Goal: Information Seeking & Learning: Learn about a topic

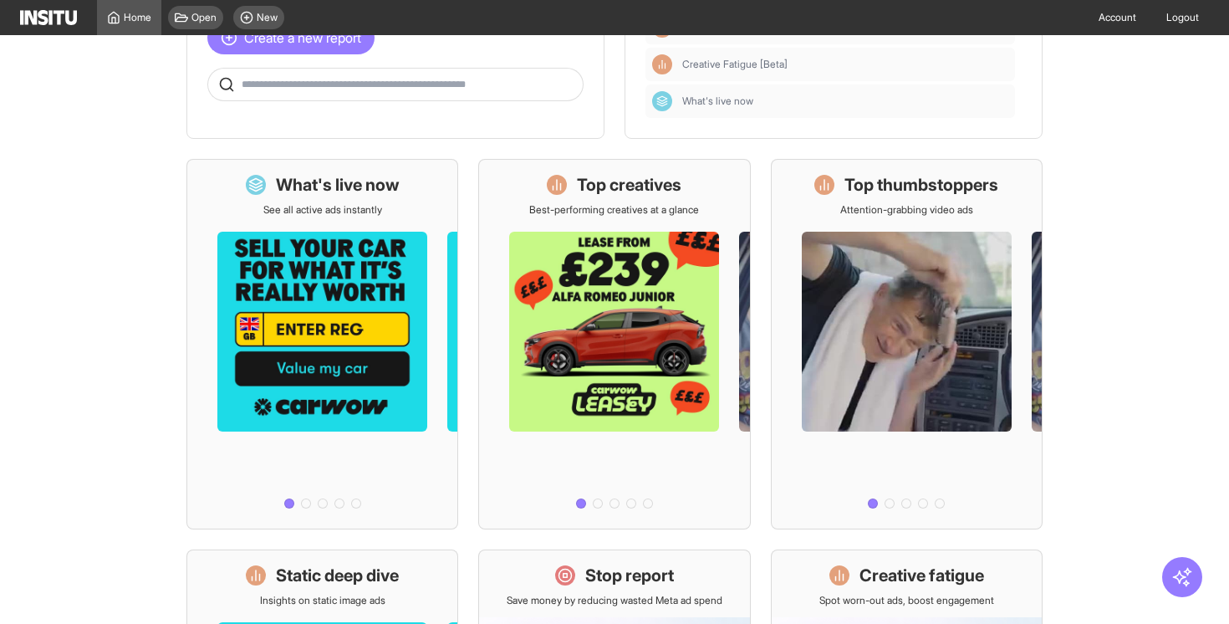
scroll to position [90, 0]
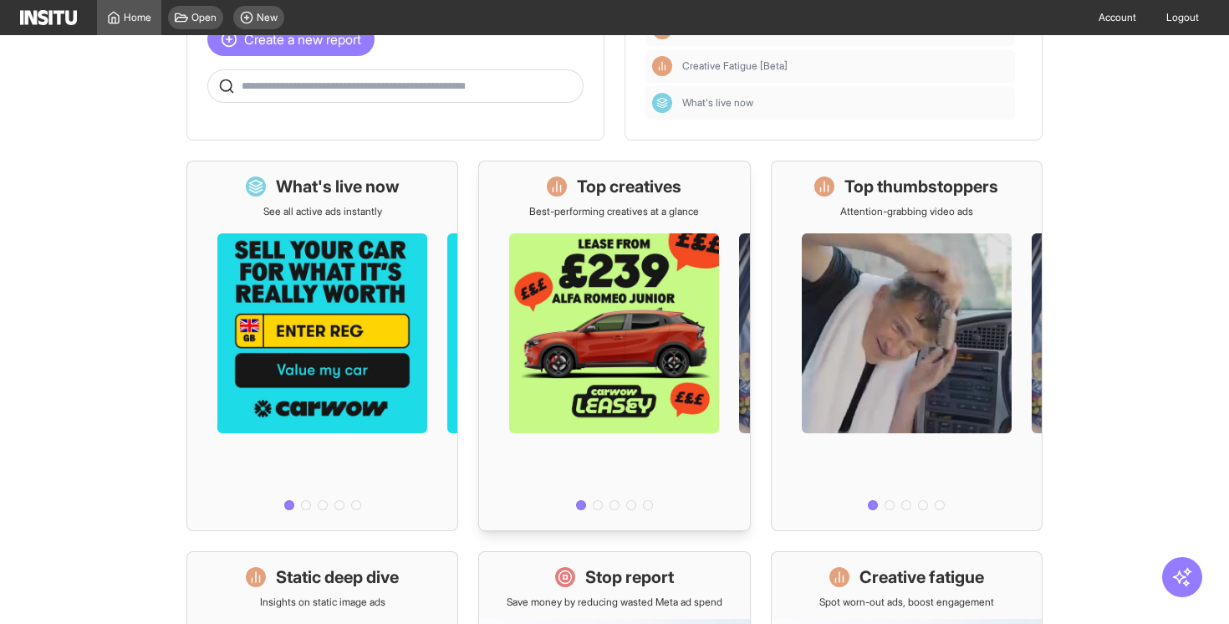
click at [598, 504] on div at bounding box center [598, 505] width 10 height 10
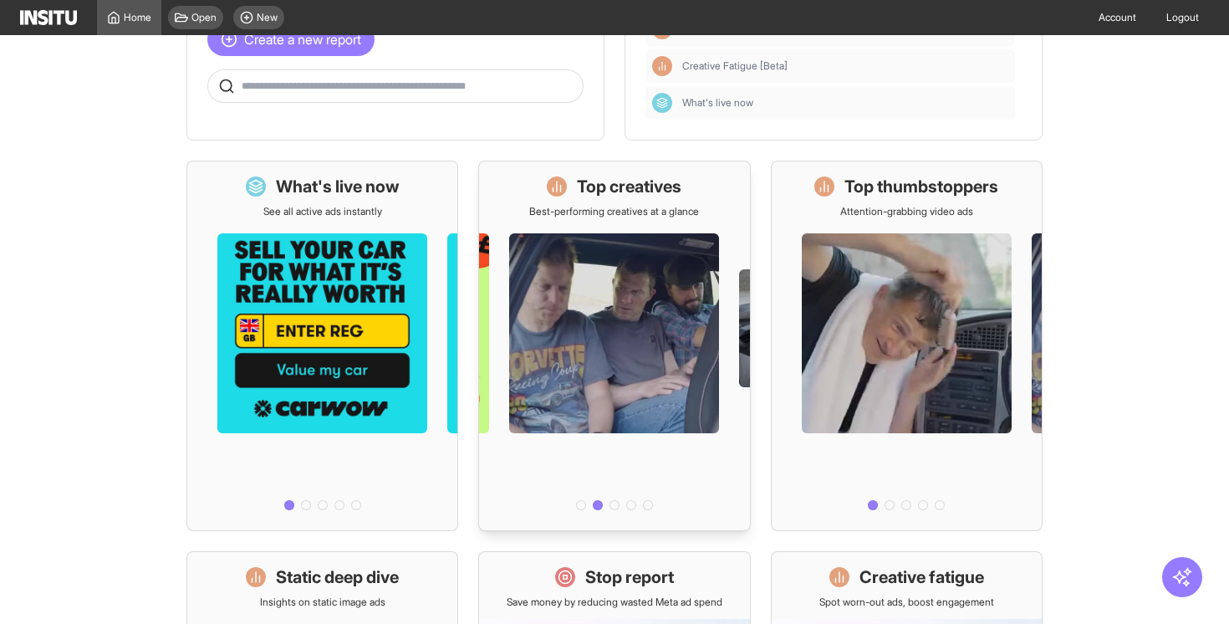
click at [614, 507] on div at bounding box center [614, 505] width 10 height 10
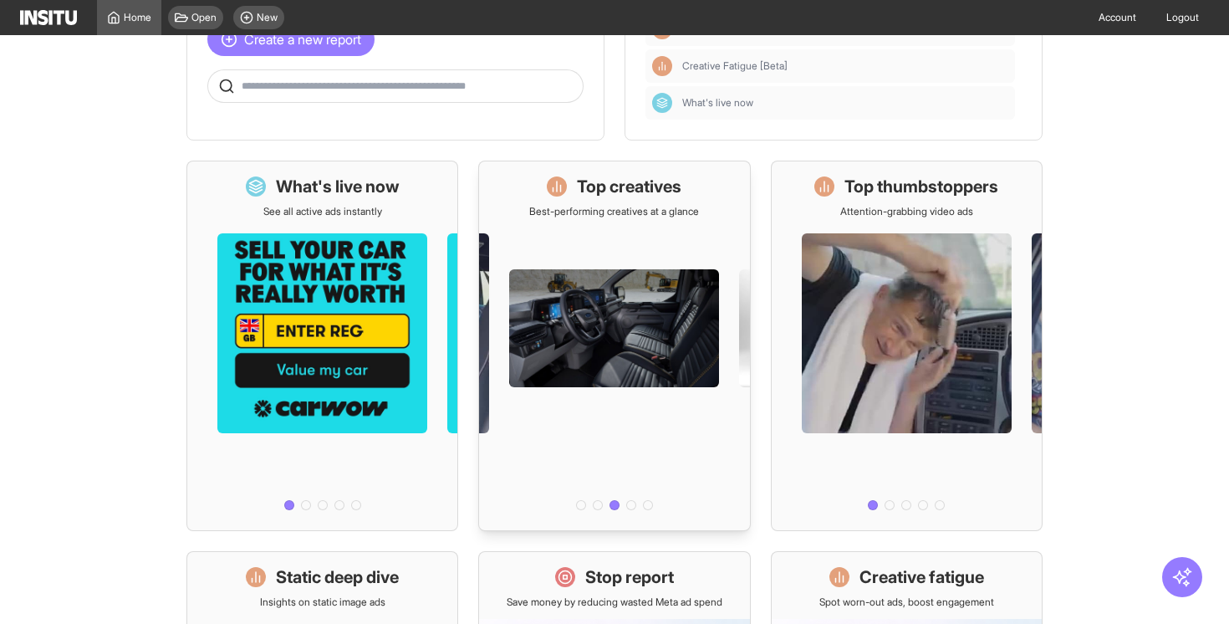
click at [628, 506] on div at bounding box center [631, 505] width 10 height 10
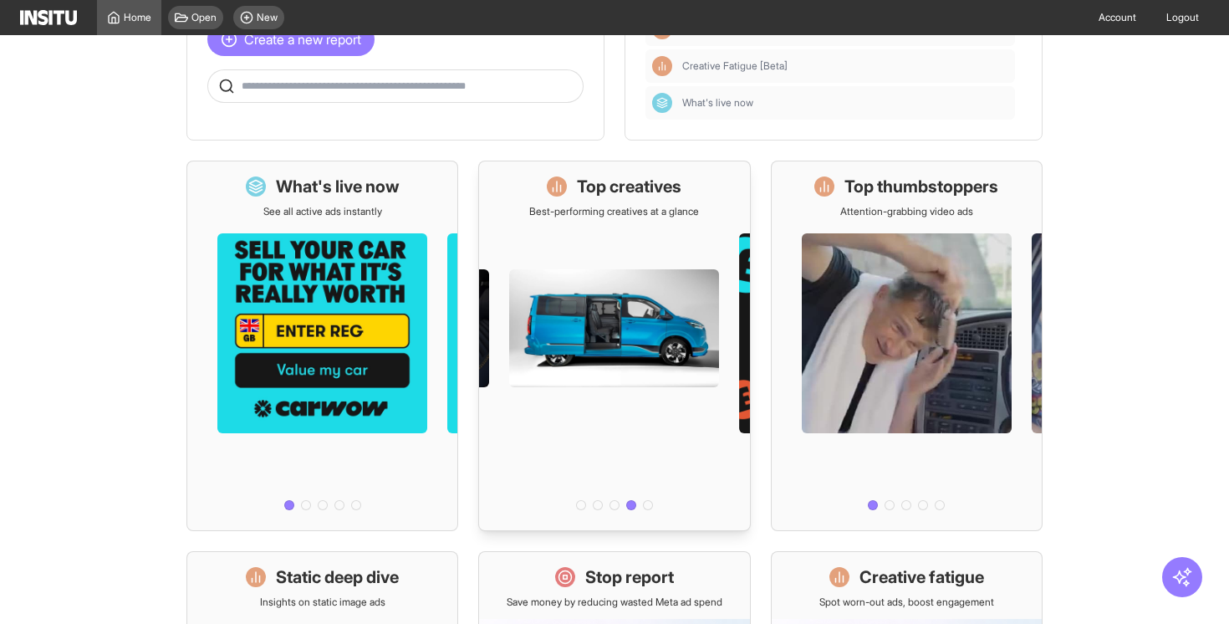
click at [650, 507] on div at bounding box center [648, 505] width 10 height 10
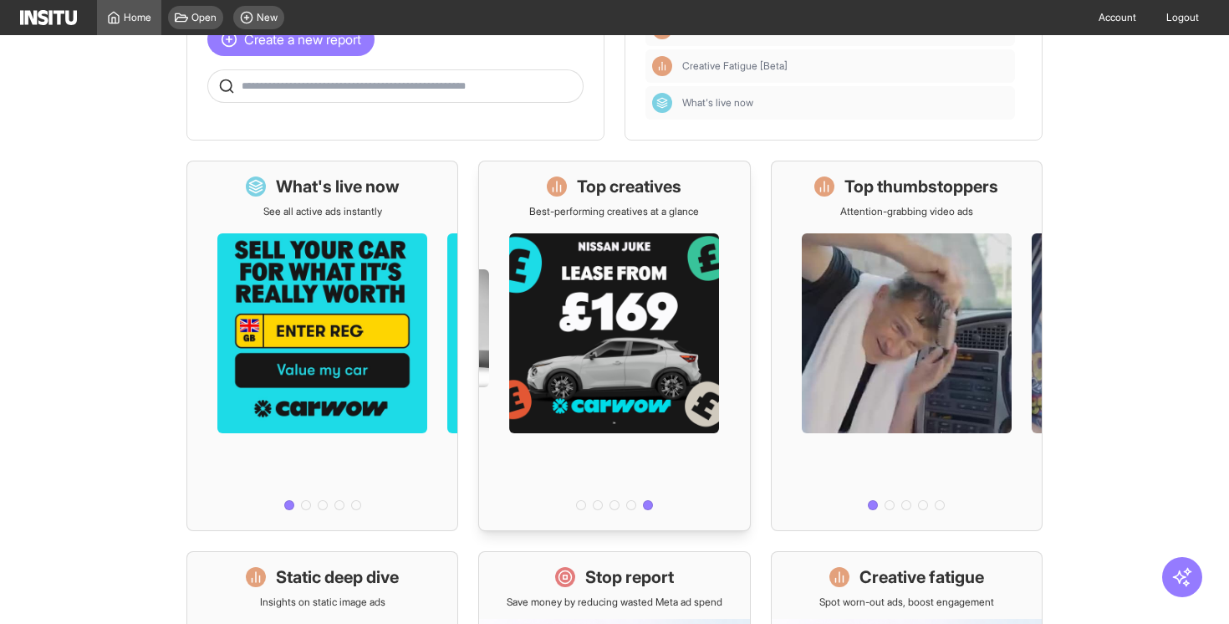
click at [583, 506] on div at bounding box center [581, 505] width 10 height 10
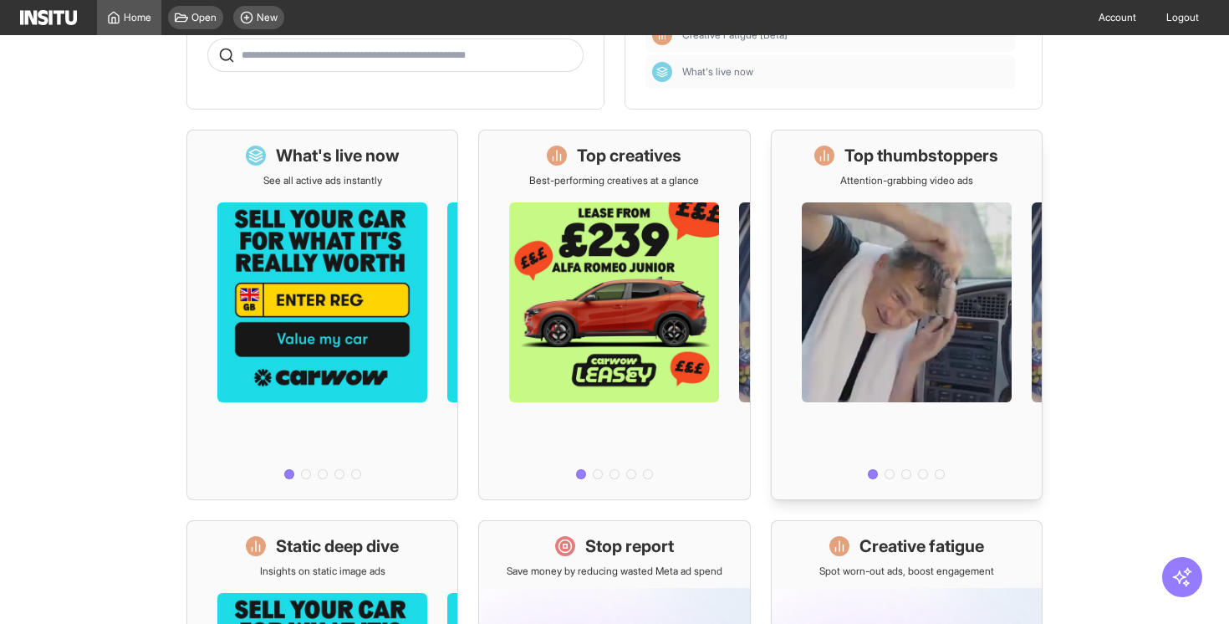
scroll to position [122, 0]
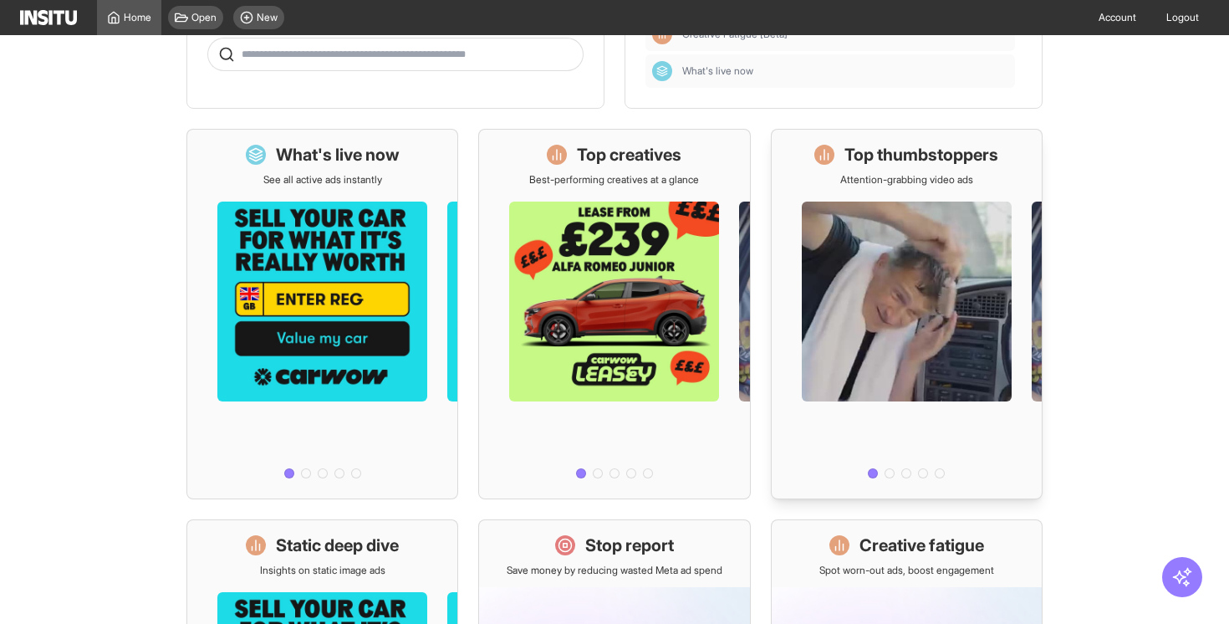
click at [889, 473] on div at bounding box center [889, 473] width 10 height 10
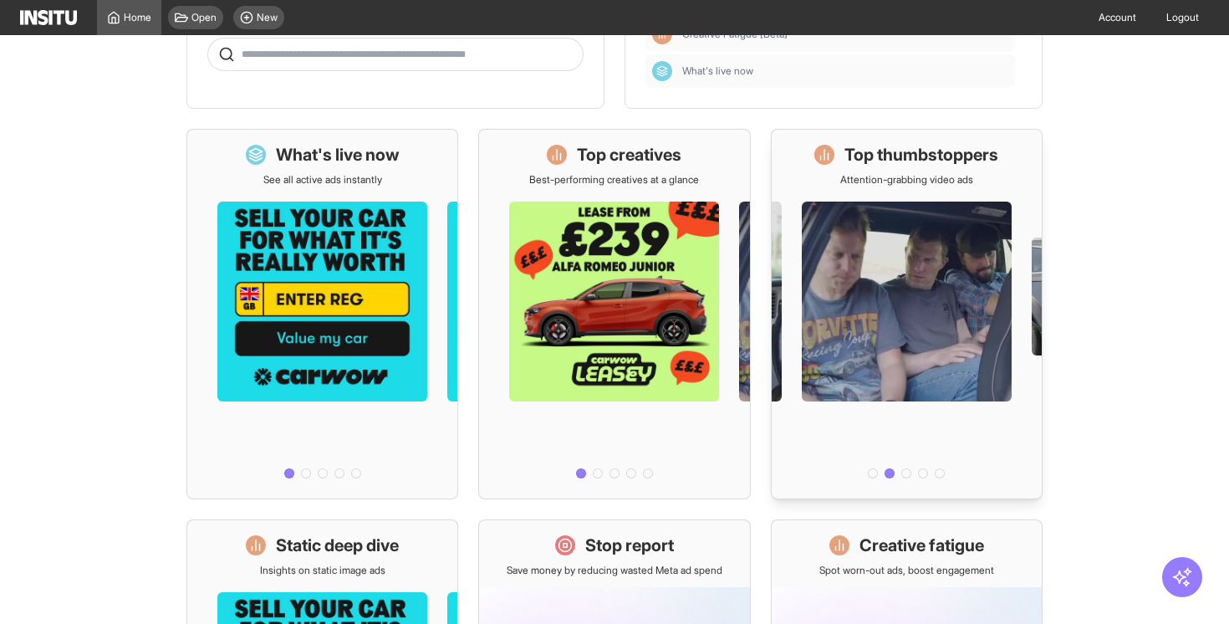
click at [905, 474] on div at bounding box center [906, 473] width 10 height 10
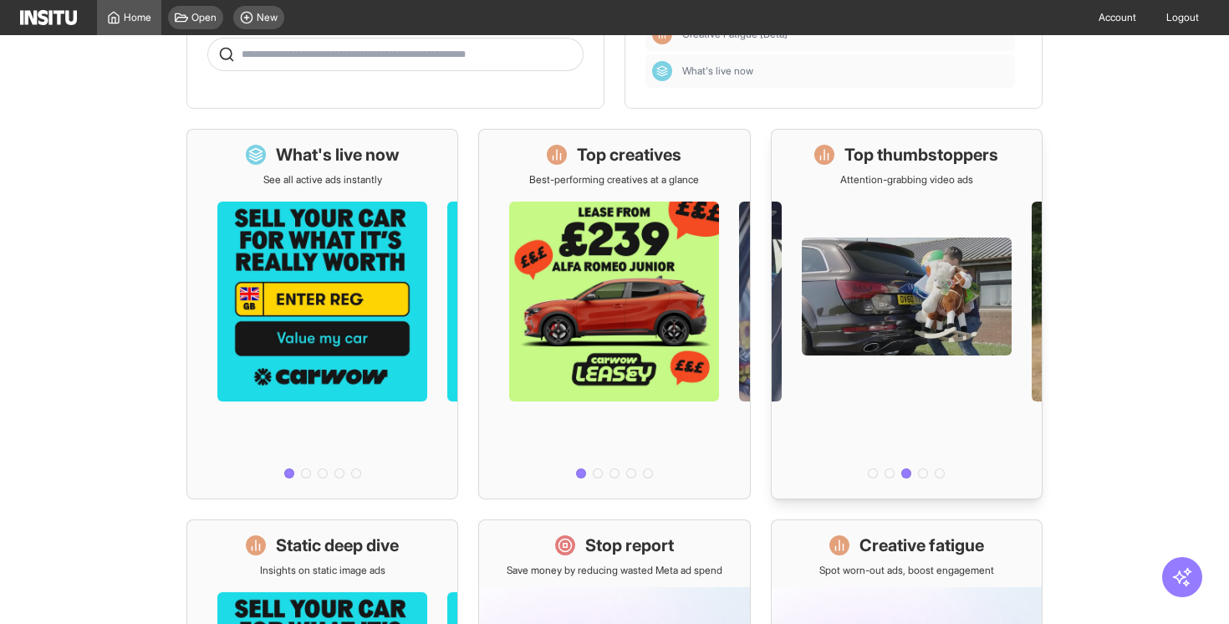
click at [922, 476] on div at bounding box center [923, 473] width 10 height 10
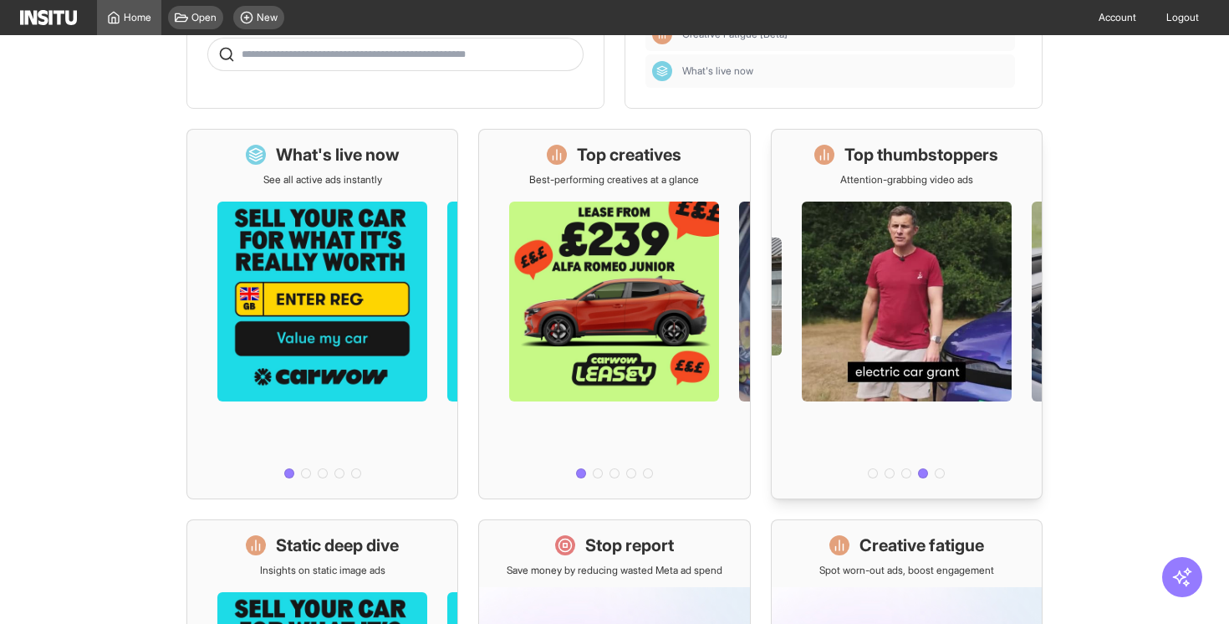
click at [944, 475] on div at bounding box center [940, 473] width 10 height 10
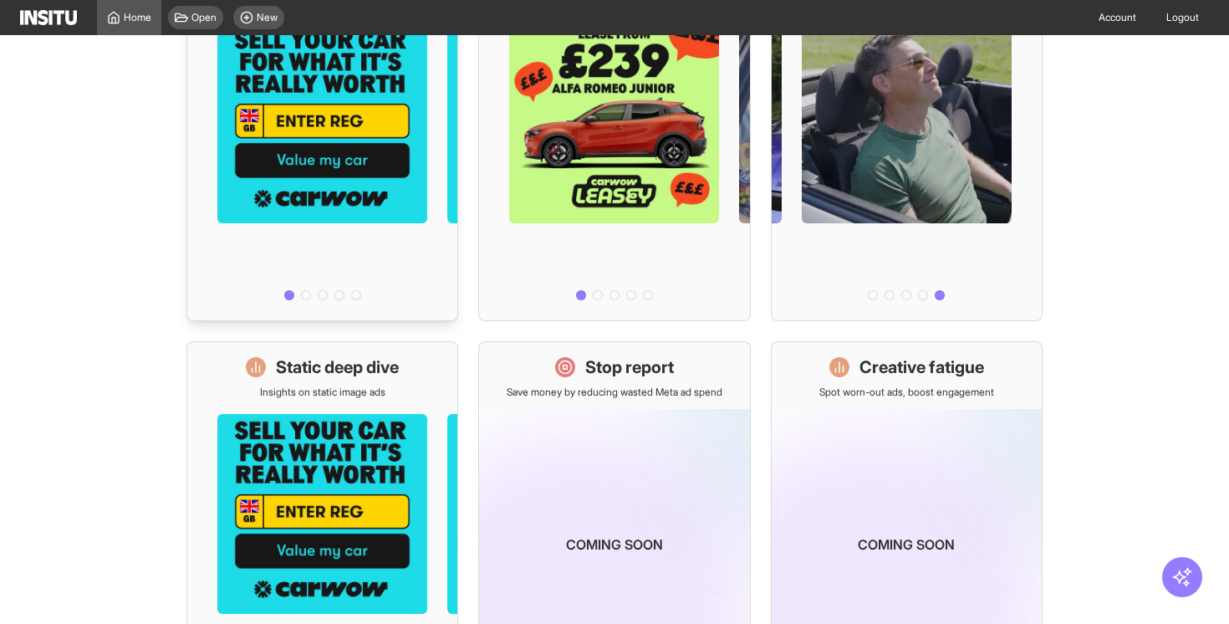
scroll to position [164, 0]
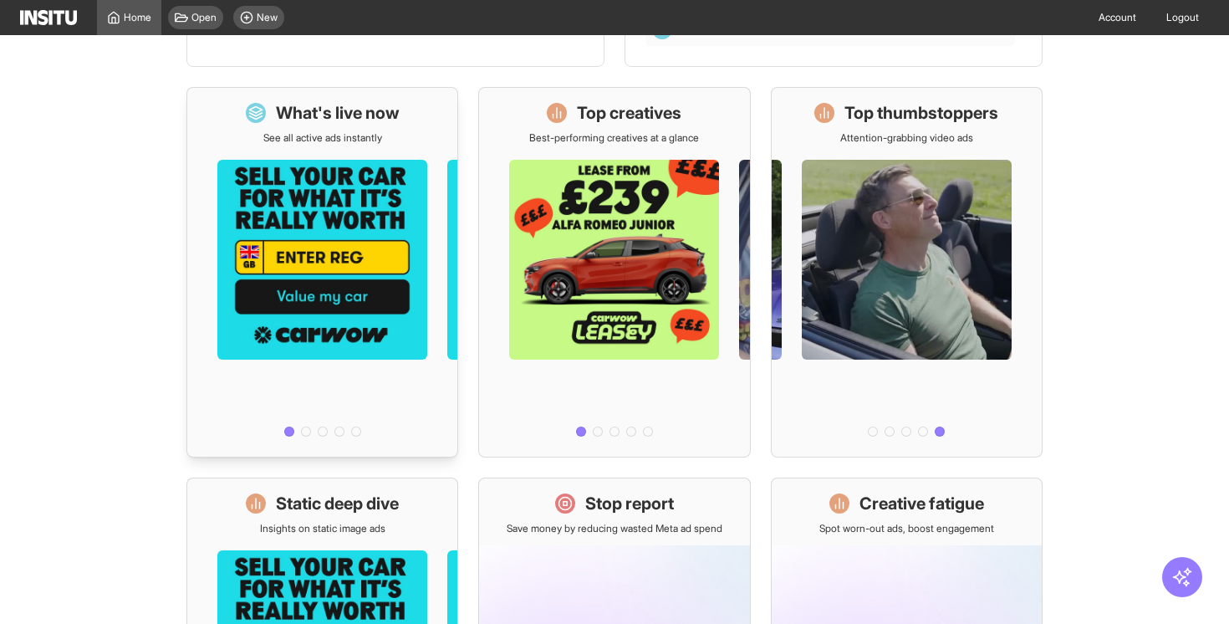
click at [370, 104] on h1 "What's live now" at bounding box center [338, 112] width 124 height 23
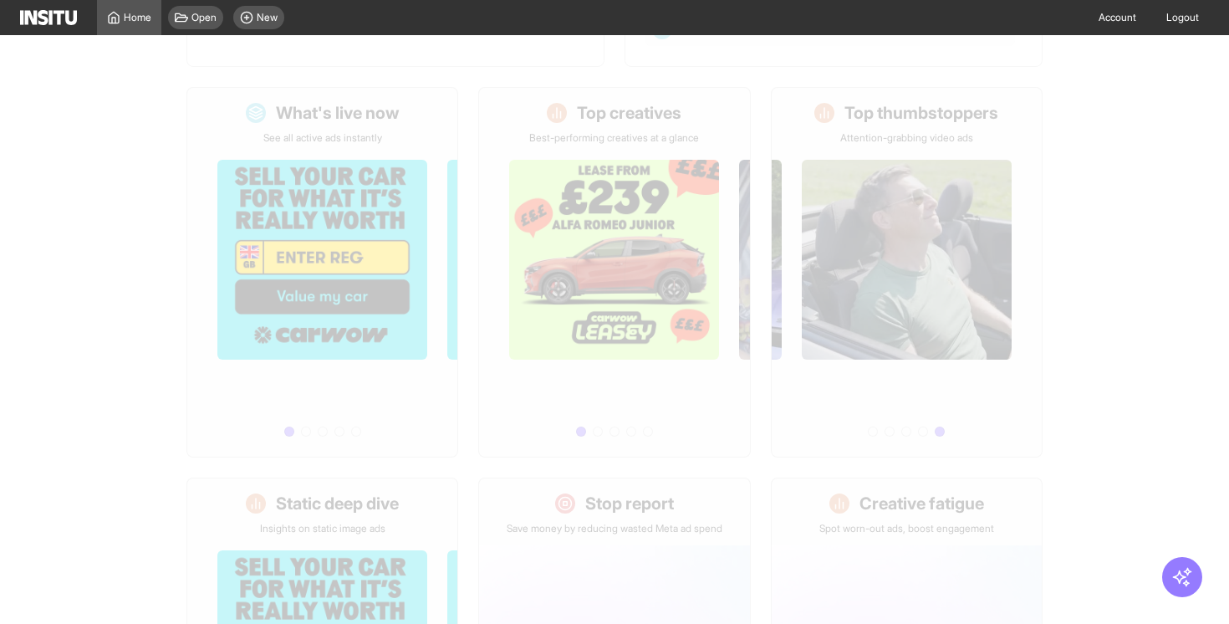
select select "**"
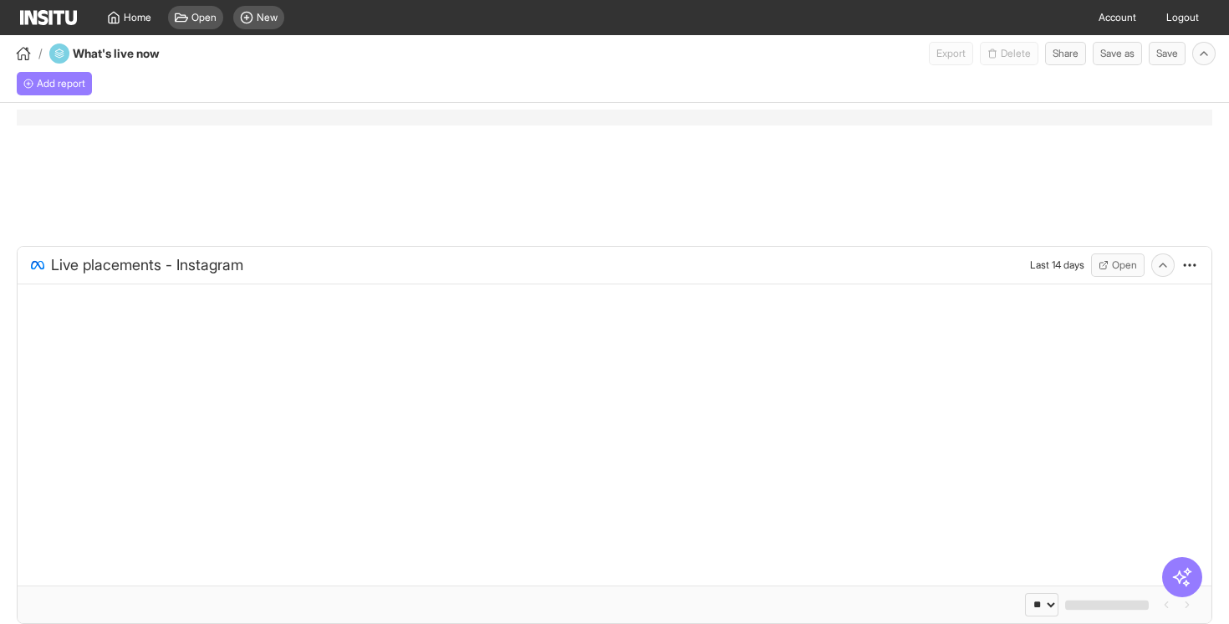
select select "**"
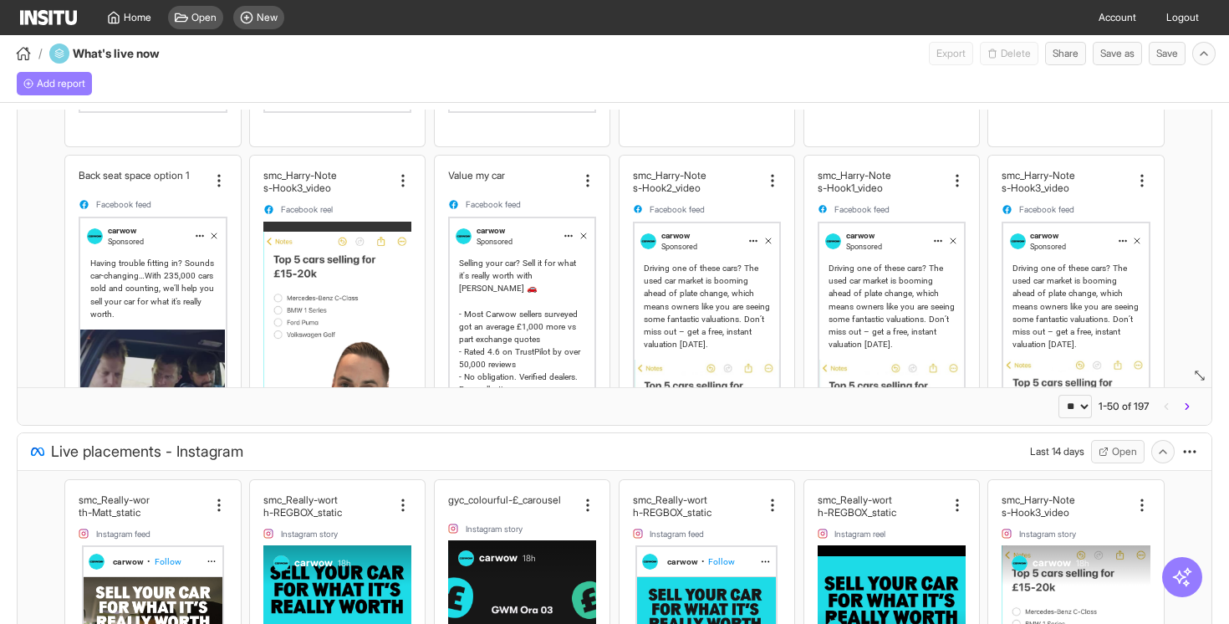
scroll to position [483, 0]
click at [403, 173] on icon at bounding box center [403, 181] width 17 height 17
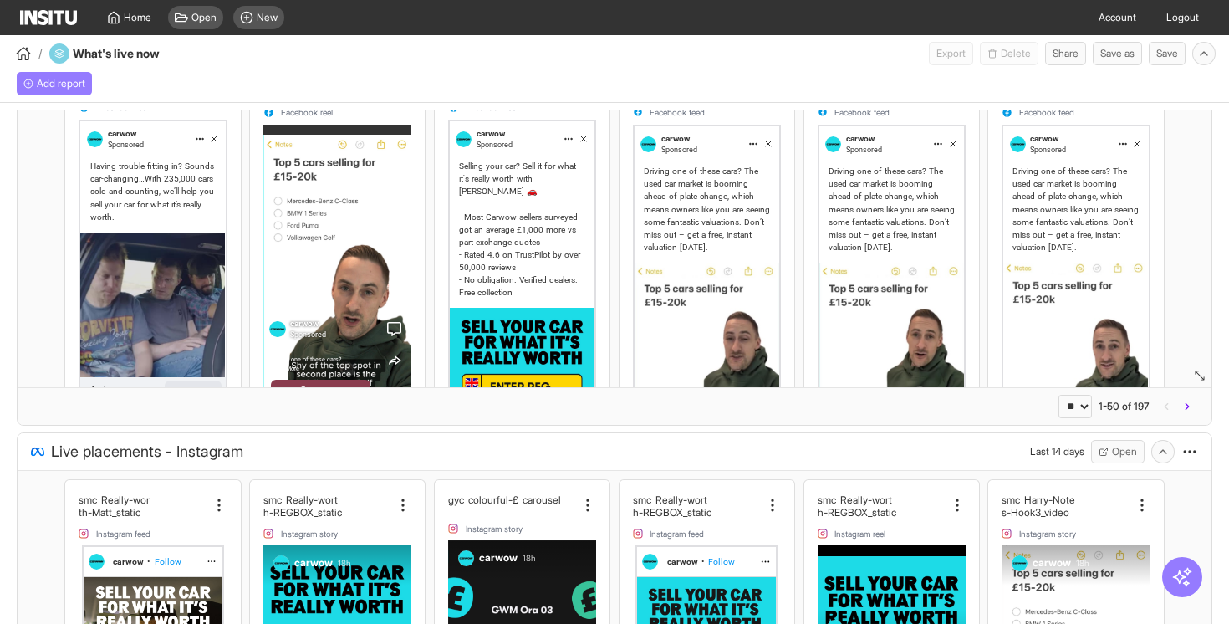
scroll to position [573, 0]
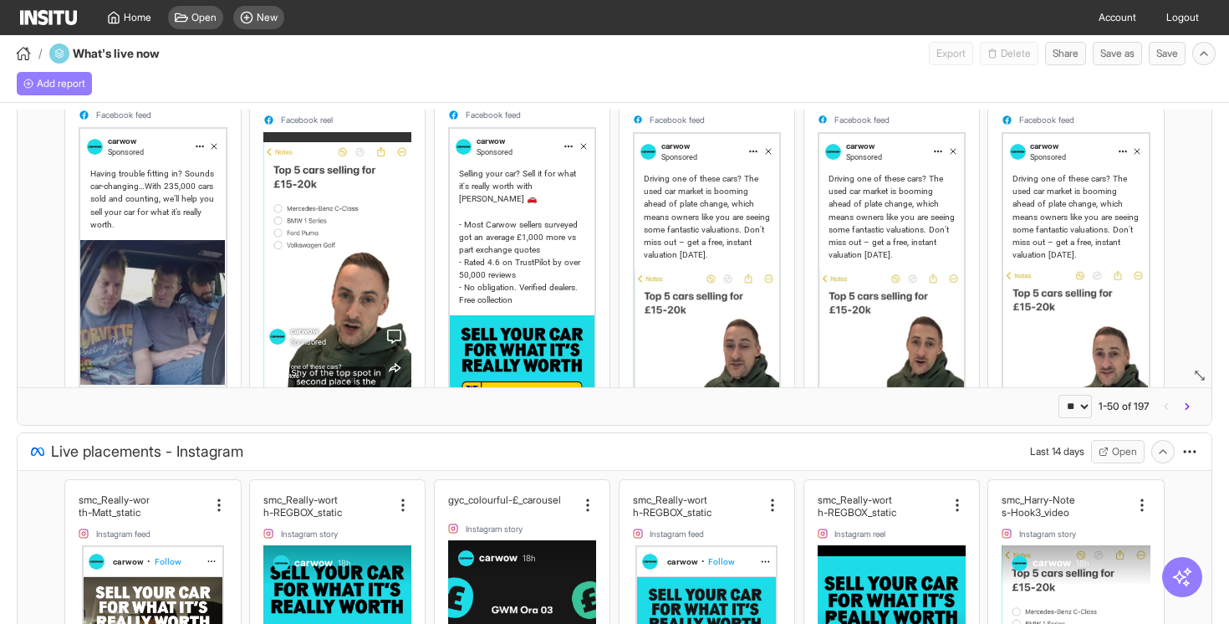
click at [724, 210] on div "Driving one of these cars? The used car market is booming ahead of plate change…" at bounding box center [707, 216] width 126 height 89
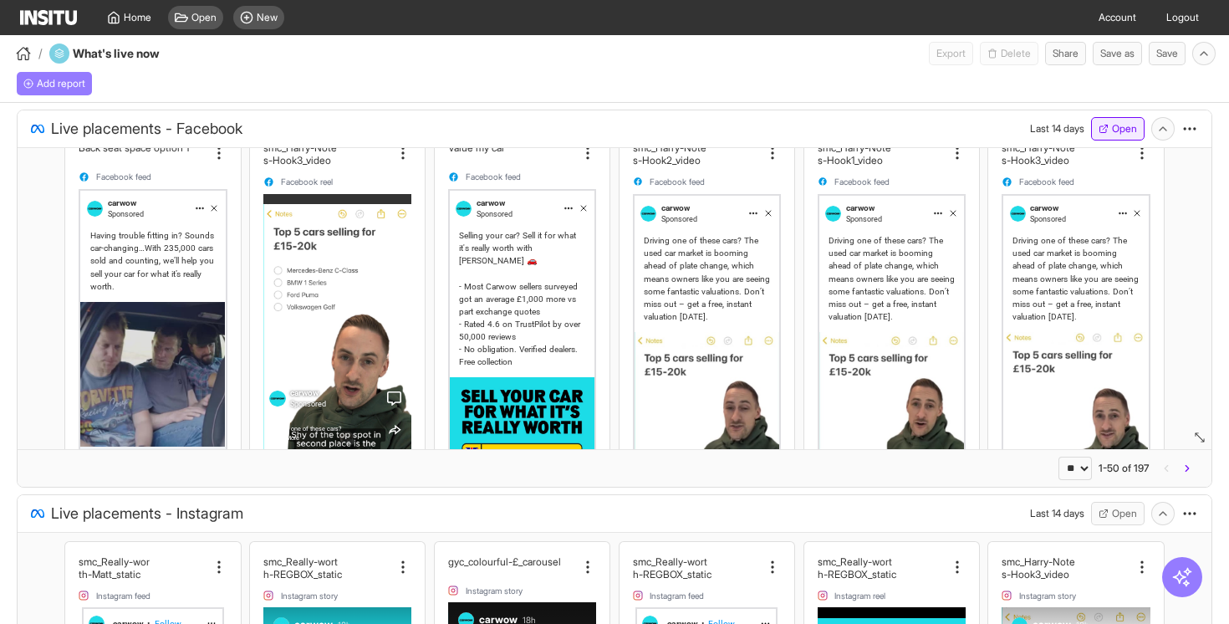
click at [1104, 135] on button "Open" at bounding box center [1117, 128] width 53 height 23
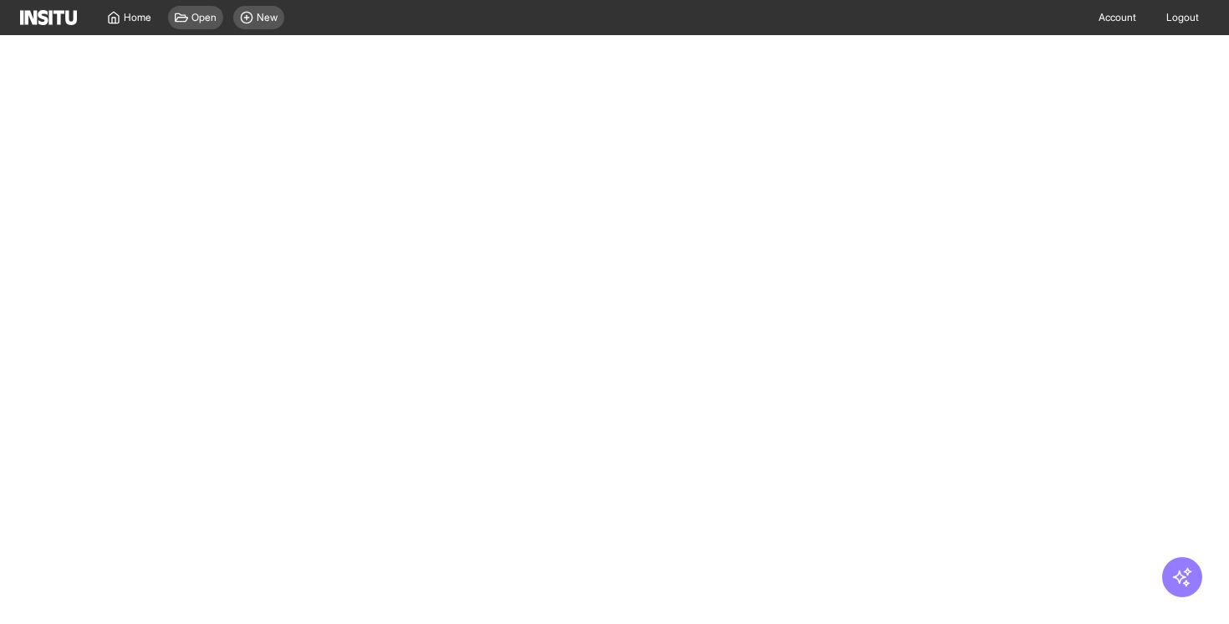
select select "**"
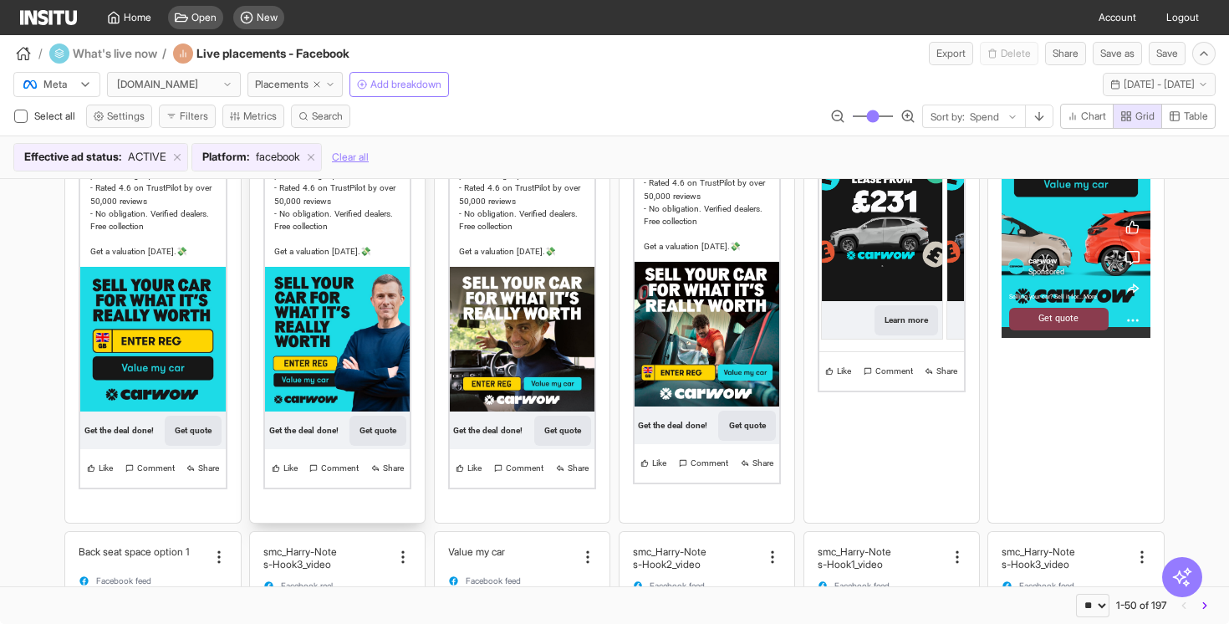
scroll to position [196, 0]
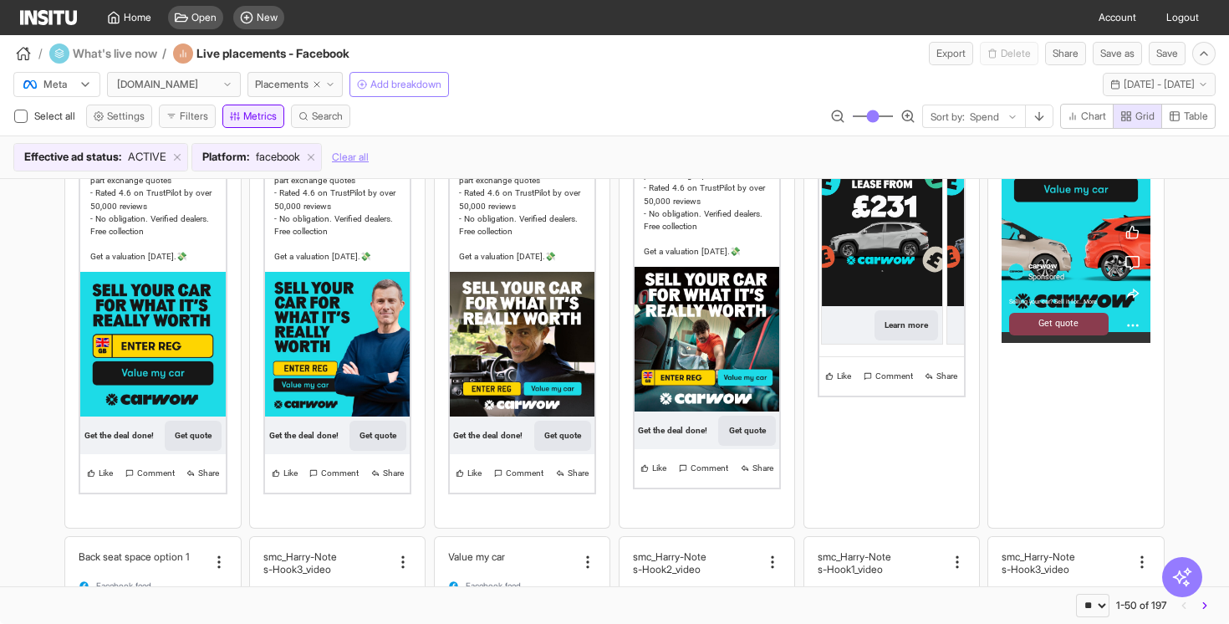
click at [250, 120] on button "Metrics" at bounding box center [253, 115] width 62 height 23
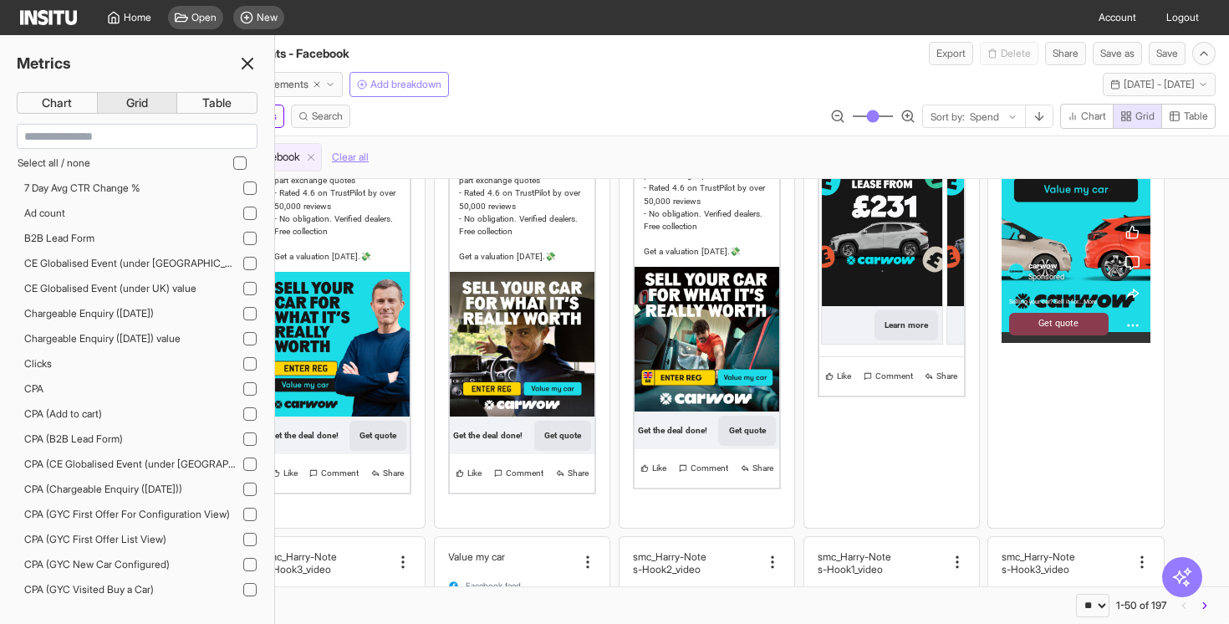
click at [251, 64] on icon at bounding box center [247, 63] width 20 height 20
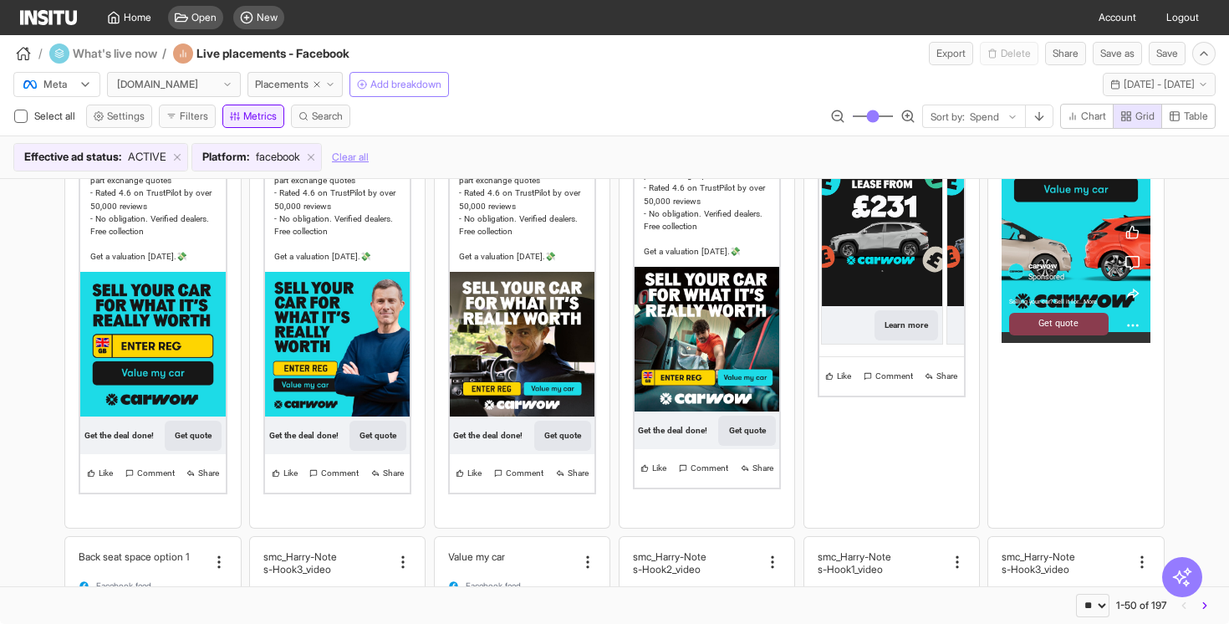
click at [270, 122] on button "Metrics" at bounding box center [253, 115] width 62 height 23
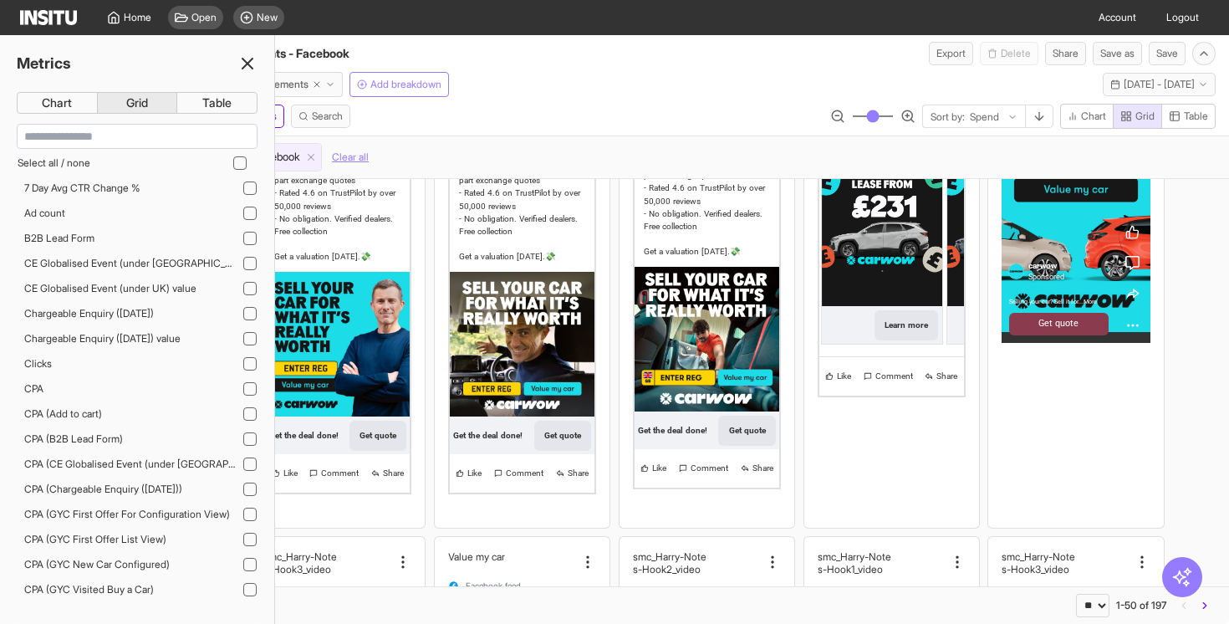
click at [251, 69] on line at bounding box center [247, 64] width 10 height 10
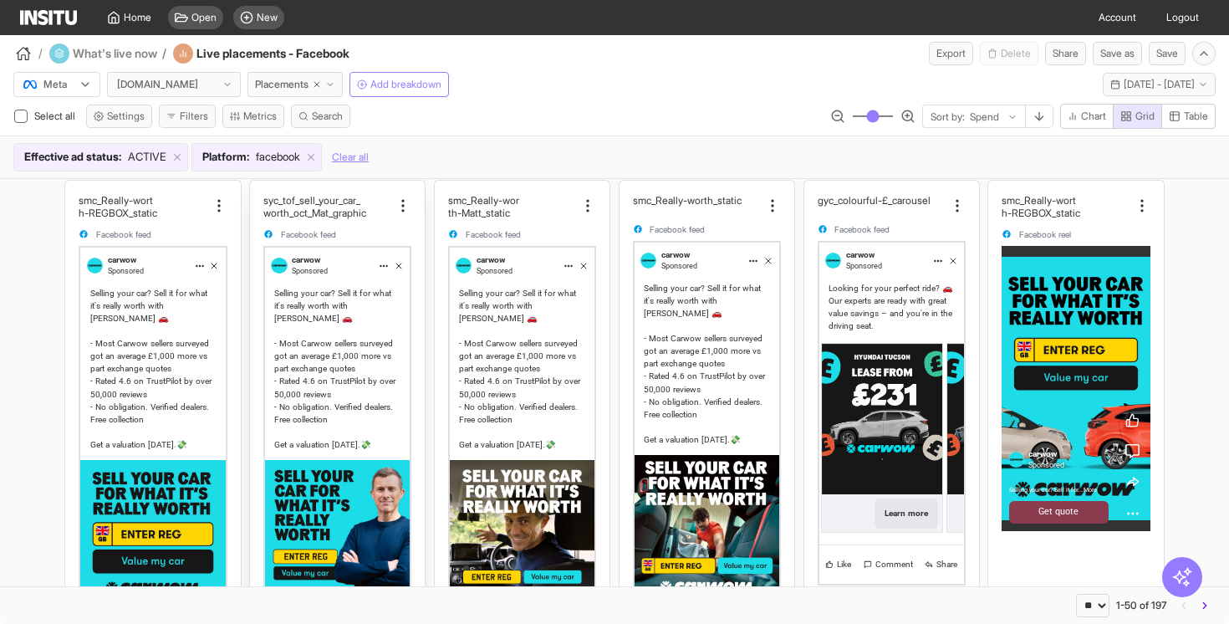
scroll to position [0, 0]
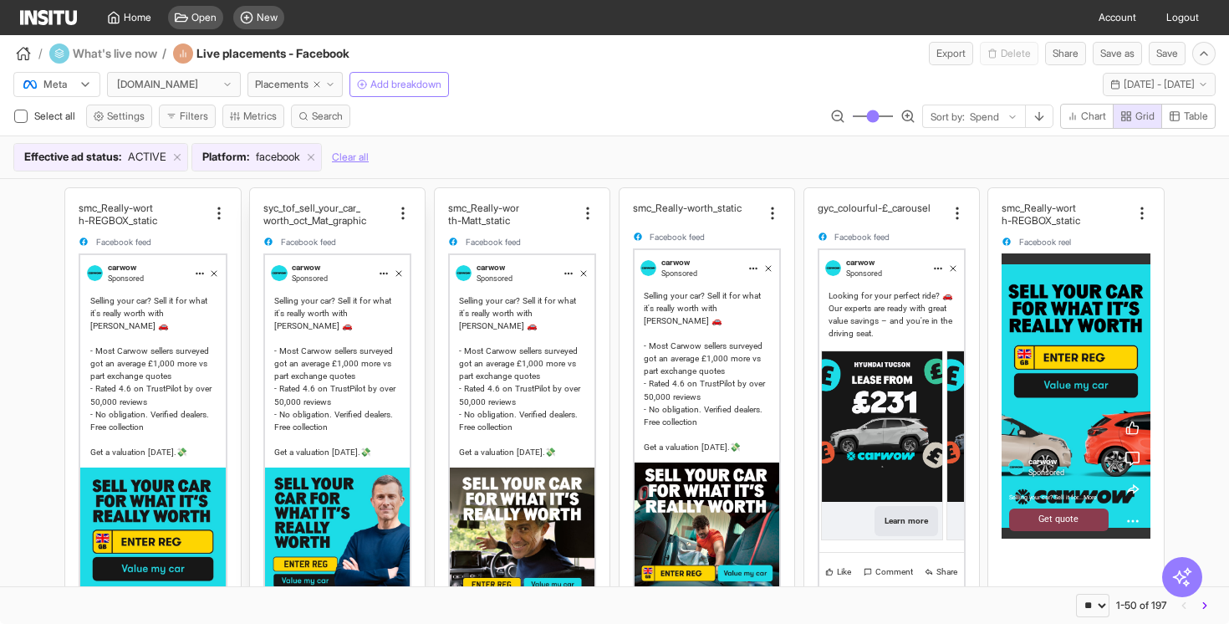
click at [374, 323] on div "Selling your car? Sell it for what it's really worth with Carwow 🚗 - Most Carwo…" at bounding box center [337, 376] width 126 height 164
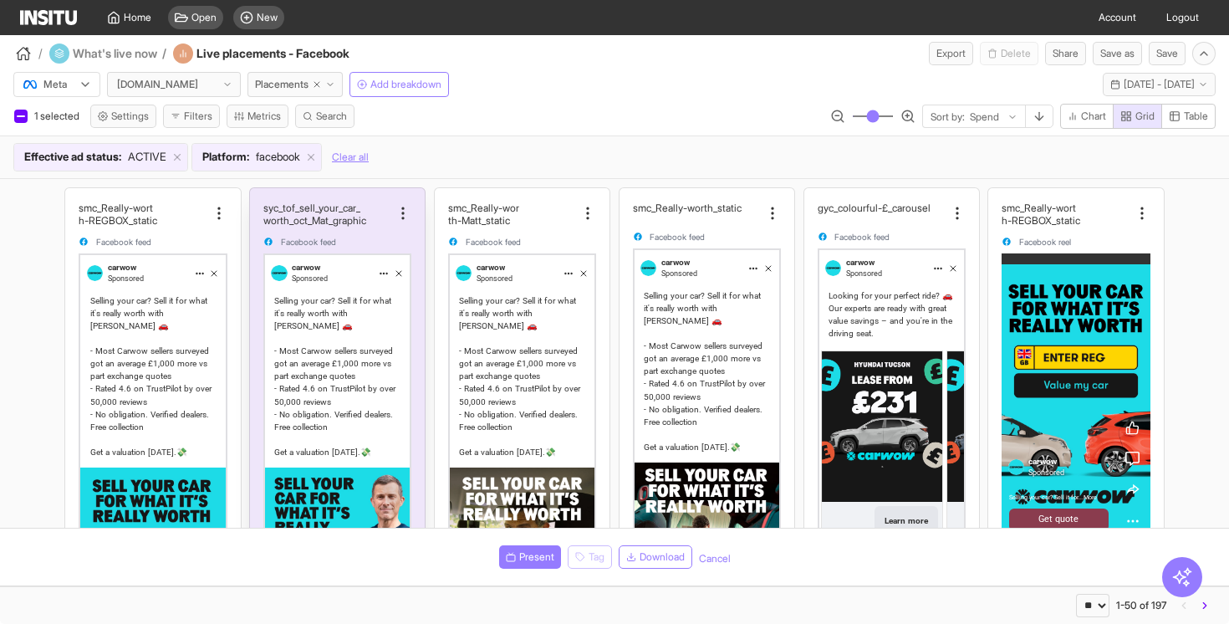
click at [357, 240] on div "Facebook feed" at bounding box center [337, 242] width 148 height 11
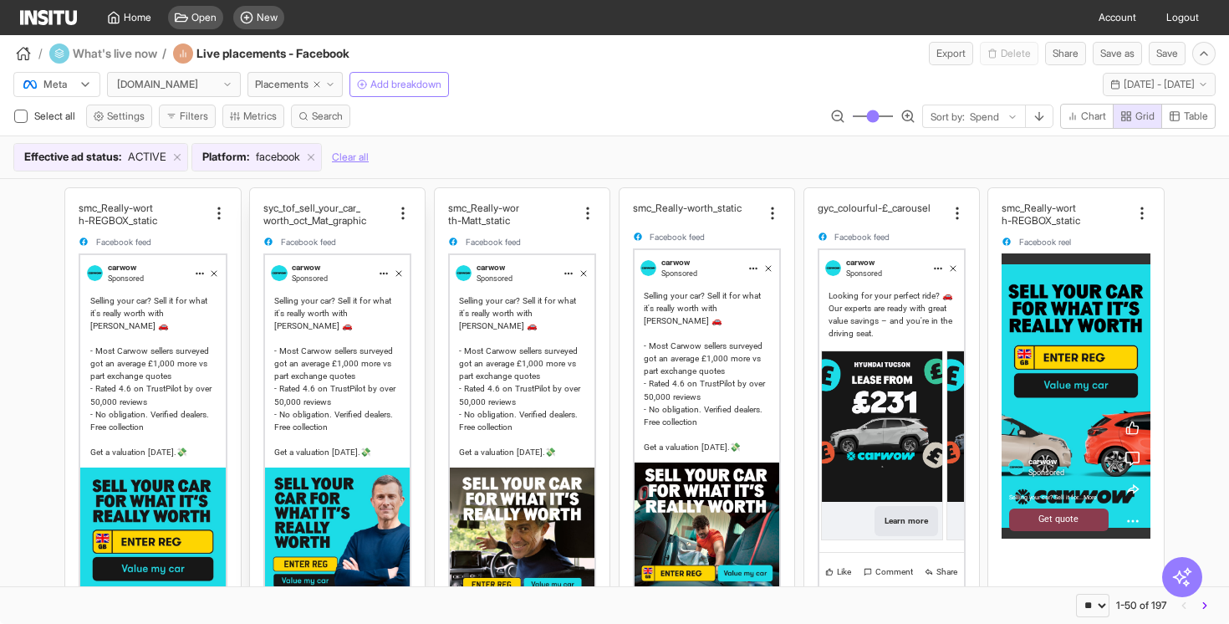
click at [357, 240] on div "Facebook feed" at bounding box center [337, 242] width 148 height 11
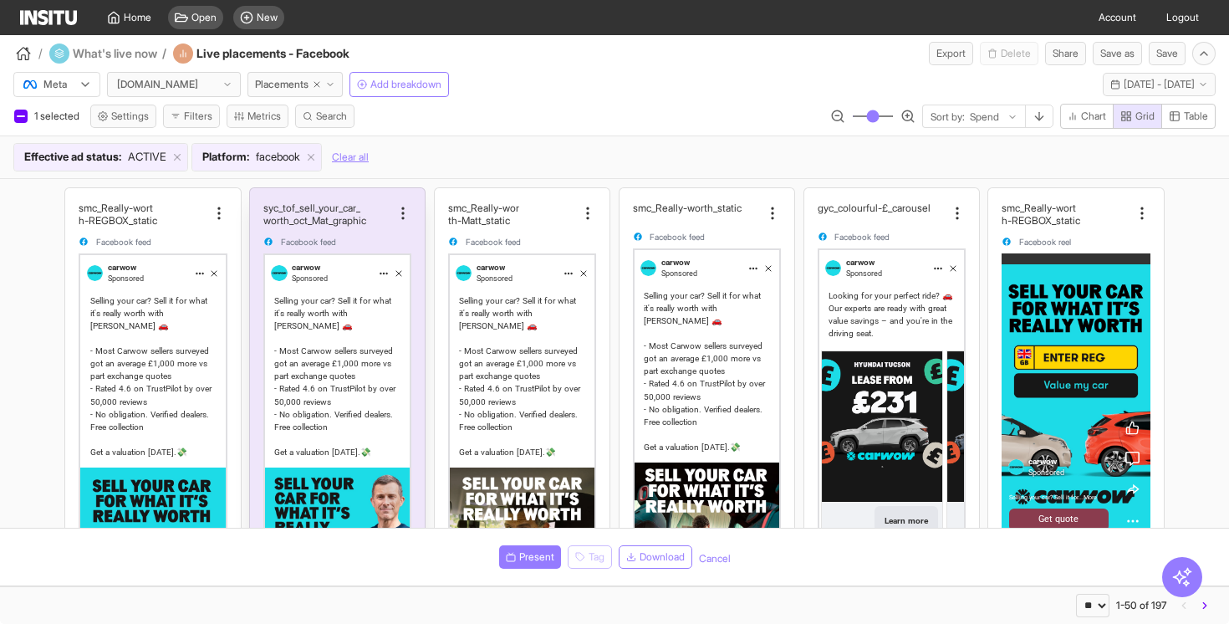
click at [366, 235] on div "syc_tof_sell_your_car_ worth_oct_Mat_graphic Facebook feed" at bounding box center [337, 224] width 148 height 46
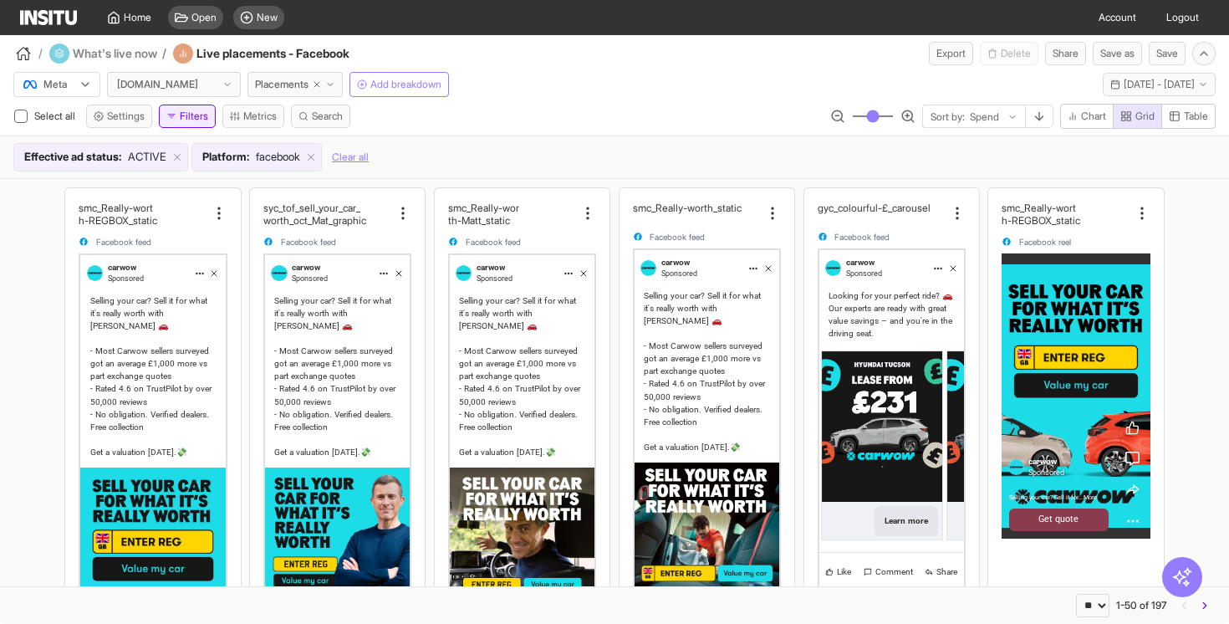
click at [211, 120] on button "Filters" at bounding box center [187, 115] width 57 height 23
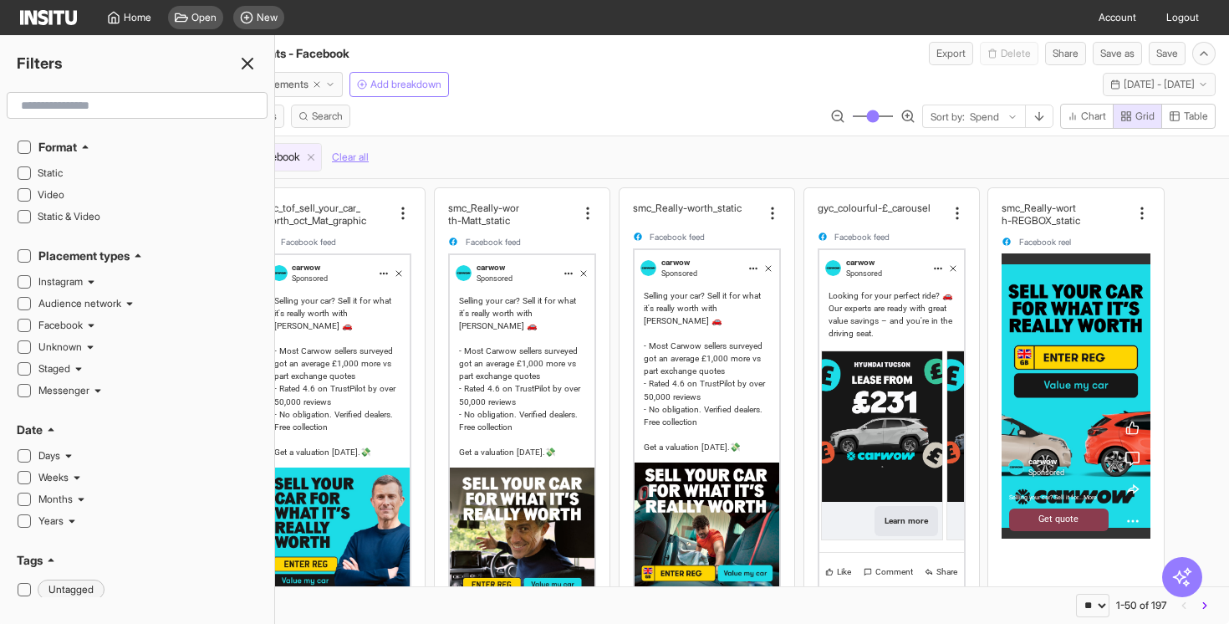
click at [248, 64] on line at bounding box center [247, 64] width 10 height 10
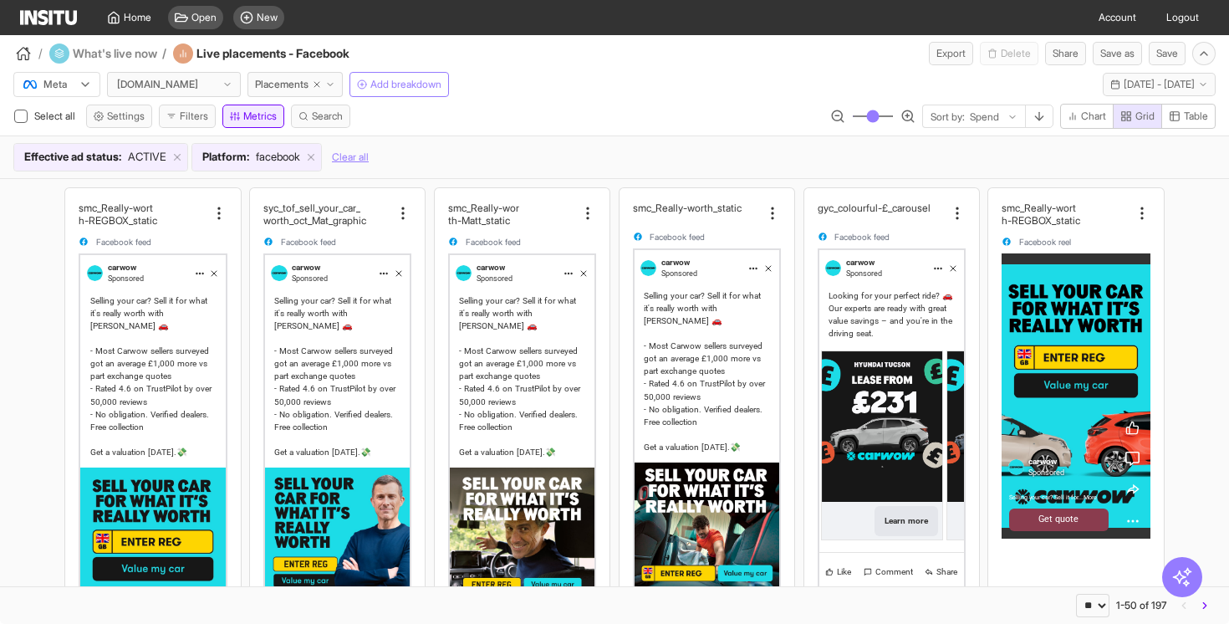
click at [260, 112] on button "Metrics" at bounding box center [253, 115] width 62 height 23
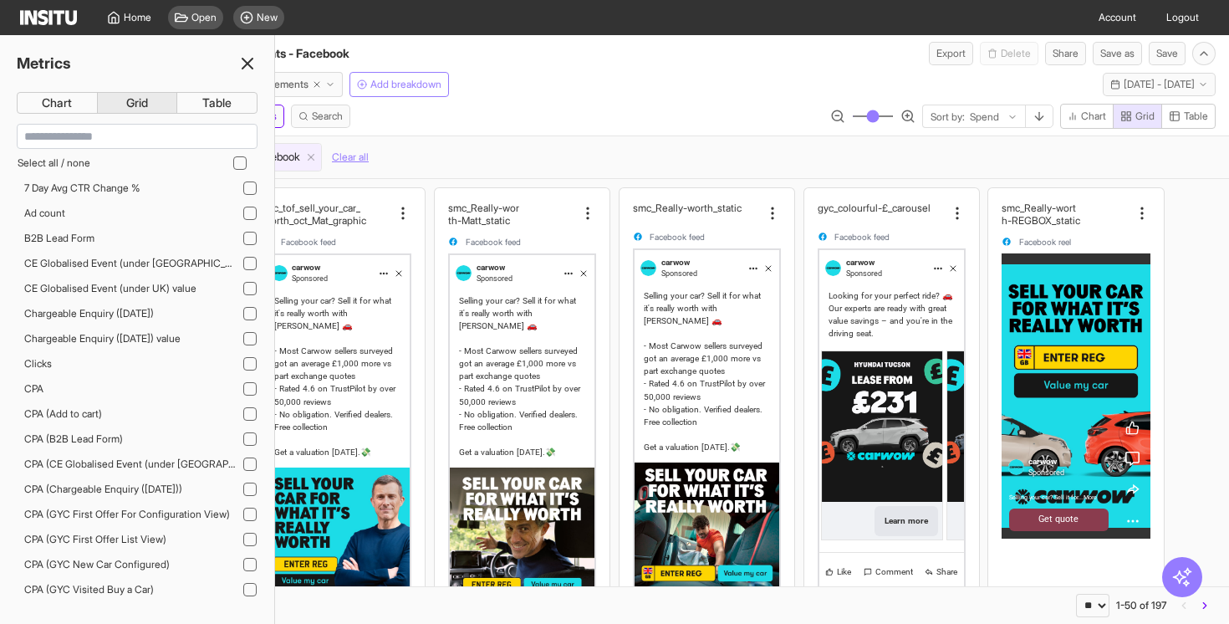
click at [247, 54] on icon at bounding box center [247, 63] width 20 height 20
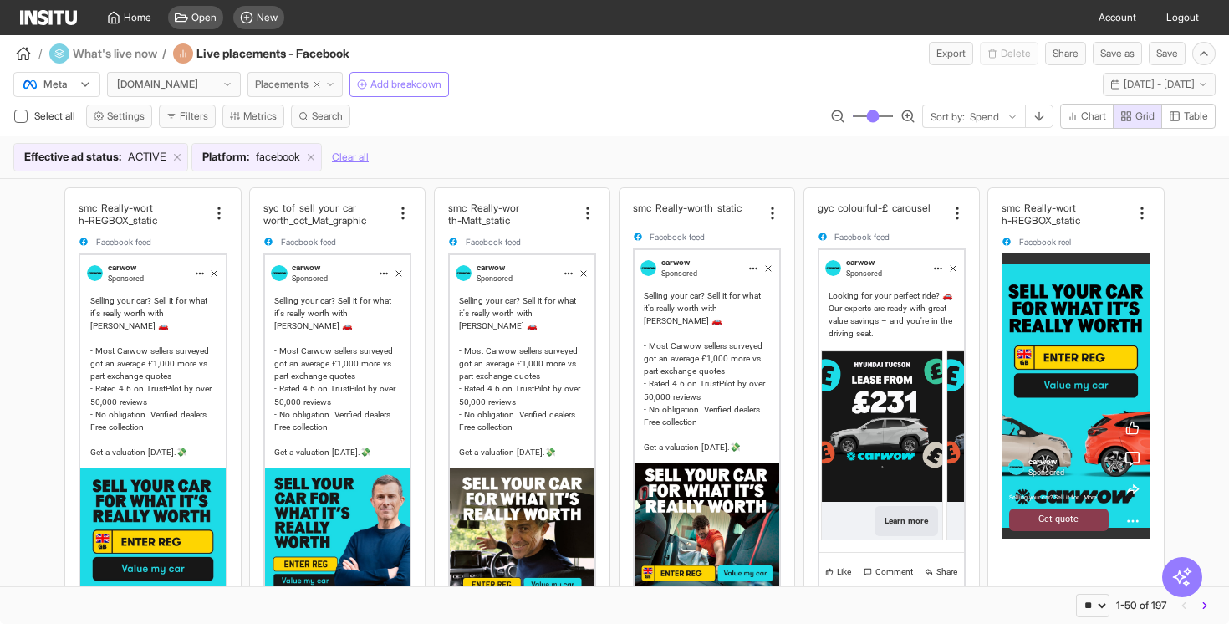
click at [291, 83] on span "Placements" at bounding box center [281, 84] width 53 height 13
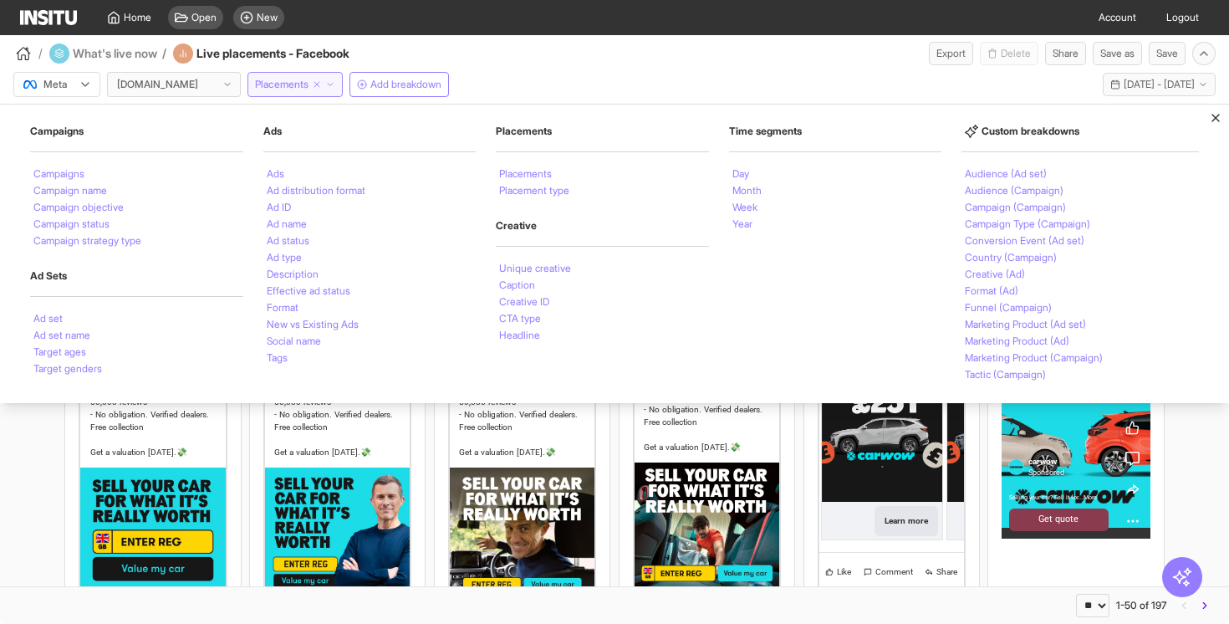
click at [293, 83] on span "Placements" at bounding box center [281, 84] width 53 height 13
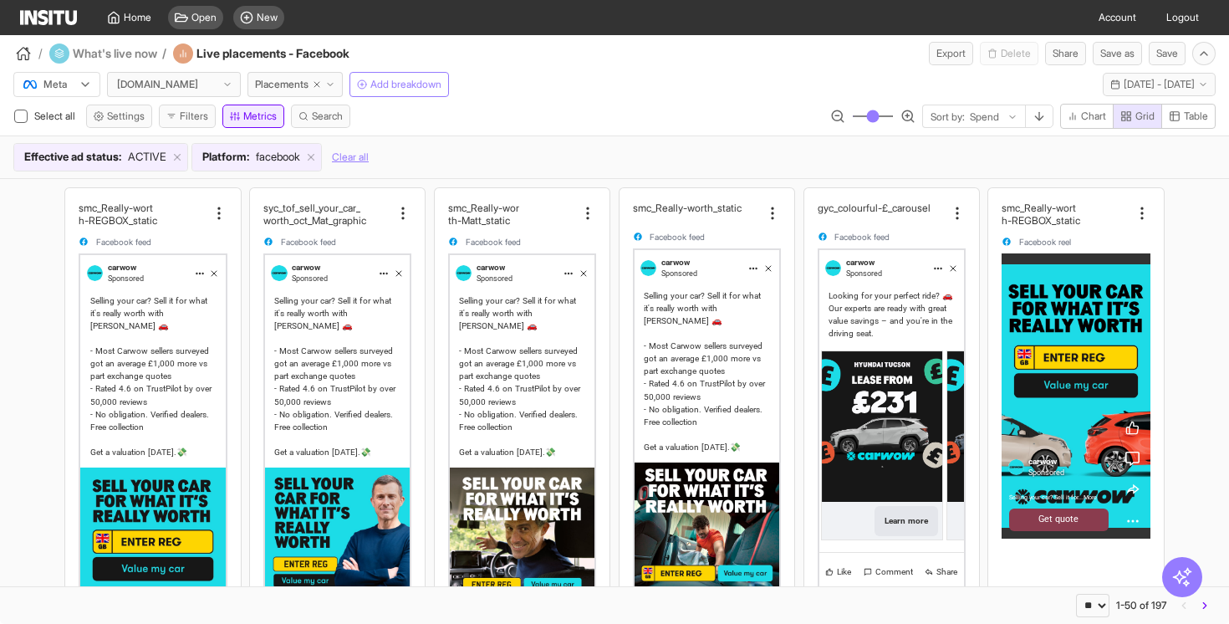
click at [270, 119] on button "Metrics" at bounding box center [253, 115] width 62 height 23
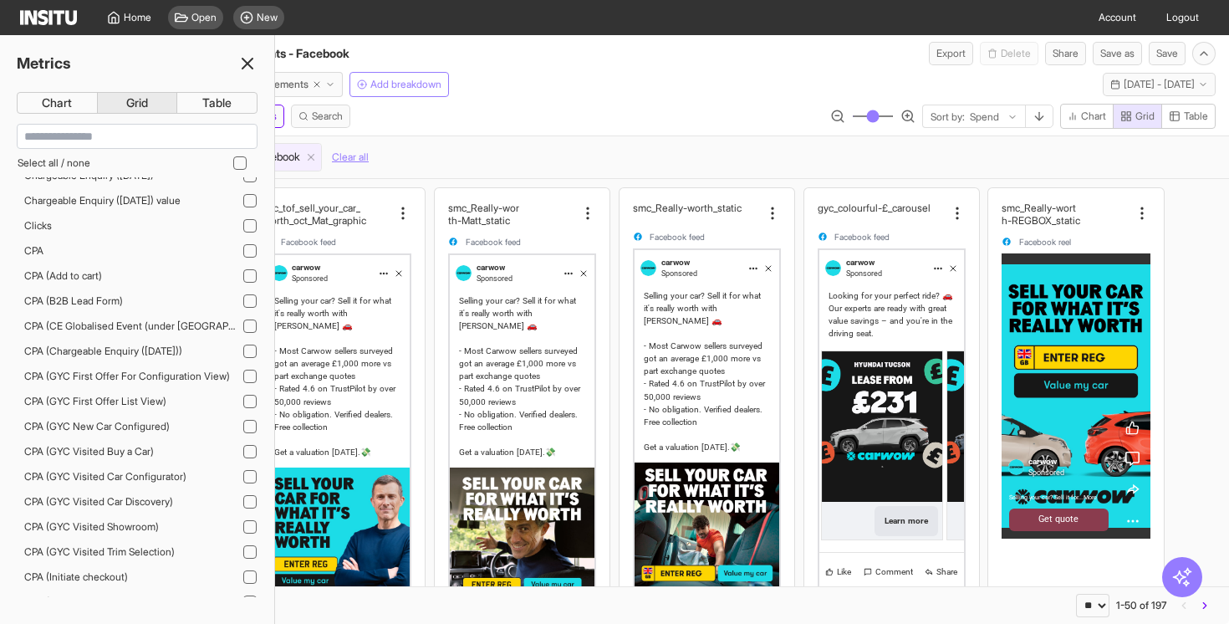
scroll to position [140, 0]
click at [243, 256] on div "CPA" at bounding box center [137, 249] width 241 height 22
click at [253, 70] on icon at bounding box center [247, 63] width 20 height 20
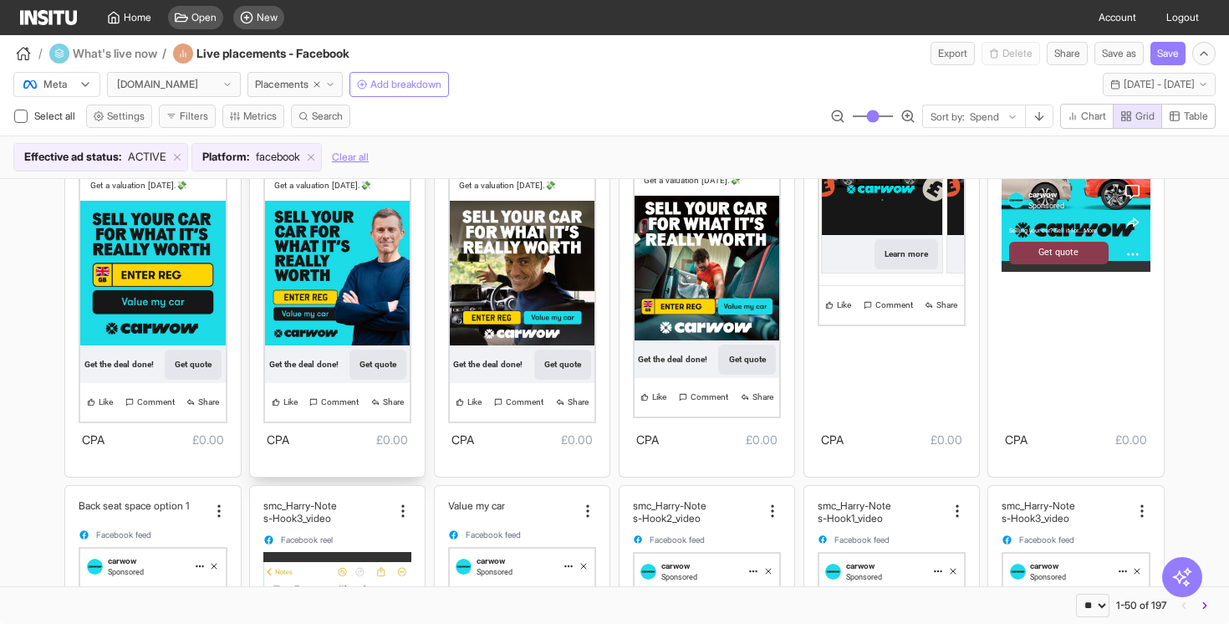
scroll to position [210, 0]
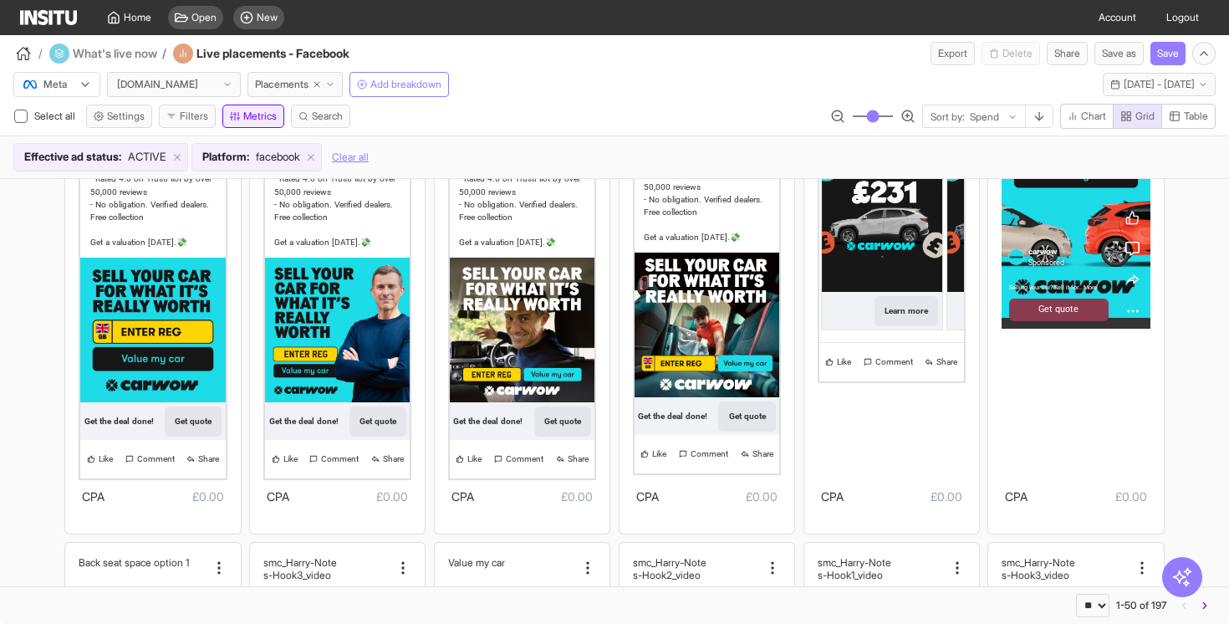
click at [257, 120] on button "Metrics" at bounding box center [253, 115] width 62 height 23
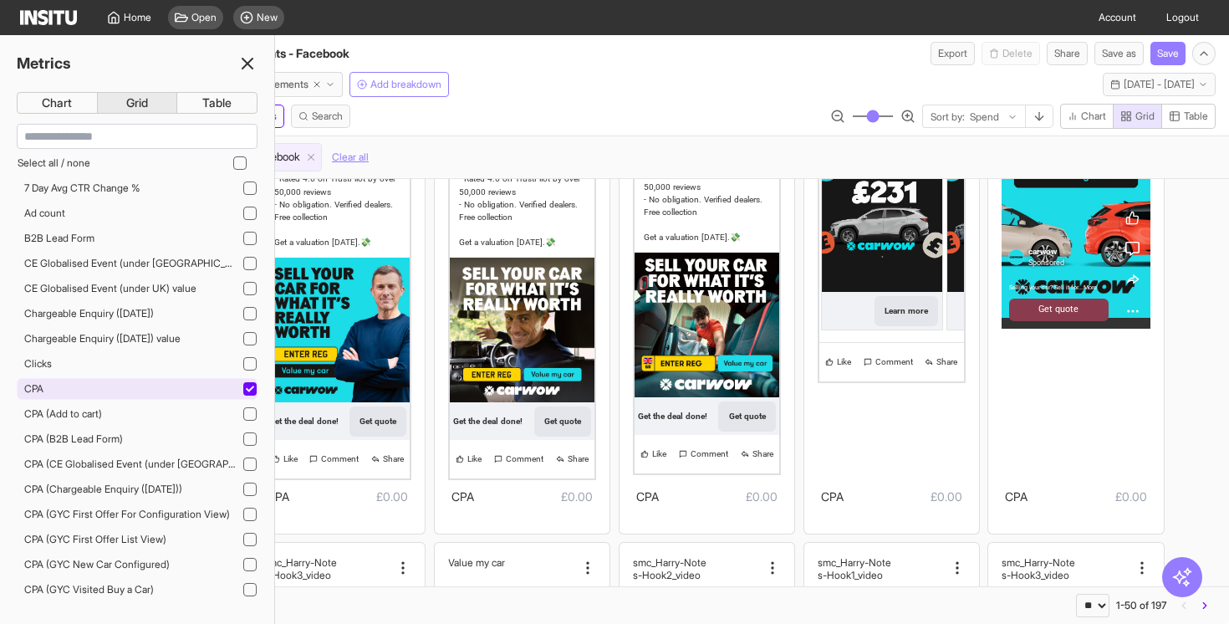
click at [247, 390] on icon at bounding box center [250, 388] width 8 height 6
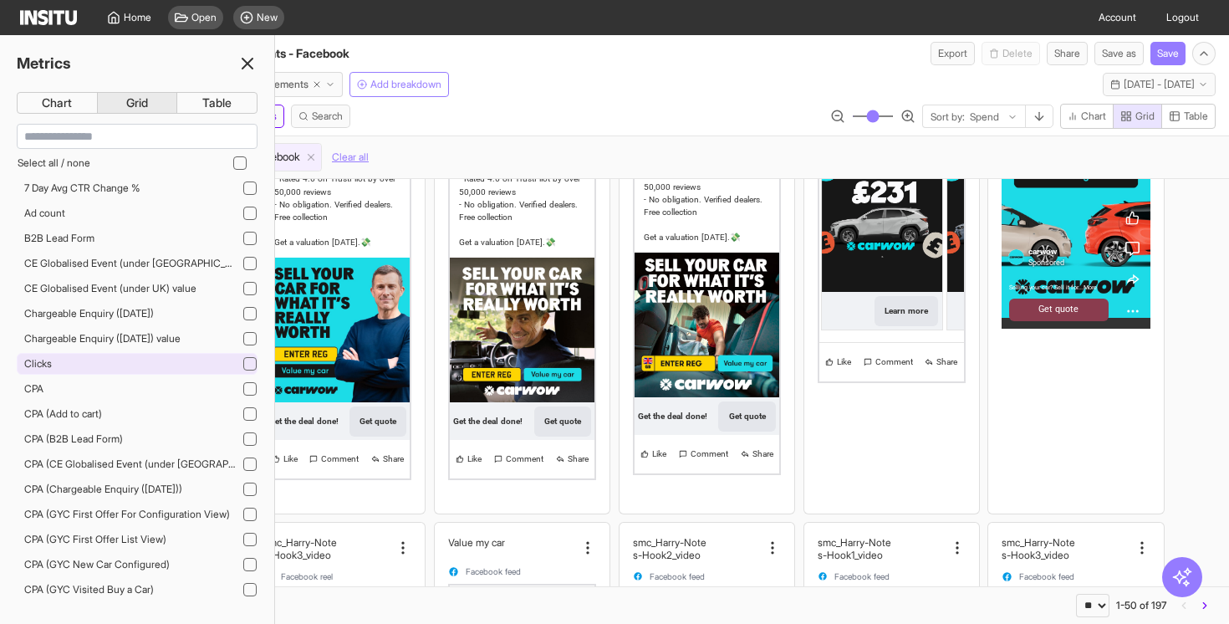
click at [248, 363] on icon at bounding box center [250, 363] width 8 height 8
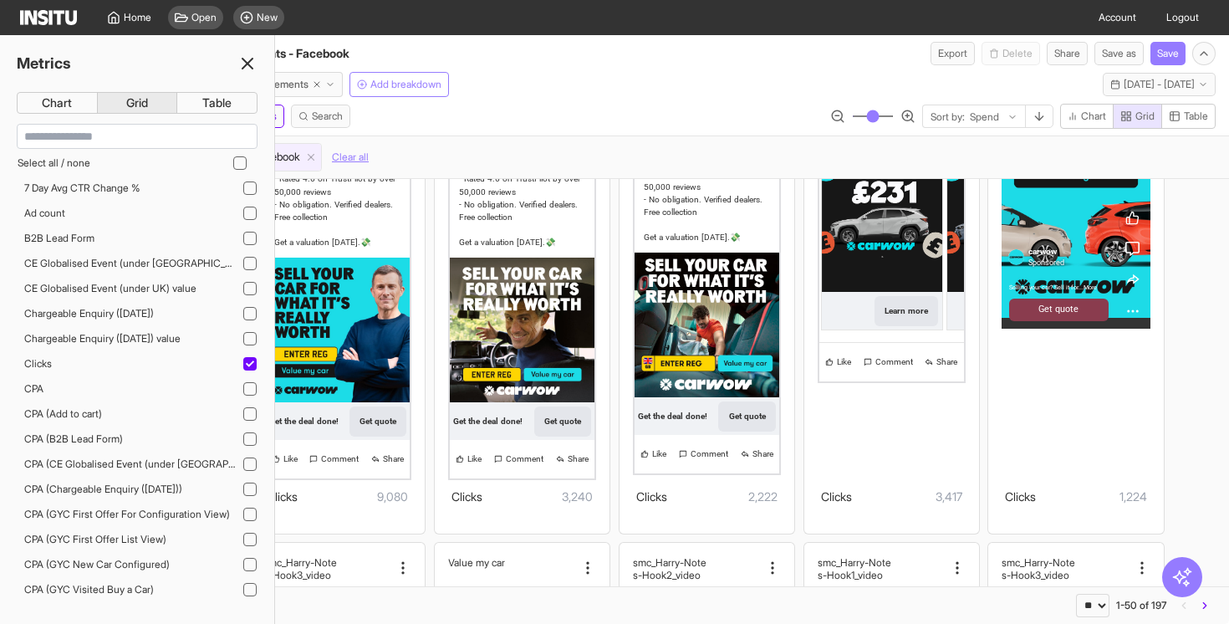
click at [547, 134] on div "Select all Settings Filters Metrics Search Sort by: Spend Chart Grid Table" at bounding box center [614, 120] width 1229 height 32
click at [247, 357] on div at bounding box center [249, 363] width 13 height 13
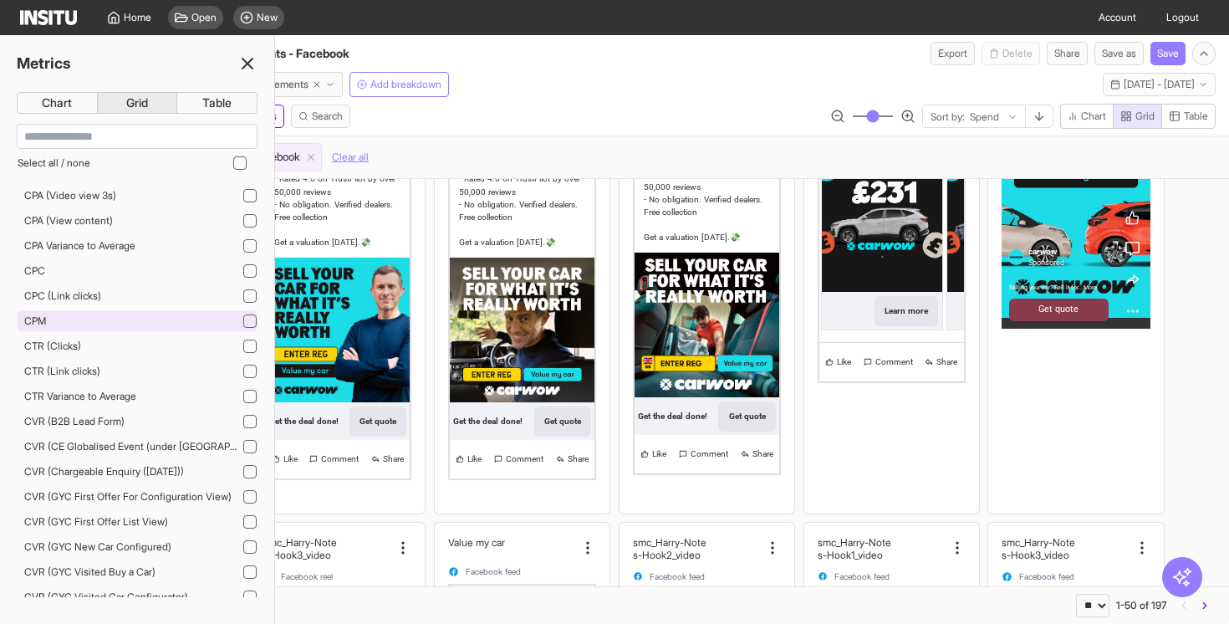
scroll to position [863, 0]
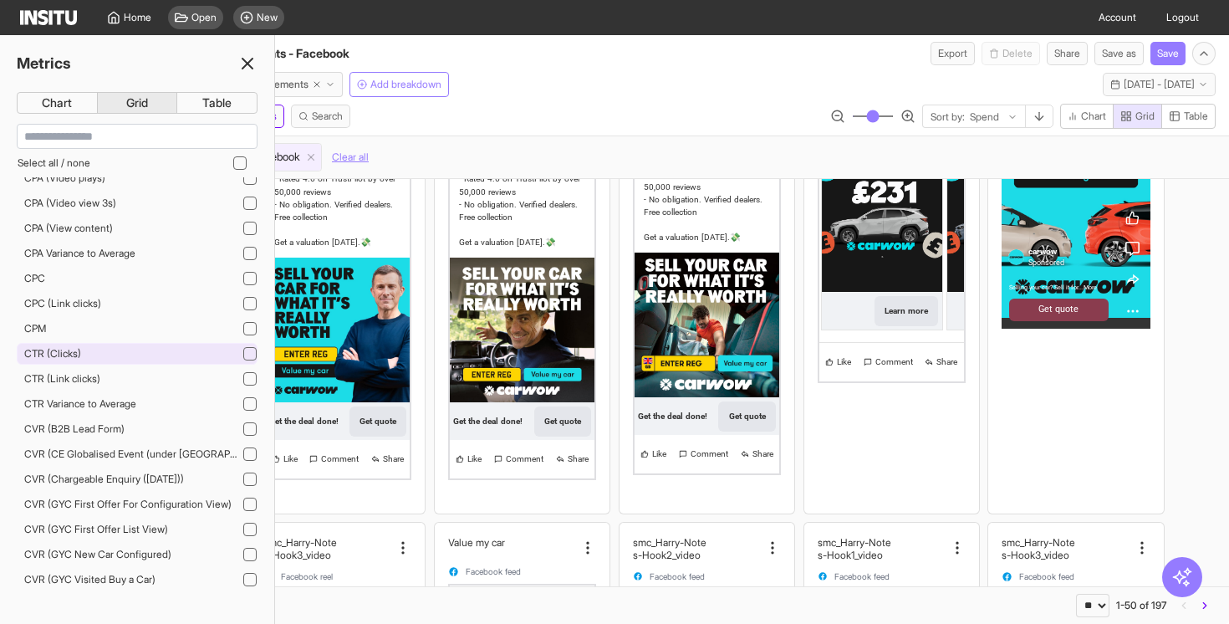
click at [242, 349] on div "CTR (Clicks)" at bounding box center [137, 354] width 241 height 22
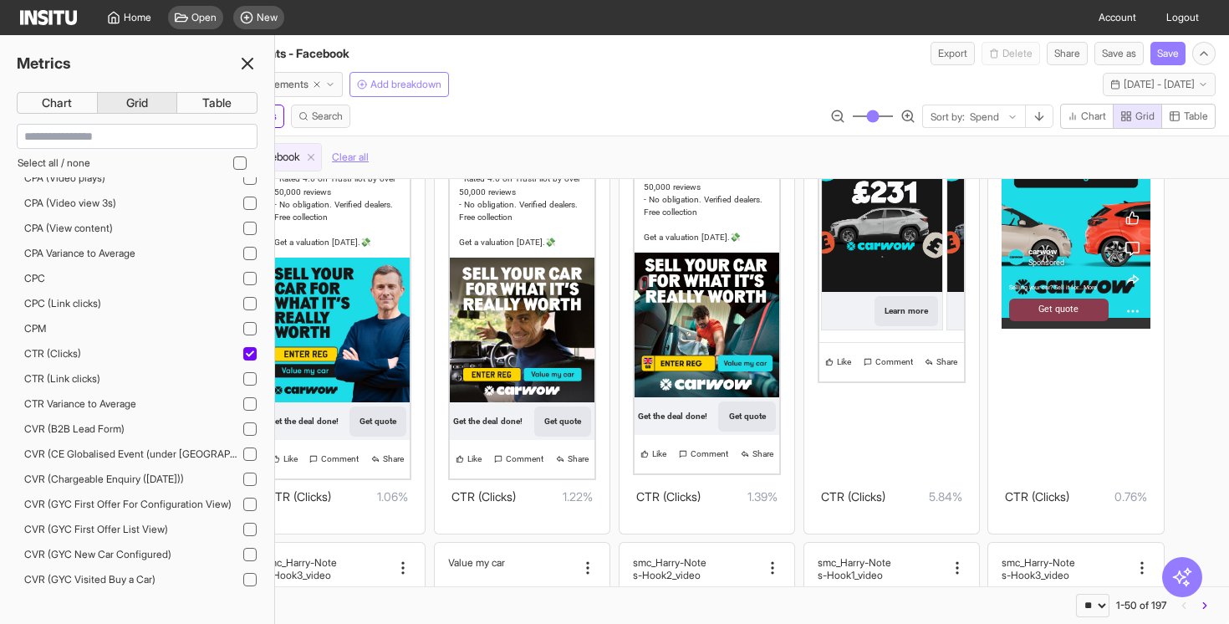
click at [503, 138] on div "Effective ad status : ACTIVE Platform : facebook Clear all" at bounding box center [614, 156] width 1229 height 43
click at [241, 68] on icon at bounding box center [247, 63] width 20 height 20
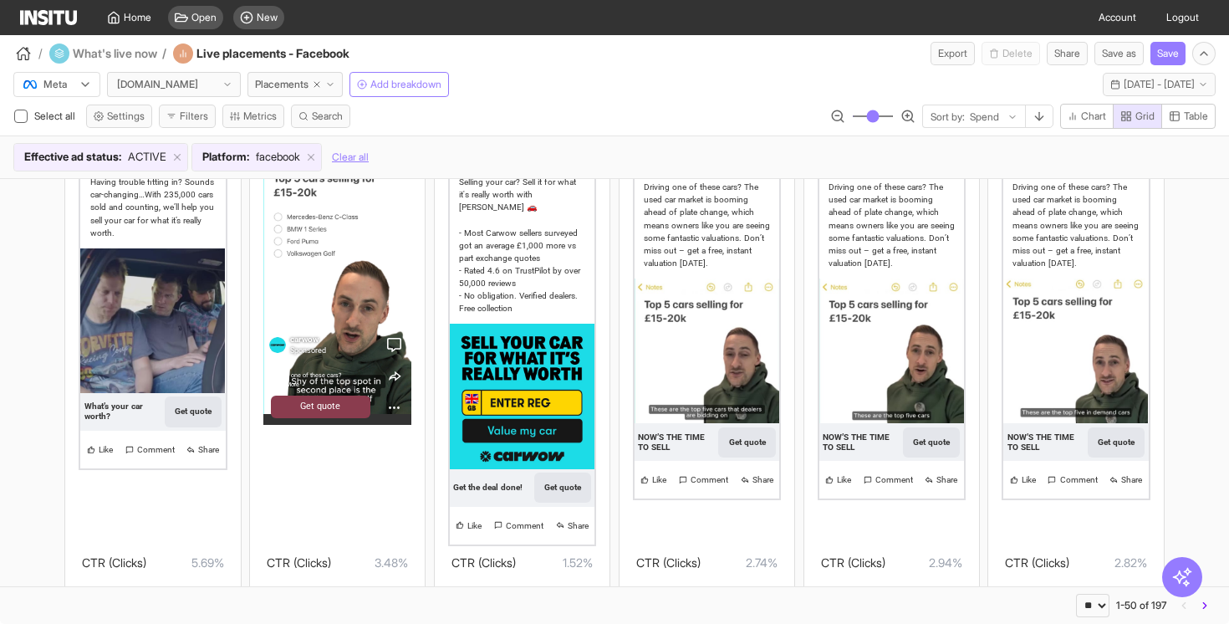
scroll to position [667, 0]
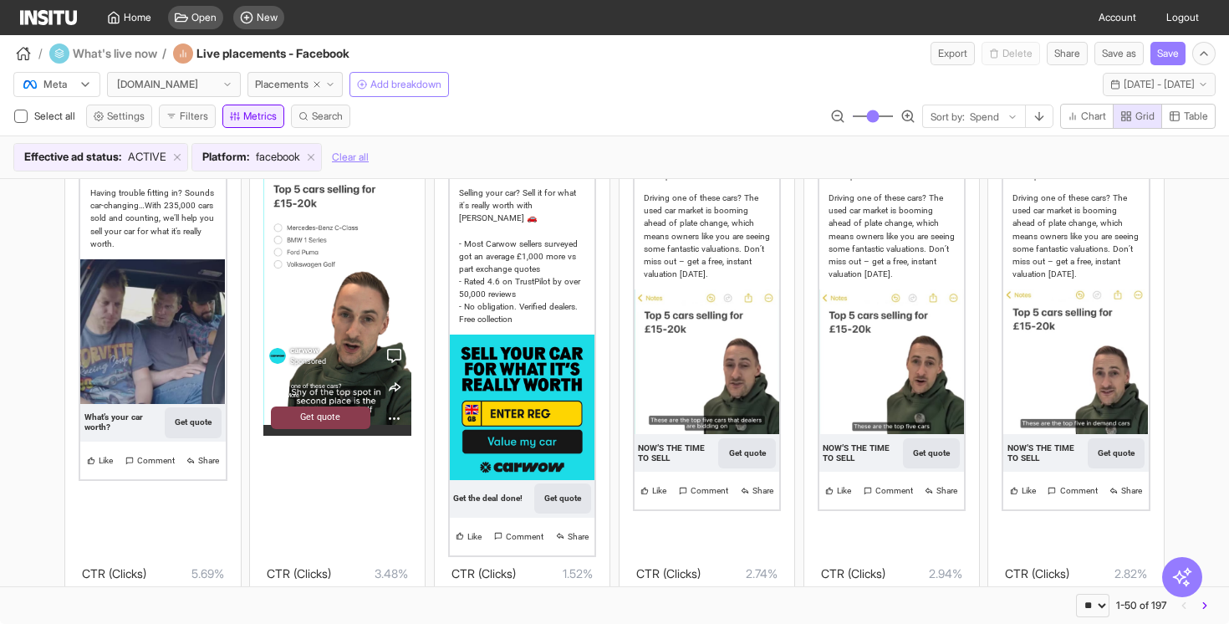
click at [277, 124] on button "Metrics" at bounding box center [253, 115] width 62 height 23
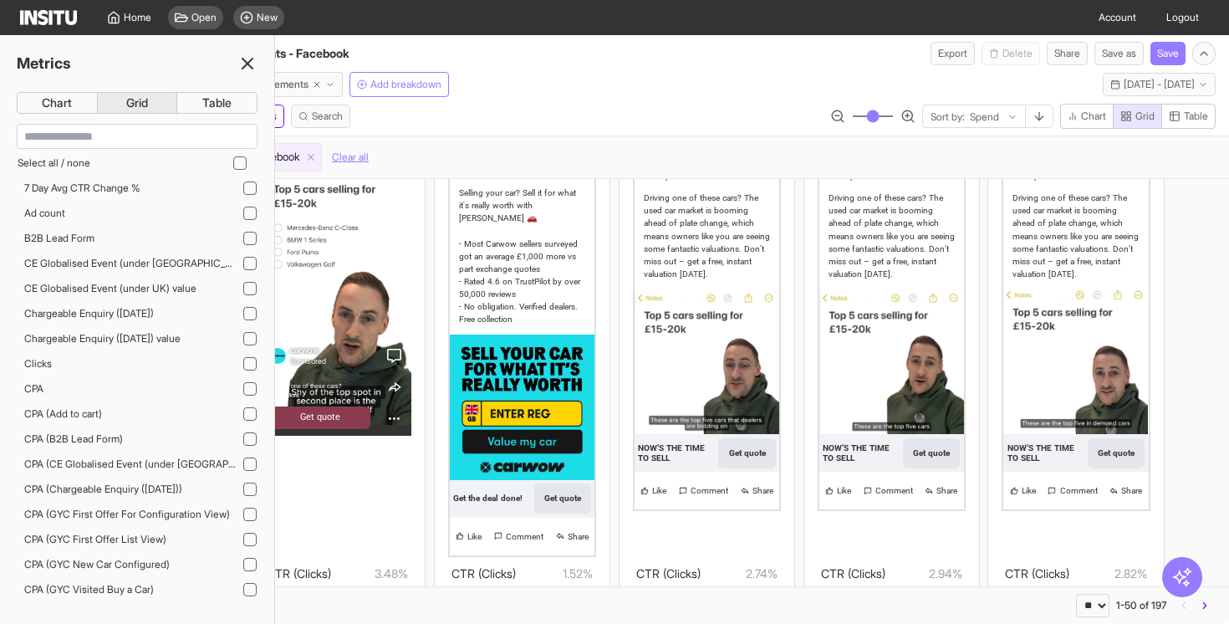
click at [609, 115] on div "Select all Settings Filters Metrics Search Sort by: Spend Chart Grid Table" at bounding box center [614, 120] width 1229 height 32
click at [251, 68] on line at bounding box center [247, 64] width 10 height 10
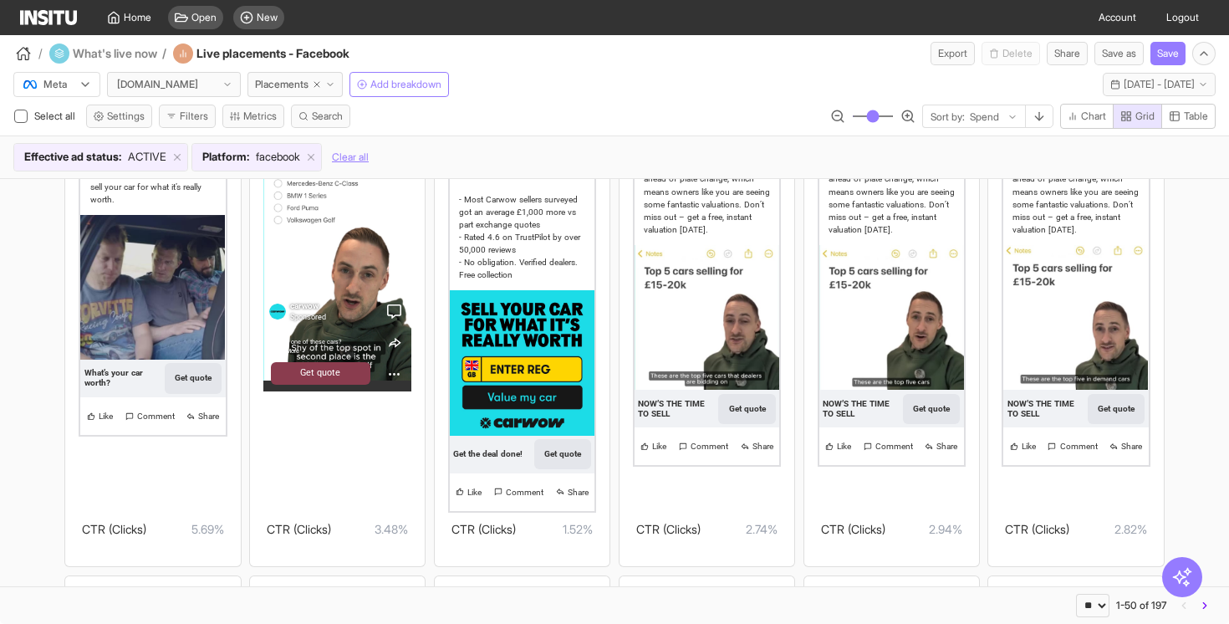
scroll to position [711, 0]
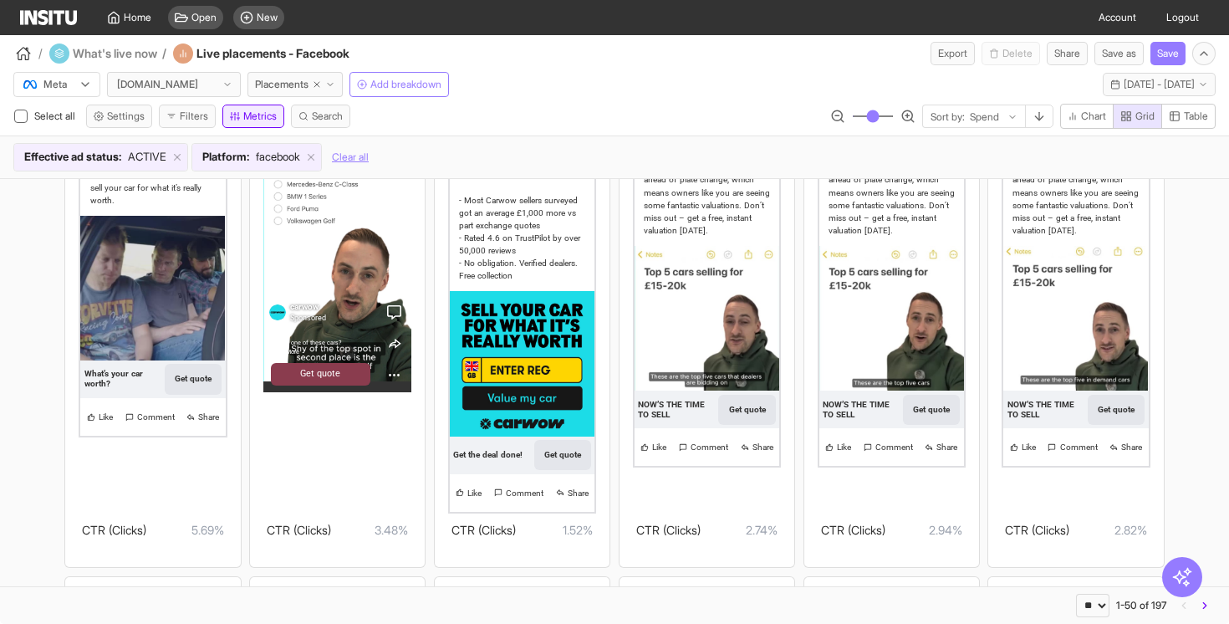
click at [272, 116] on button "Metrics" at bounding box center [253, 115] width 62 height 23
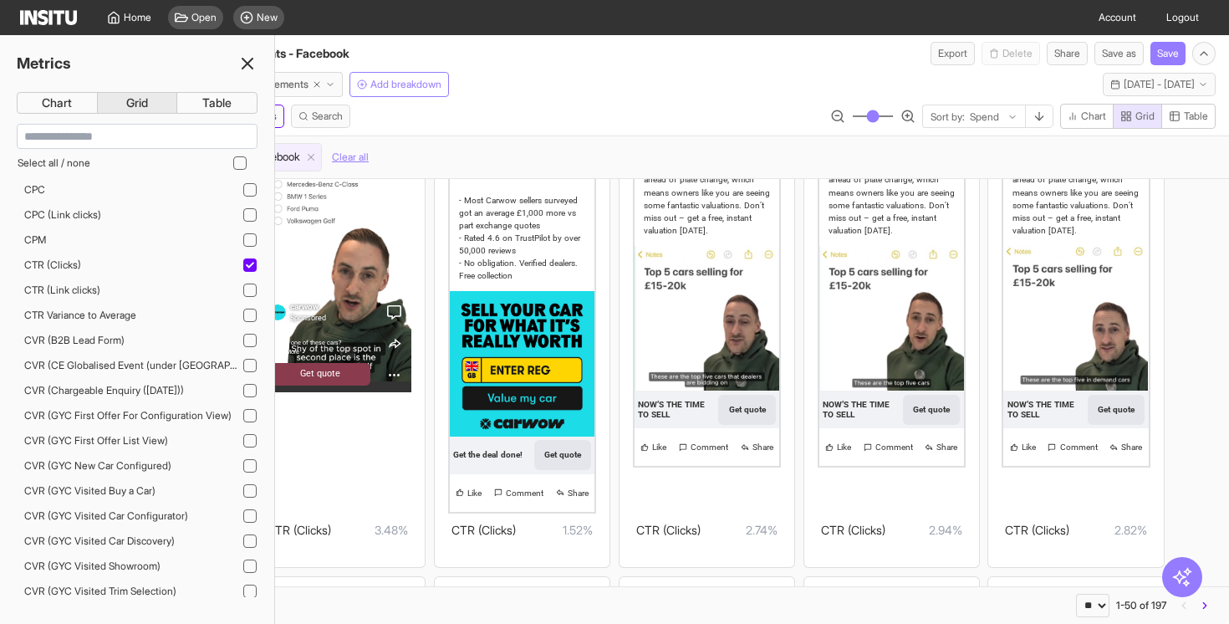
scroll to position [953, 0]
click at [166, 263] on div "CTR (Clicks)" at bounding box center [137, 263] width 241 height 22
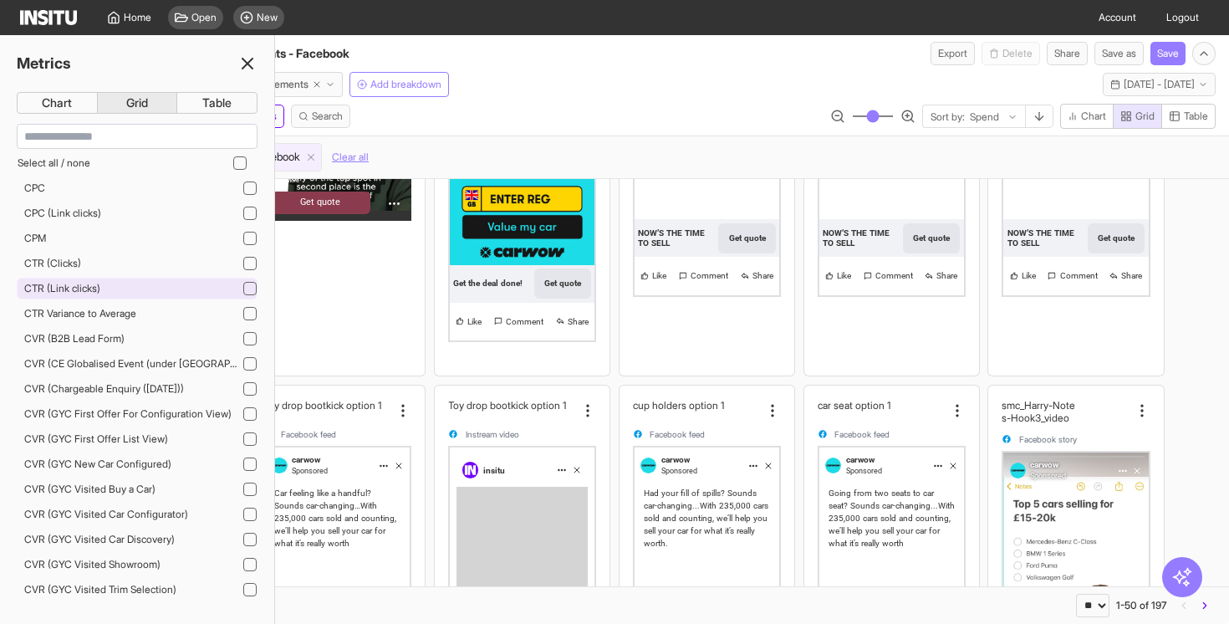
click at [207, 288] on div "CTR (Link clicks)" at bounding box center [137, 289] width 241 height 22
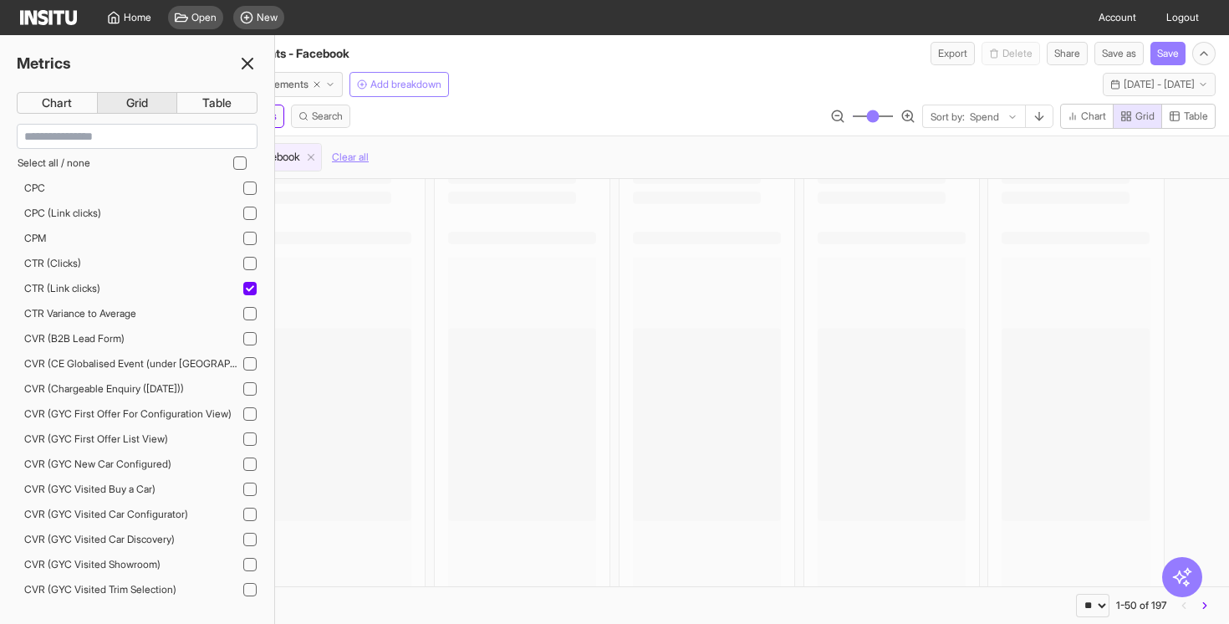
click at [243, 65] on icon at bounding box center [247, 63] width 20 height 20
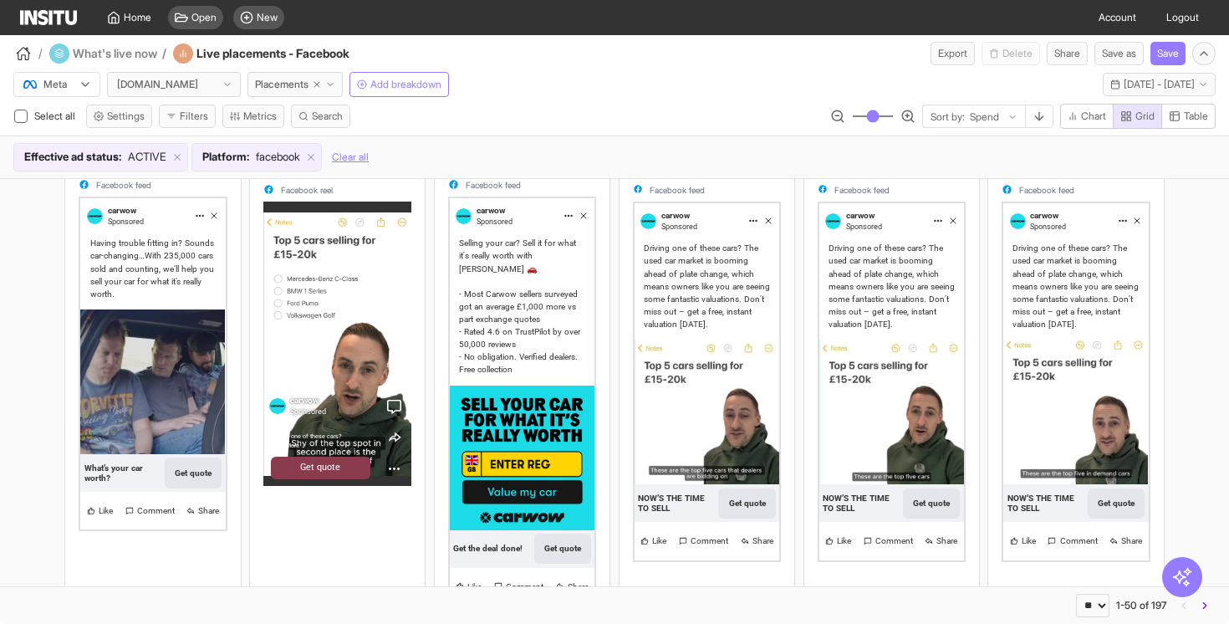
scroll to position [477, 0]
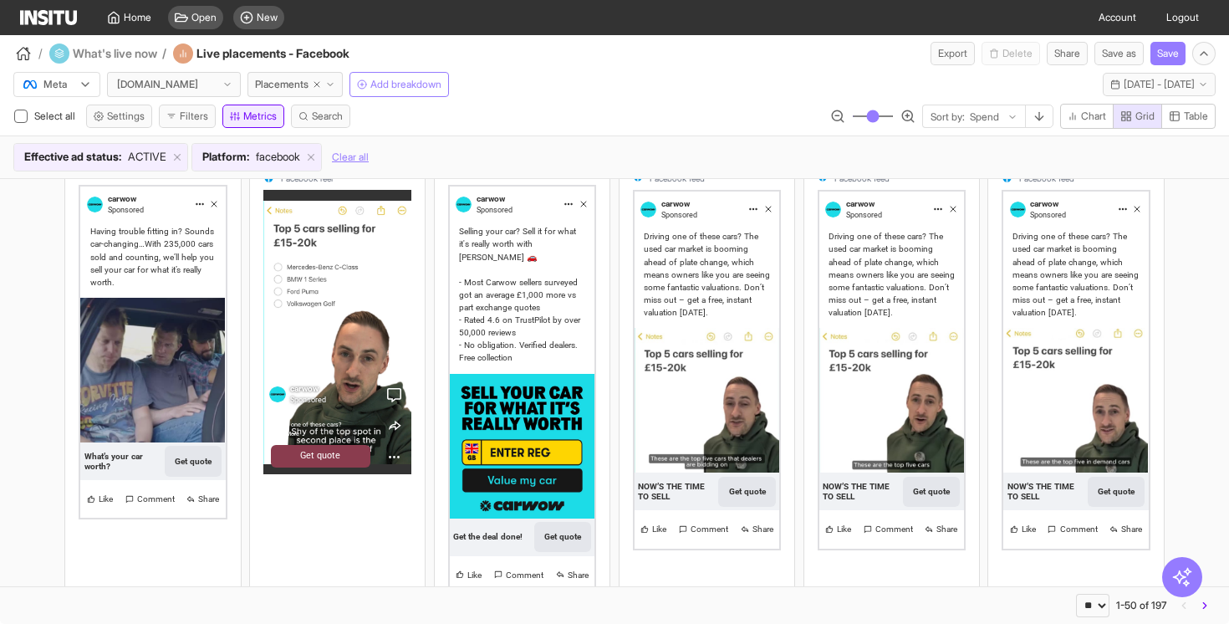
click at [275, 115] on button "Metrics" at bounding box center [253, 115] width 62 height 23
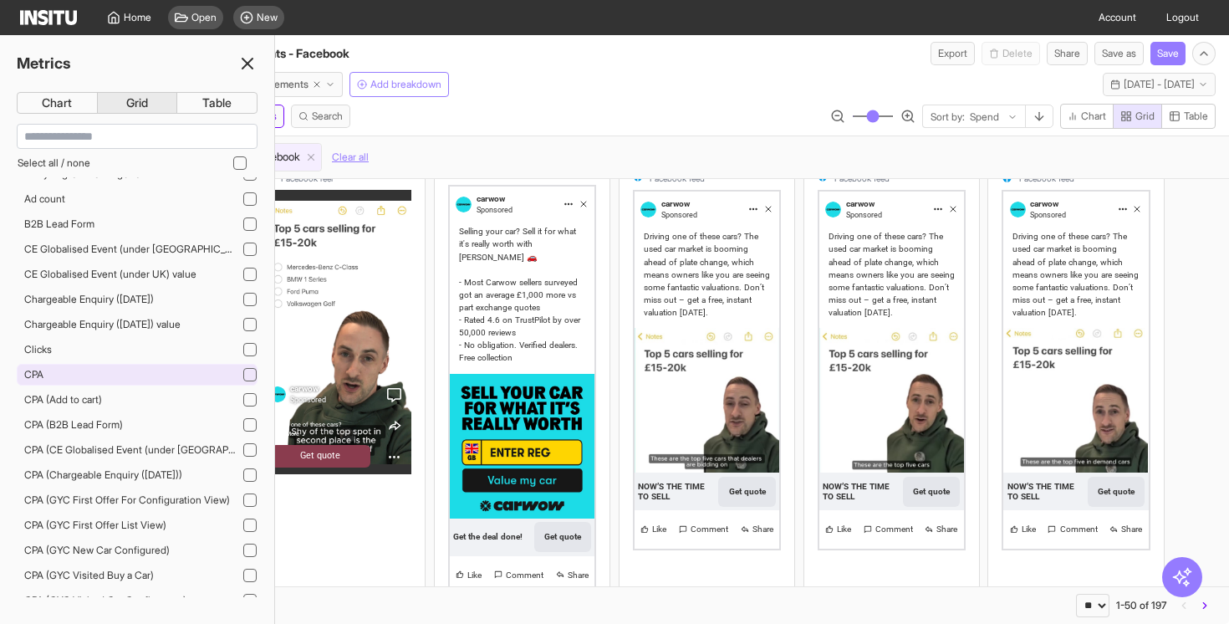
scroll to position [0, 0]
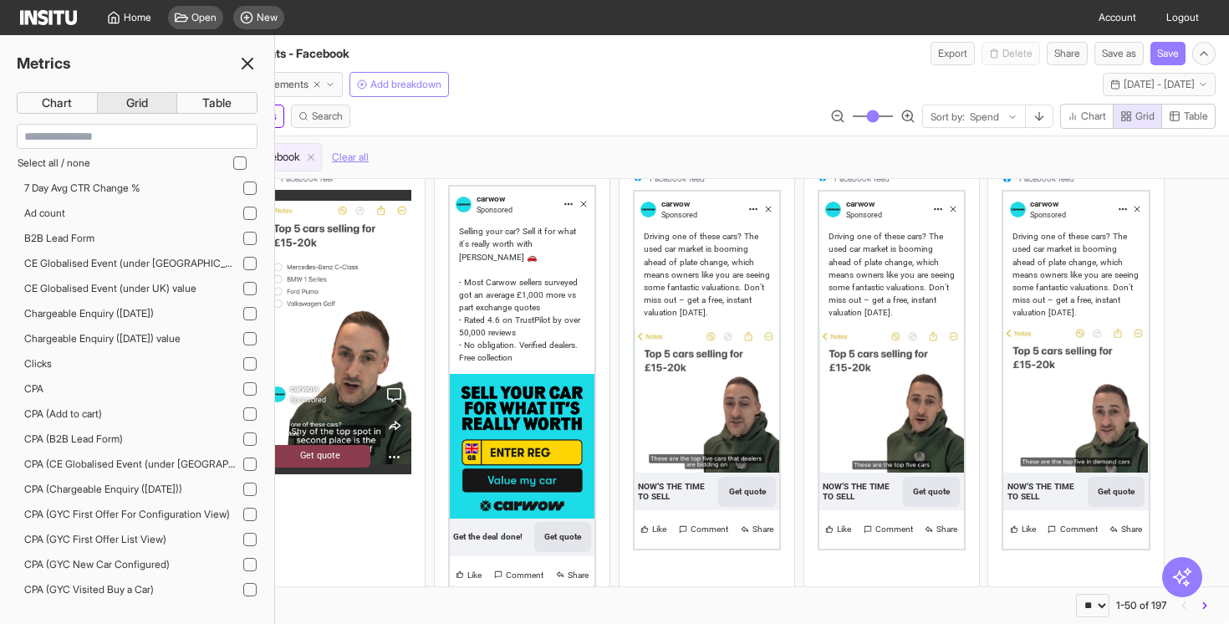
click at [249, 58] on icon at bounding box center [247, 63] width 20 height 20
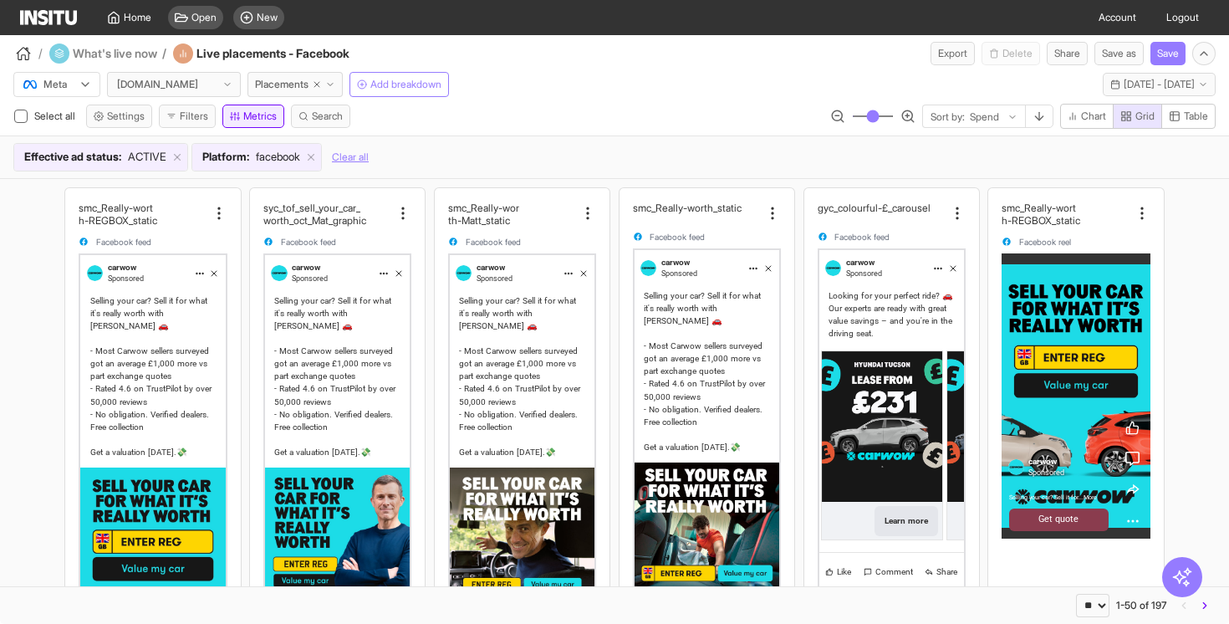
click at [261, 113] on button "Metrics" at bounding box center [253, 115] width 62 height 23
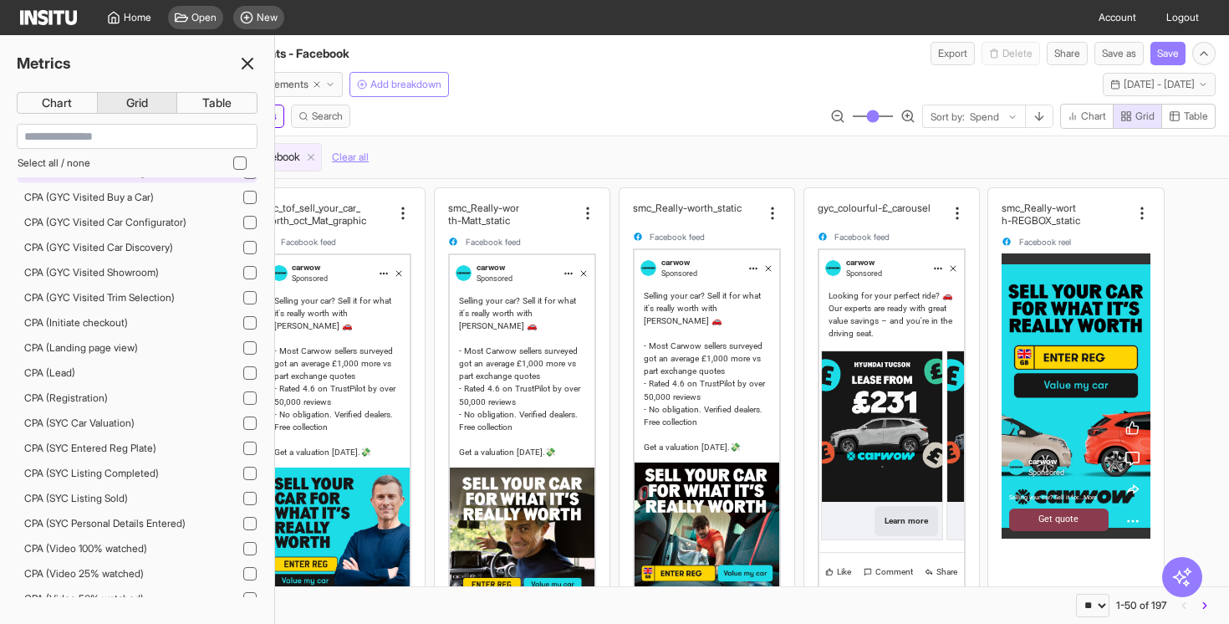
scroll to position [415, 0]
click at [250, 57] on icon at bounding box center [247, 63] width 20 height 20
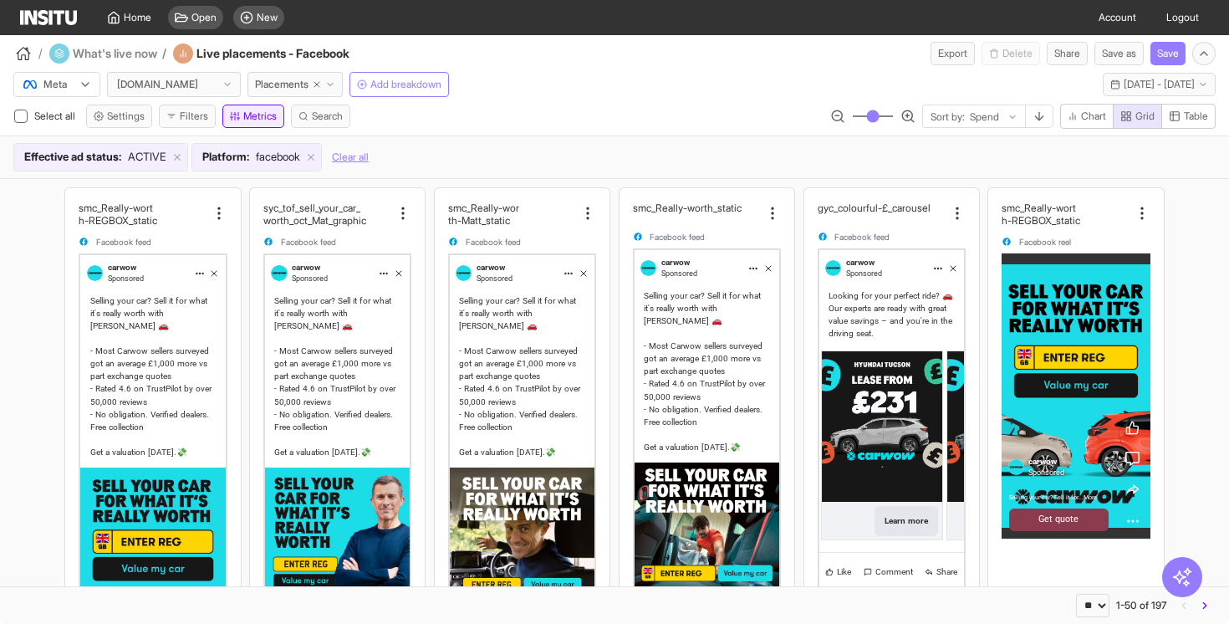
click at [264, 120] on button "Metrics" at bounding box center [253, 115] width 62 height 23
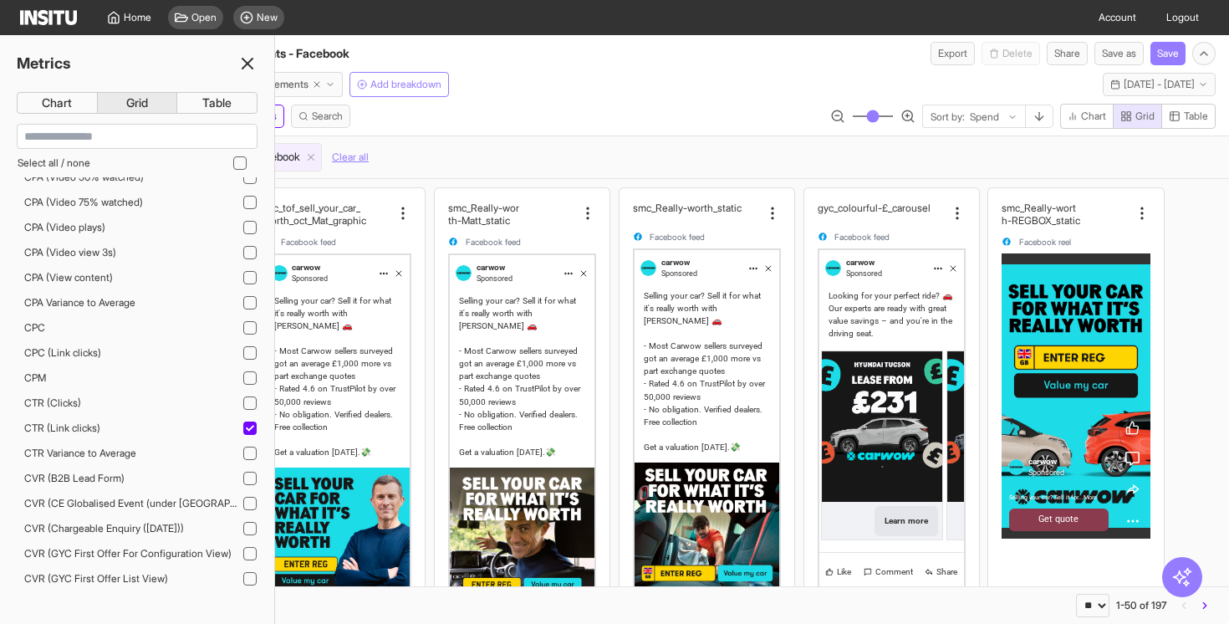
scroll to position [816, 0]
click at [187, 399] on div "CTR (Clicks)" at bounding box center [137, 401] width 241 height 22
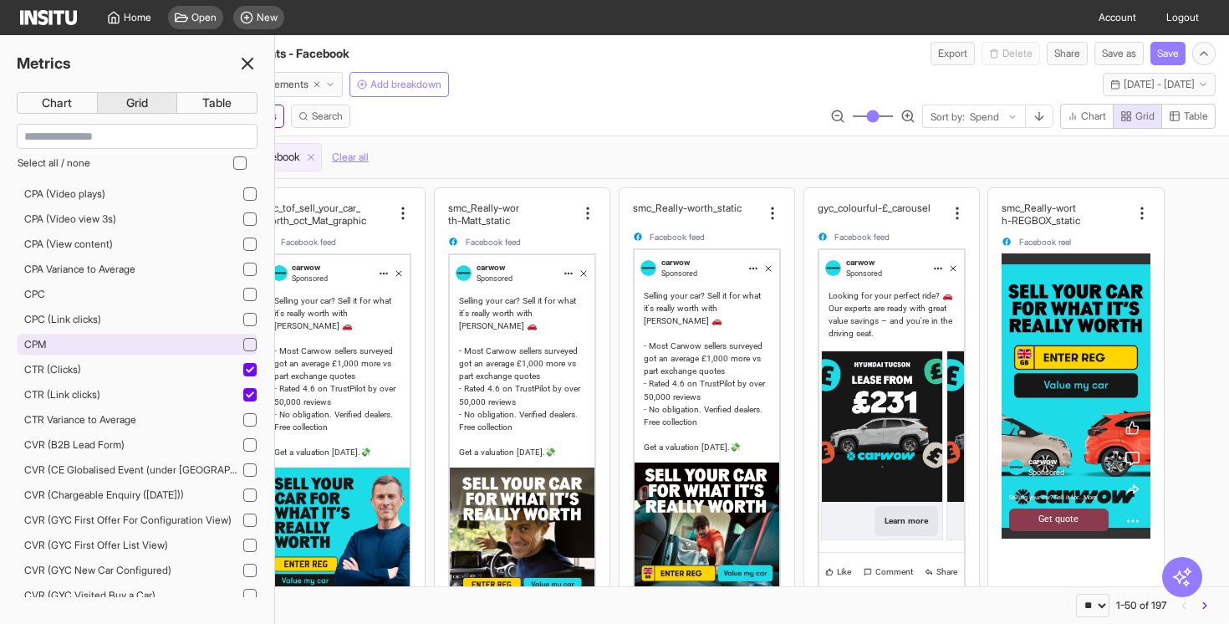
scroll to position [846, 0]
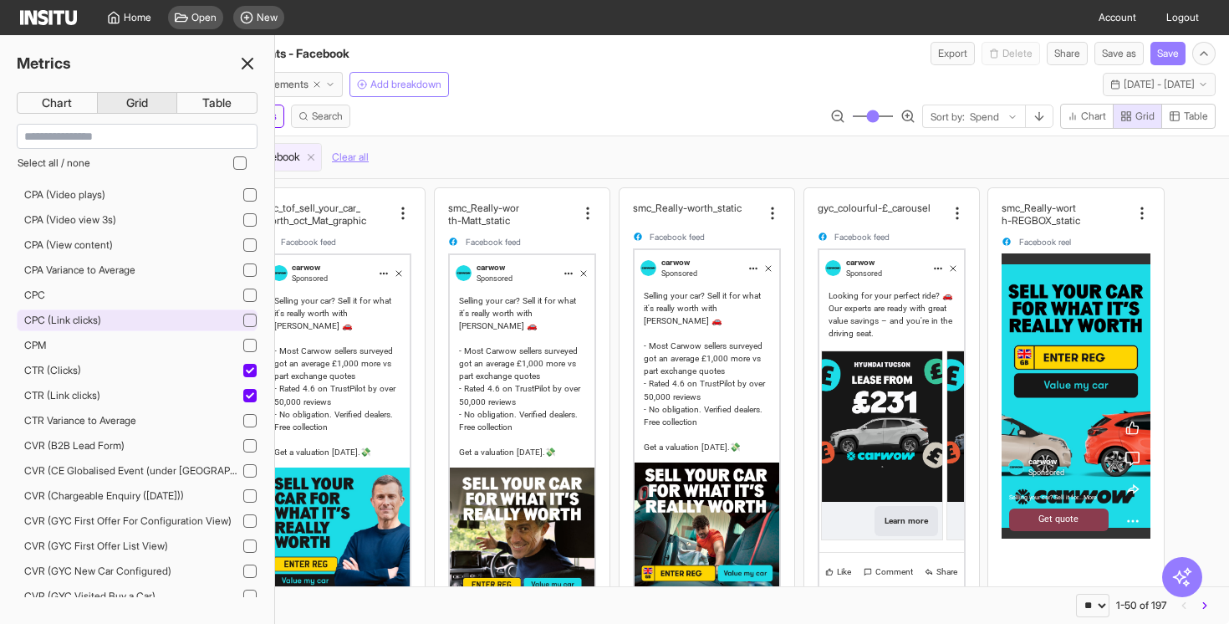
click at [211, 314] on div "CPC (Link clicks)" at bounding box center [137, 320] width 241 height 22
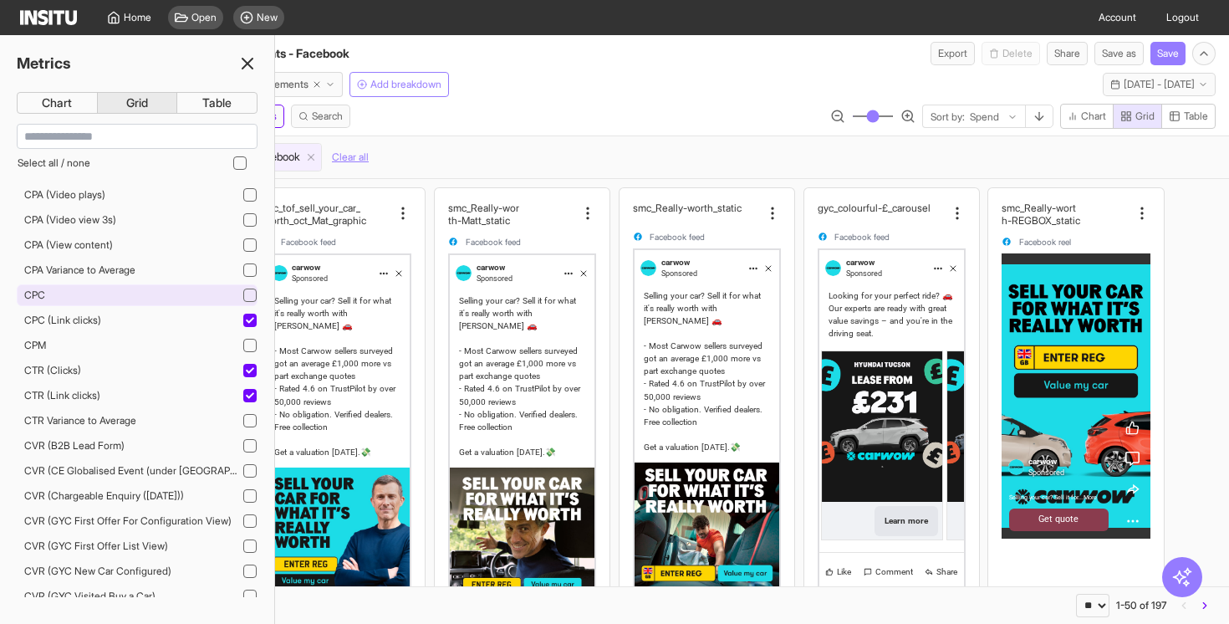
click at [153, 296] on div "CPC" at bounding box center [137, 295] width 241 height 22
click at [248, 66] on icon at bounding box center [247, 63] width 20 height 20
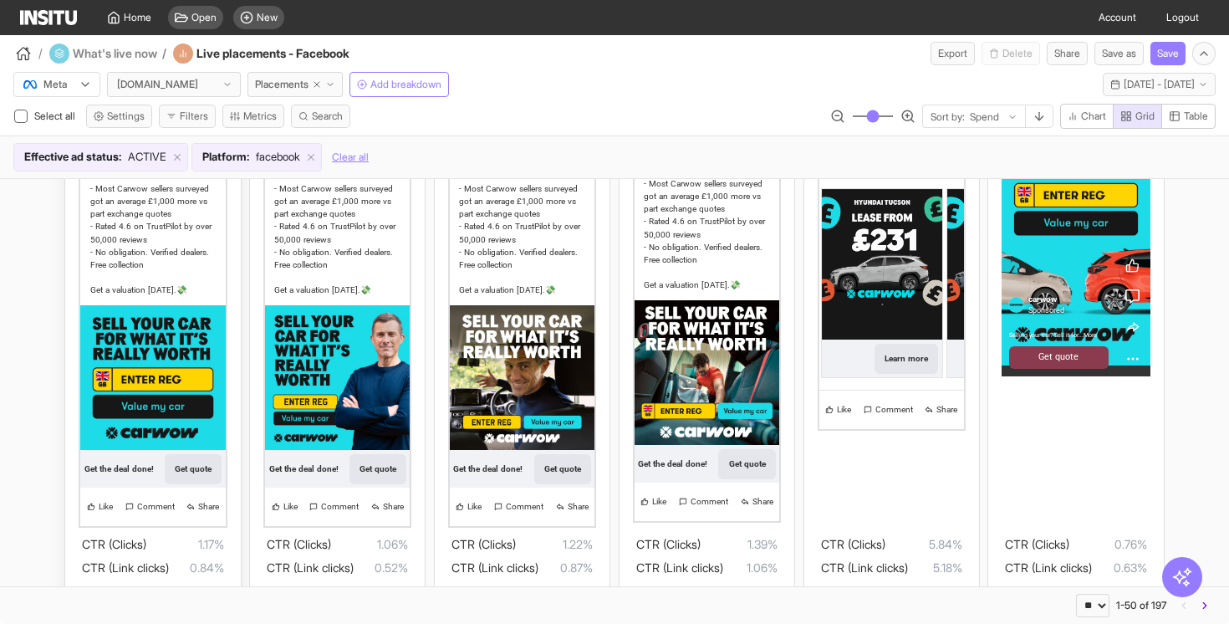
scroll to position [163, 0]
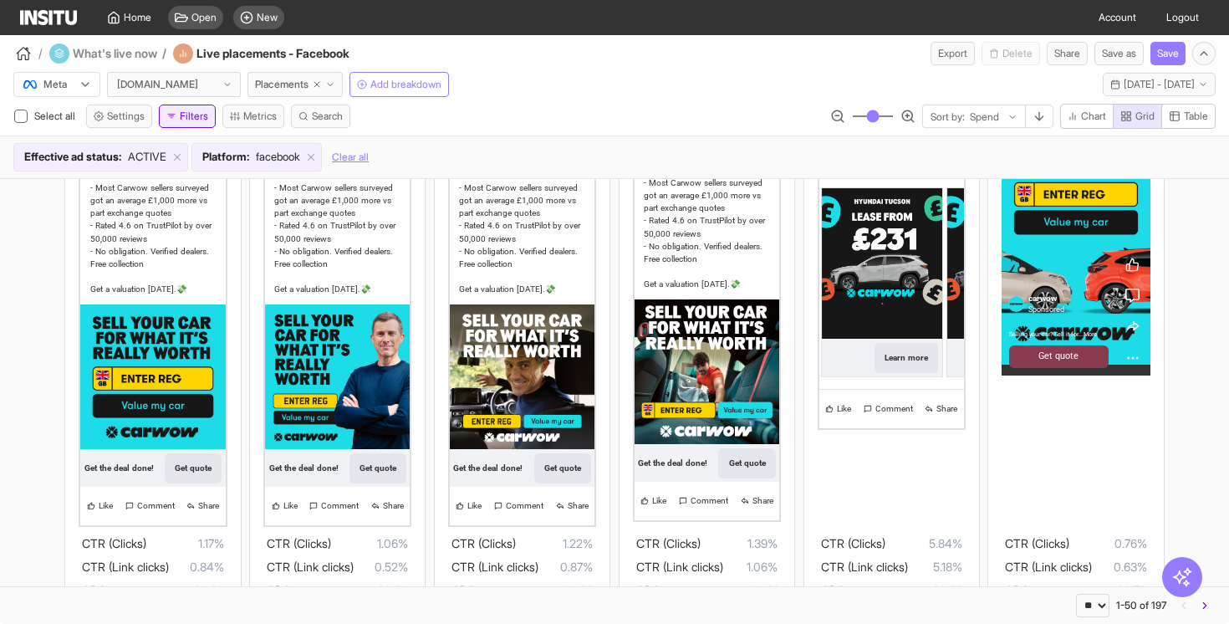
click at [203, 122] on button "Filters" at bounding box center [187, 115] width 57 height 23
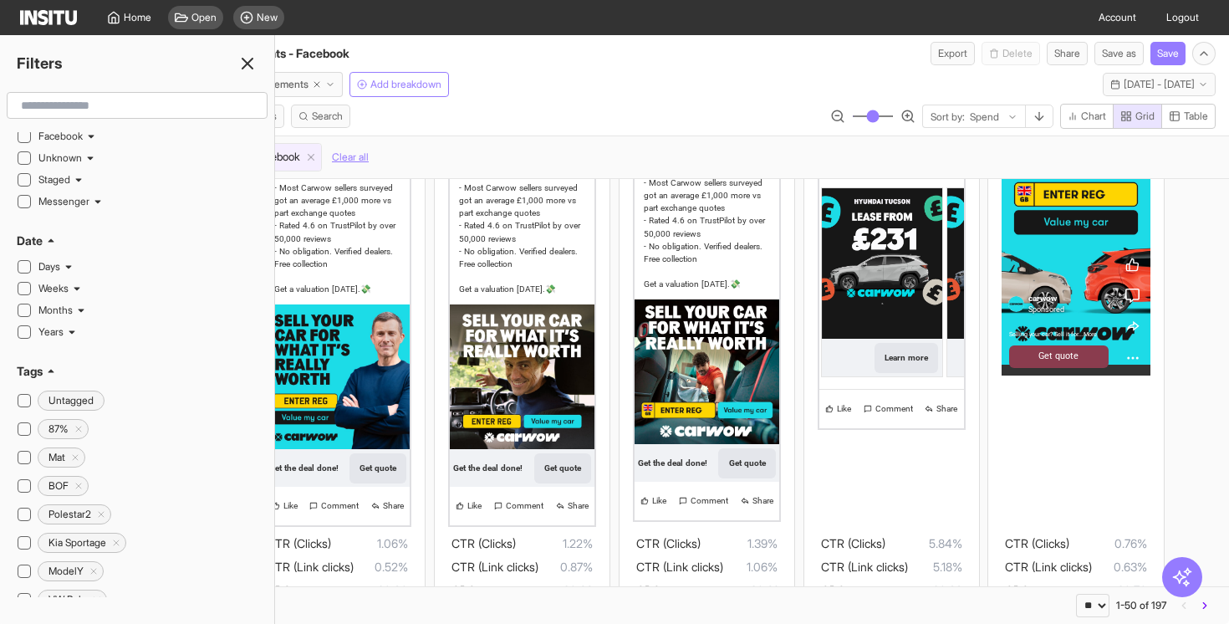
scroll to position [237, 0]
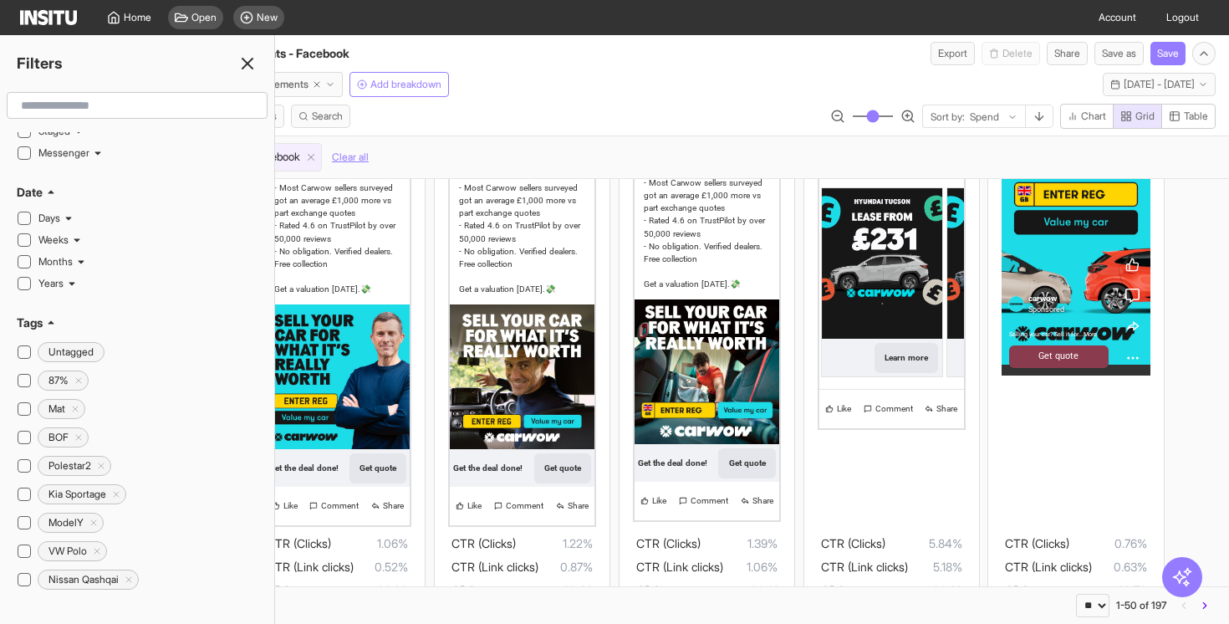
click at [246, 59] on icon at bounding box center [247, 63] width 20 height 20
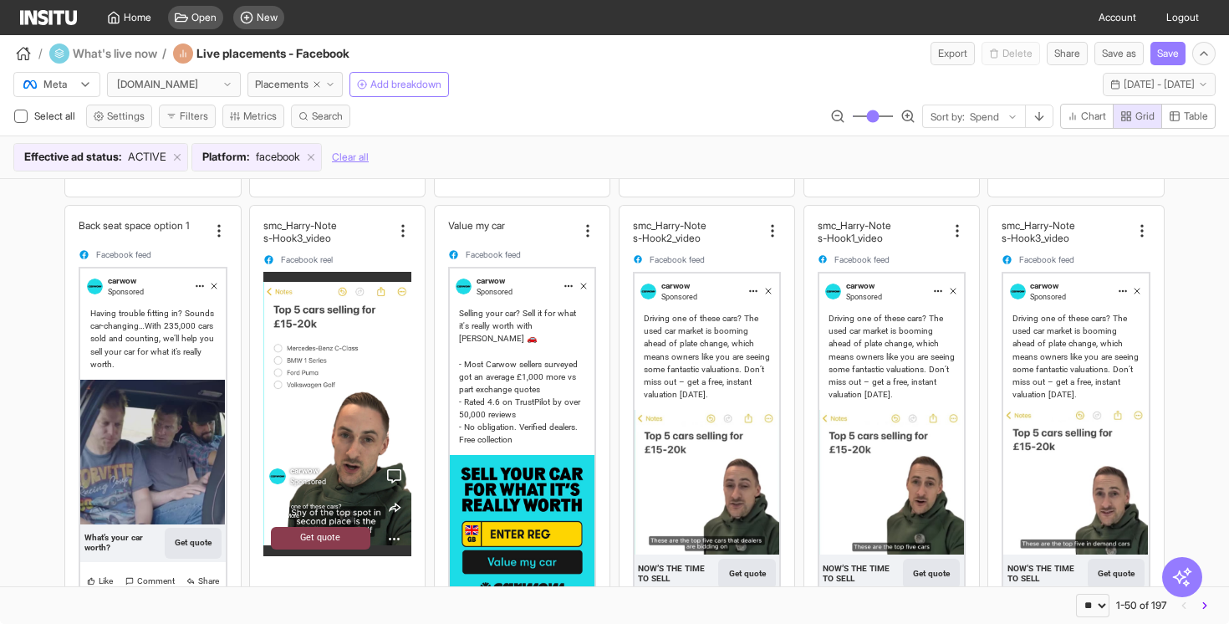
scroll to position [613, 0]
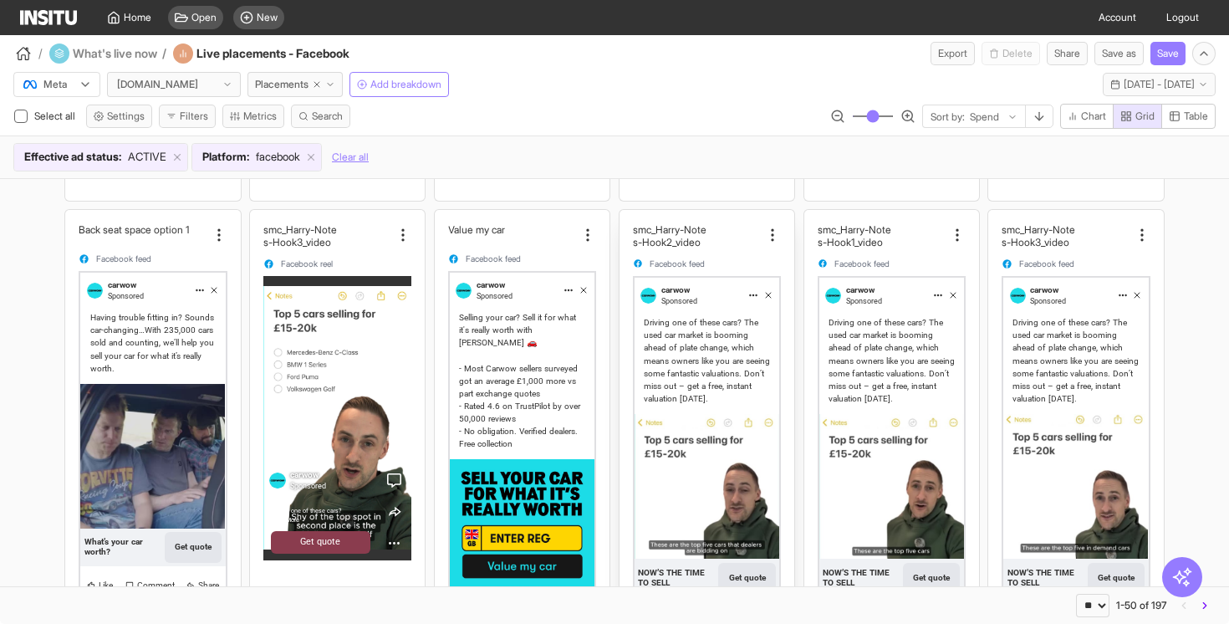
click at [712, 332] on div "Driving one of these cars? The used car market is booming ahead of plate change…" at bounding box center [707, 360] width 126 height 89
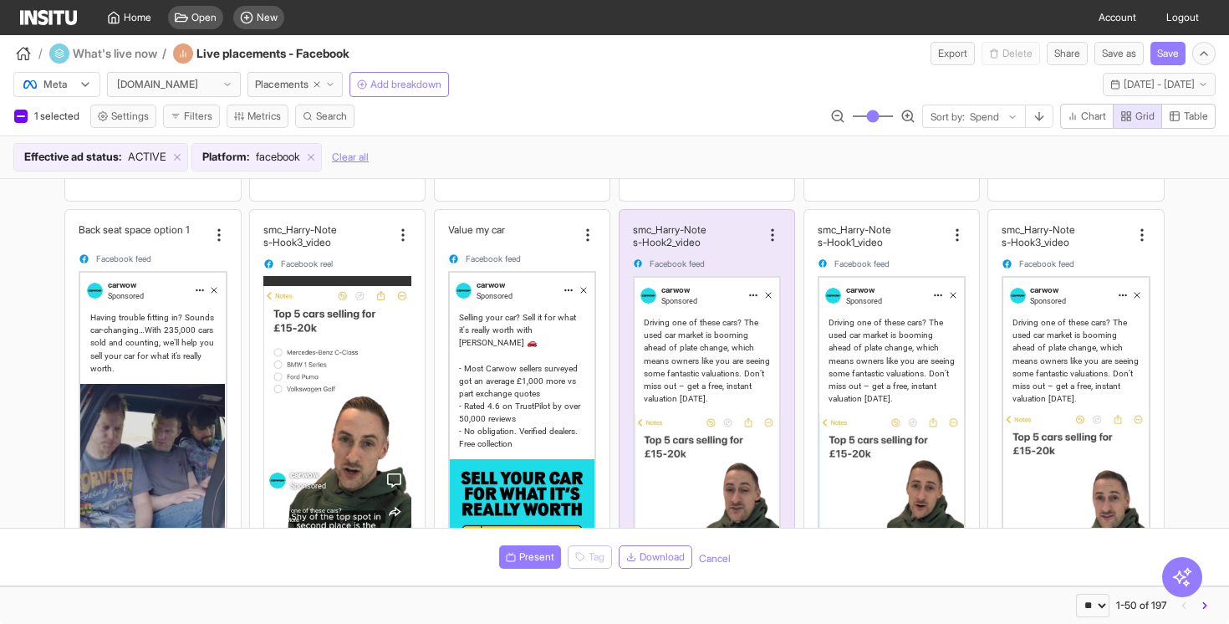
click at [714, 558] on button "Cancel" at bounding box center [715, 558] width 32 height 13
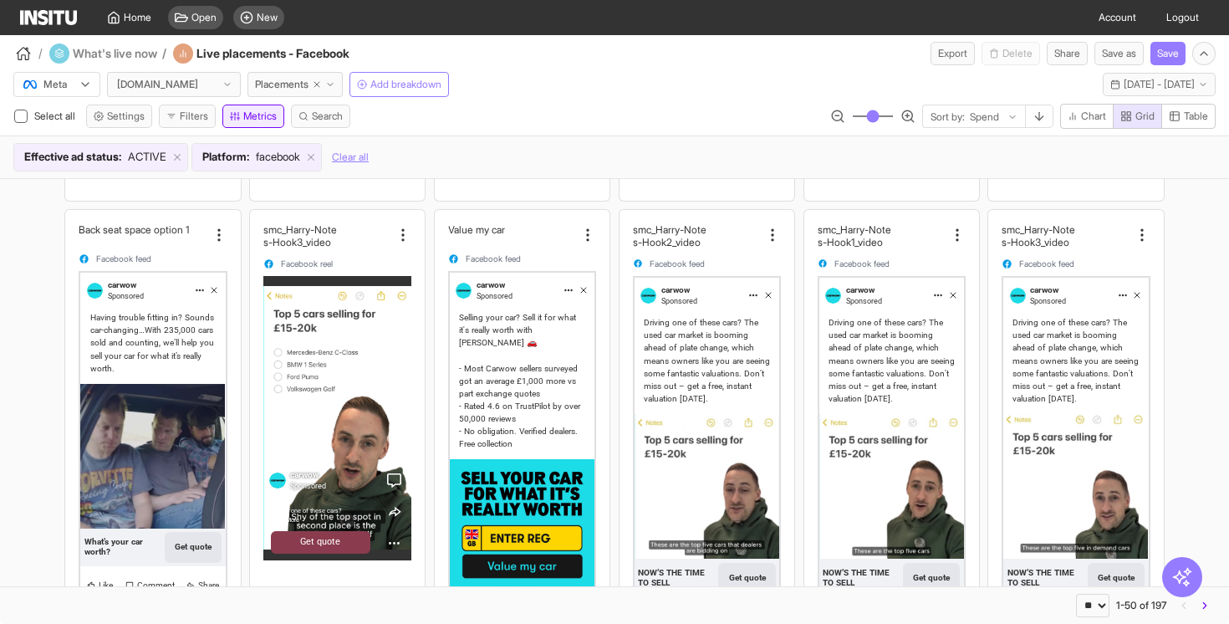
click at [271, 120] on button "Metrics" at bounding box center [253, 115] width 62 height 23
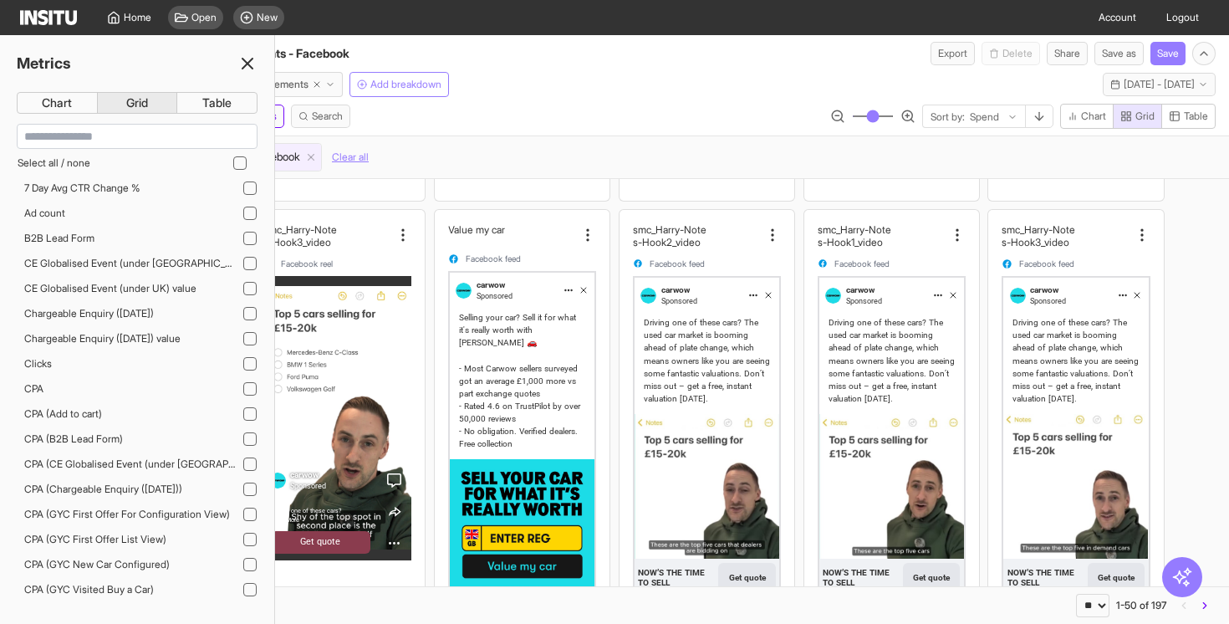
click at [256, 56] on icon at bounding box center [247, 63] width 20 height 20
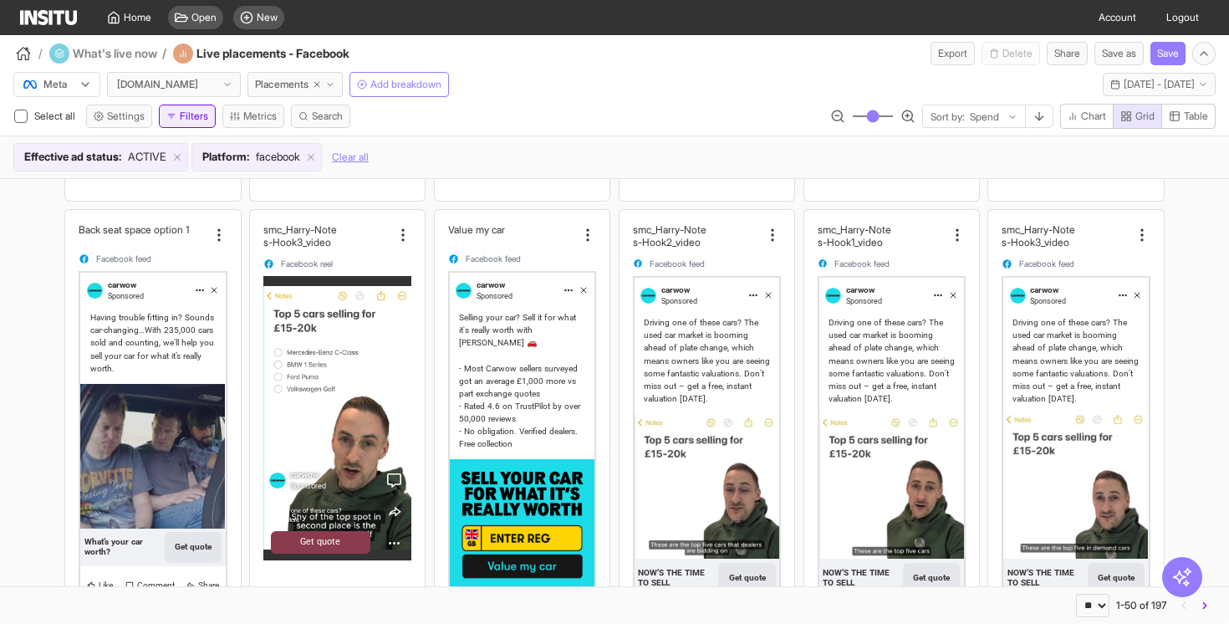
click at [198, 121] on button "Filters" at bounding box center [187, 115] width 57 height 23
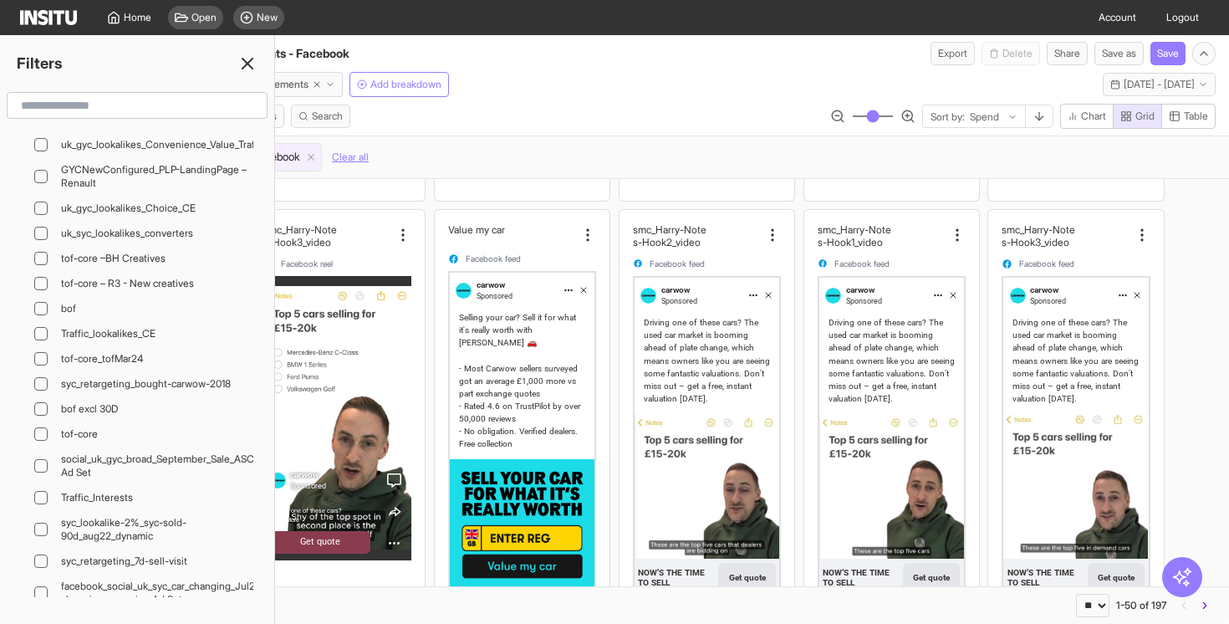
scroll to position [1890, 0]
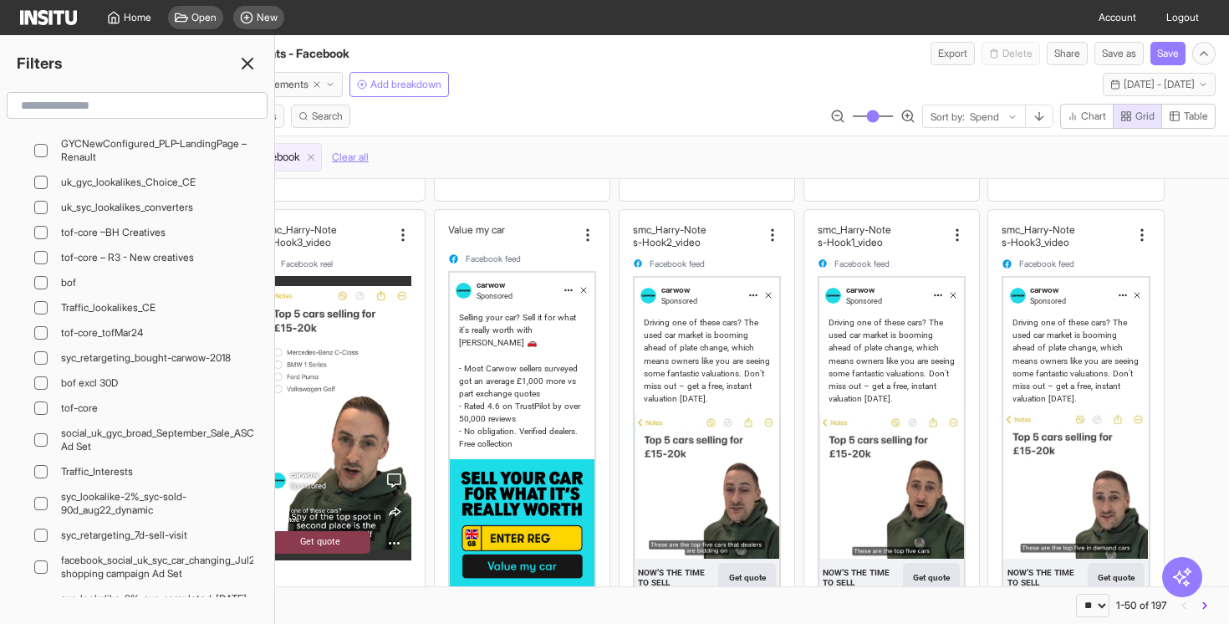
click at [244, 61] on icon at bounding box center [247, 63] width 20 height 20
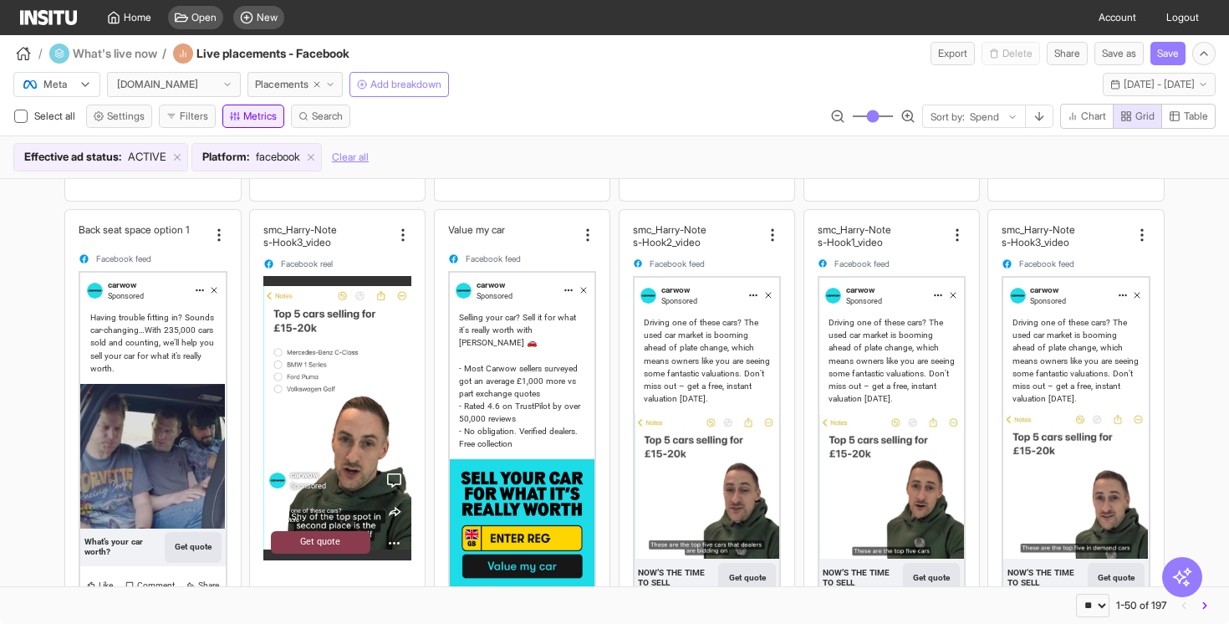
click at [240, 124] on button "Metrics" at bounding box center [253, 115] width 62 height 23
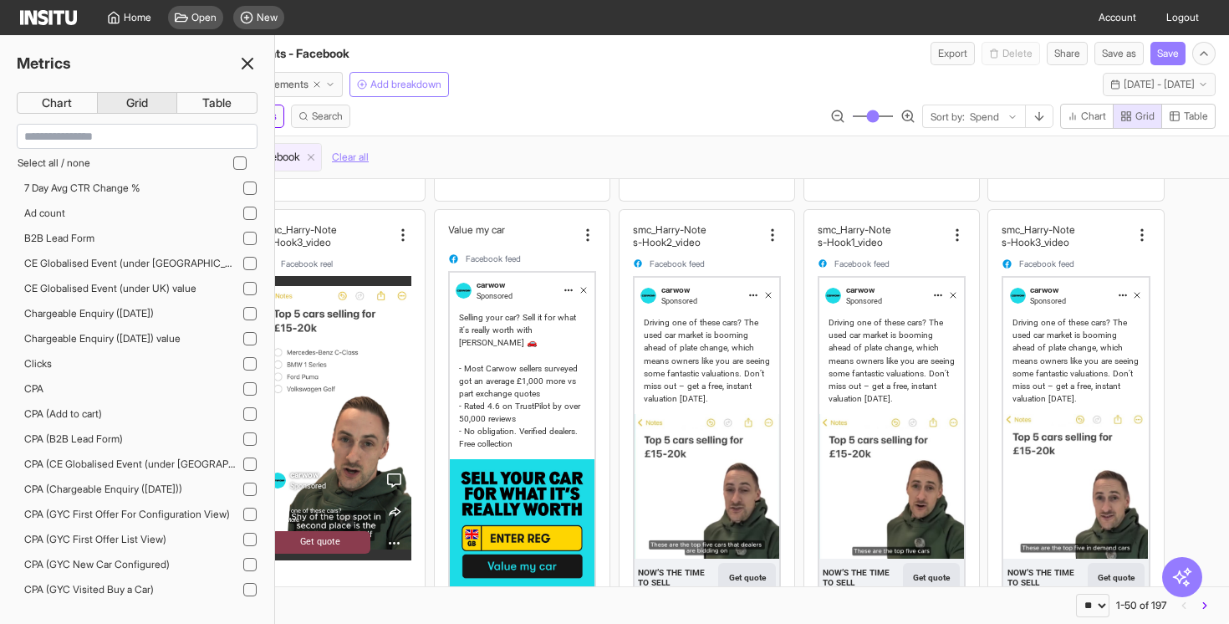
click at [248, 66] on icon at bounding box center [247, 63] width 20 height 20
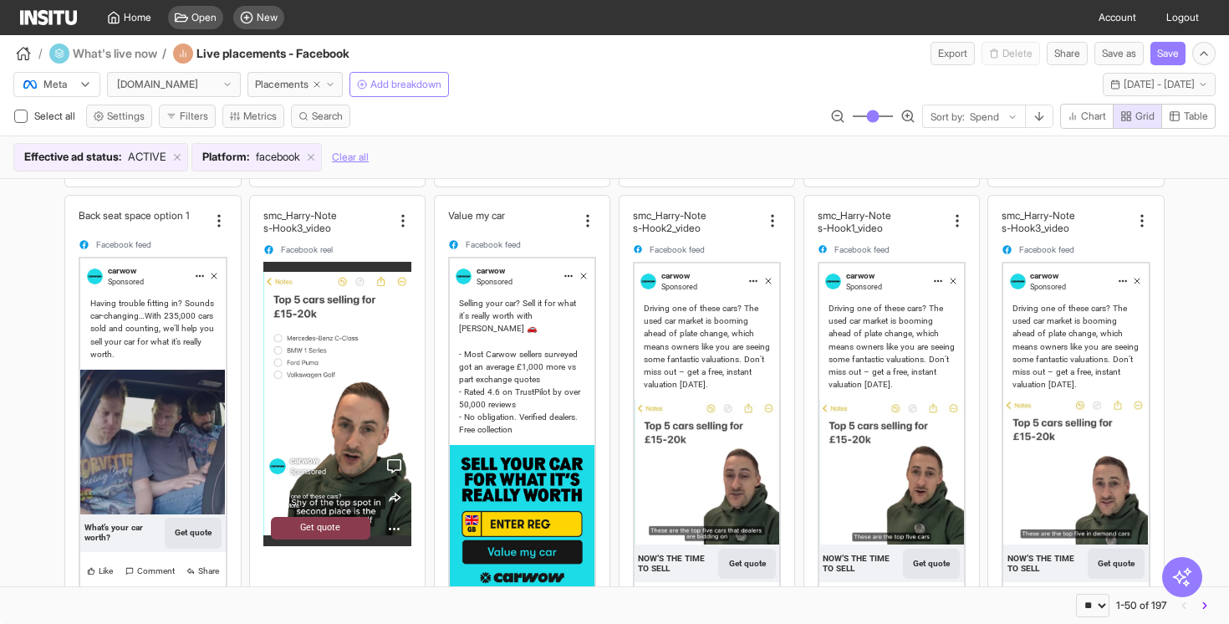
scroll to position [635, 0]
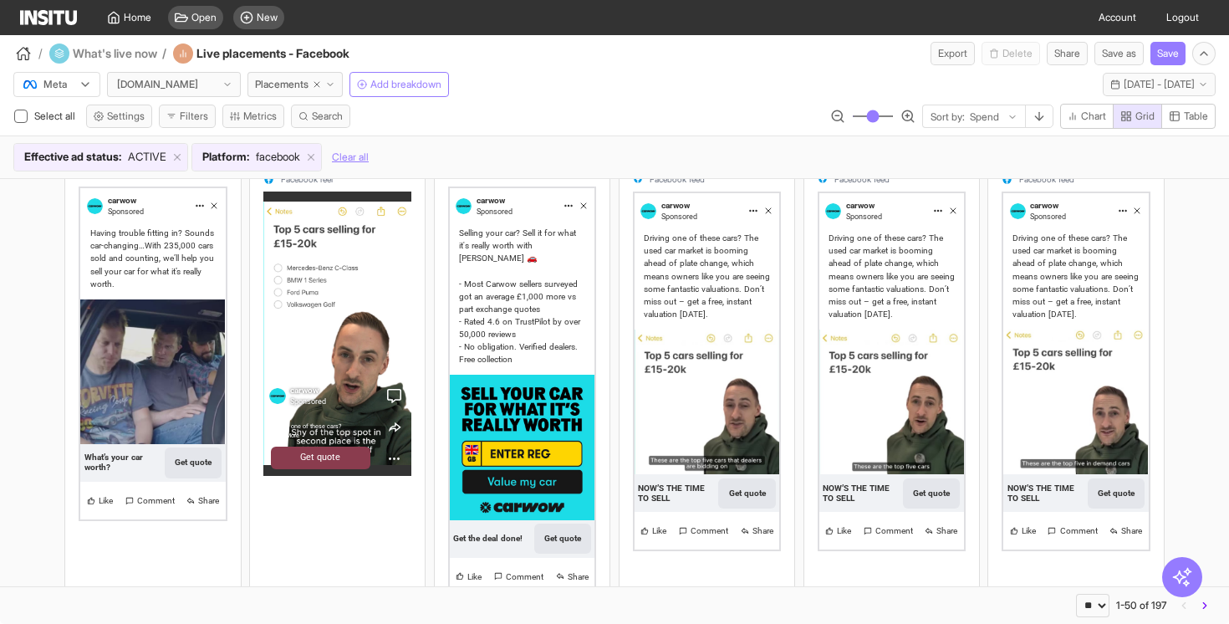
scroll to position [696, 0]
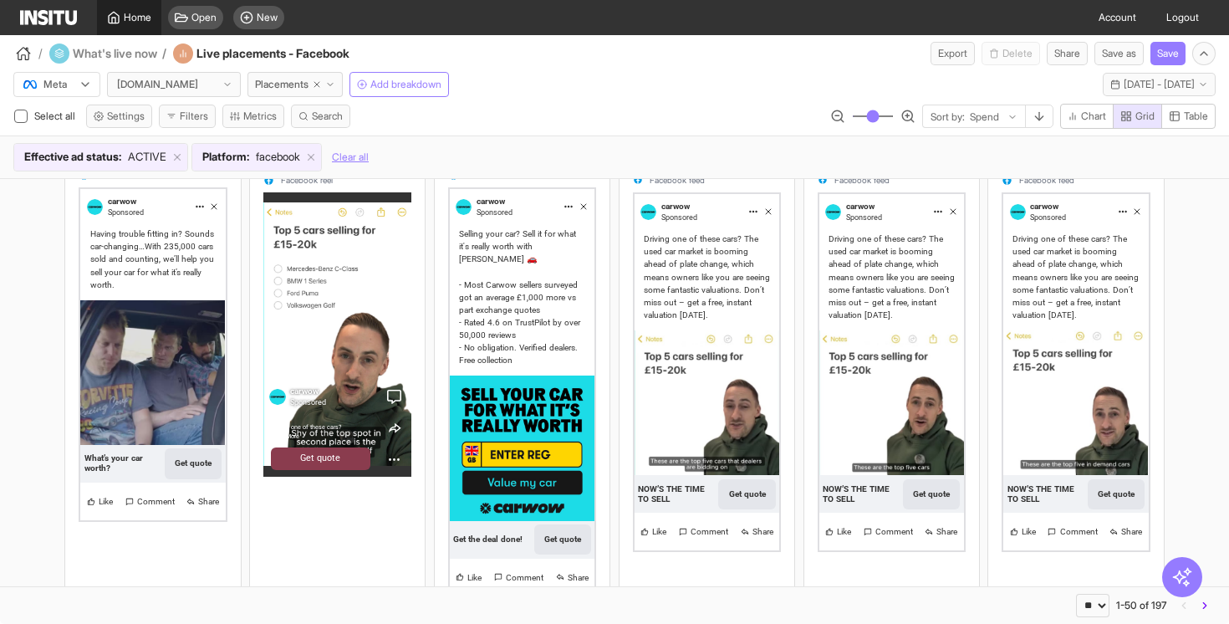
click at [136, 23] on span "Home" at bounding box center [138, 17] width 28 height 13
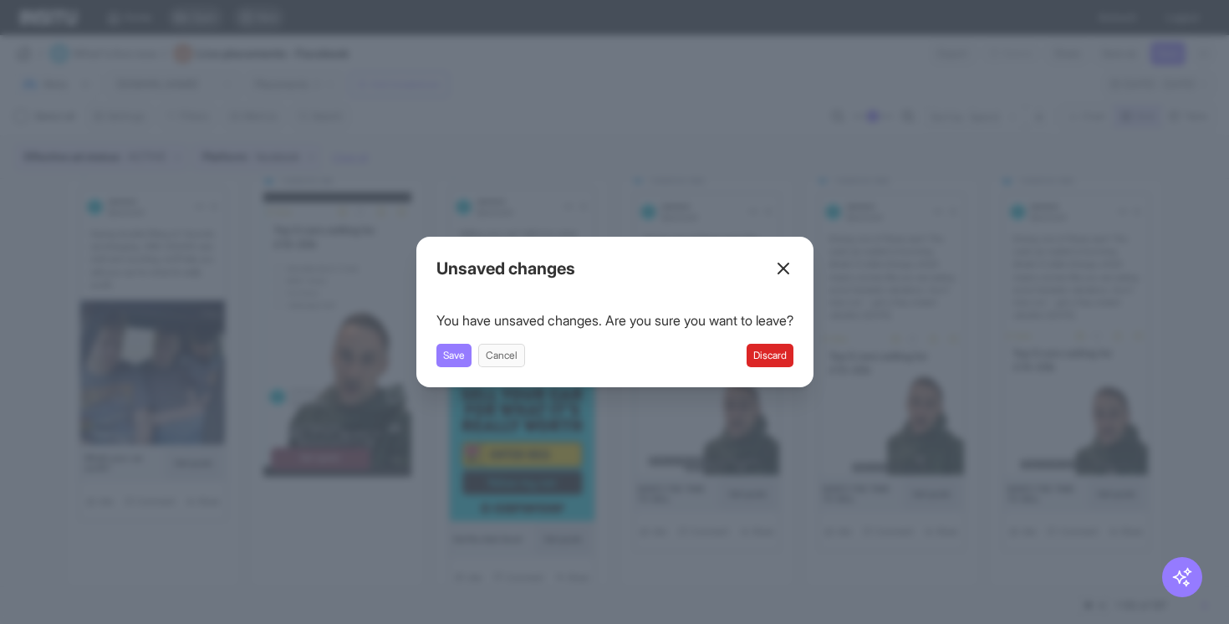
click at [771, 355] on button "Discard" at bounding box center [769, 355] width 47 height 23
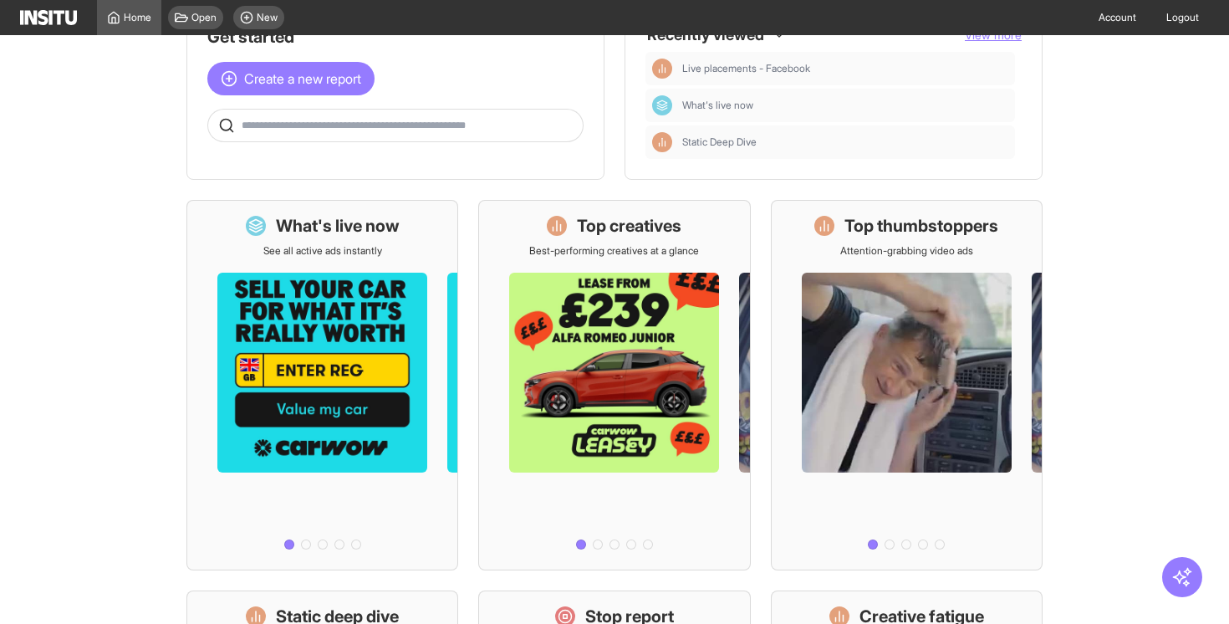
scroll to position [58, 0]
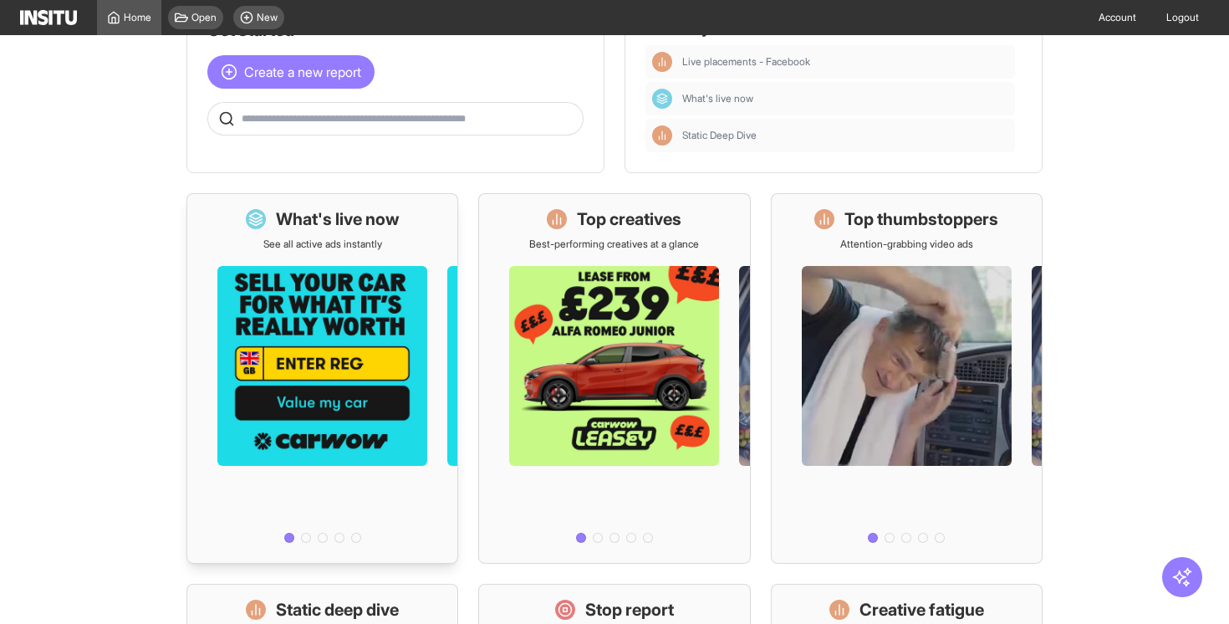
click at [417, 233] on div "What's live now See all active ads instantly" at bounding box center [322, 378] width 272 height 370
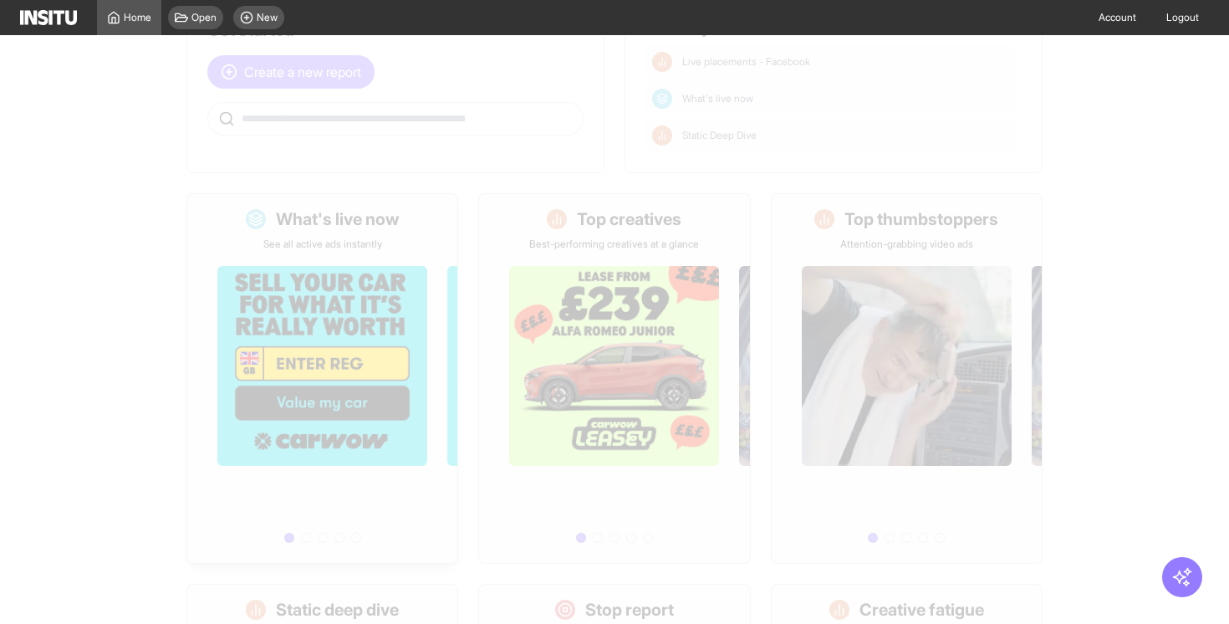
select select "**"
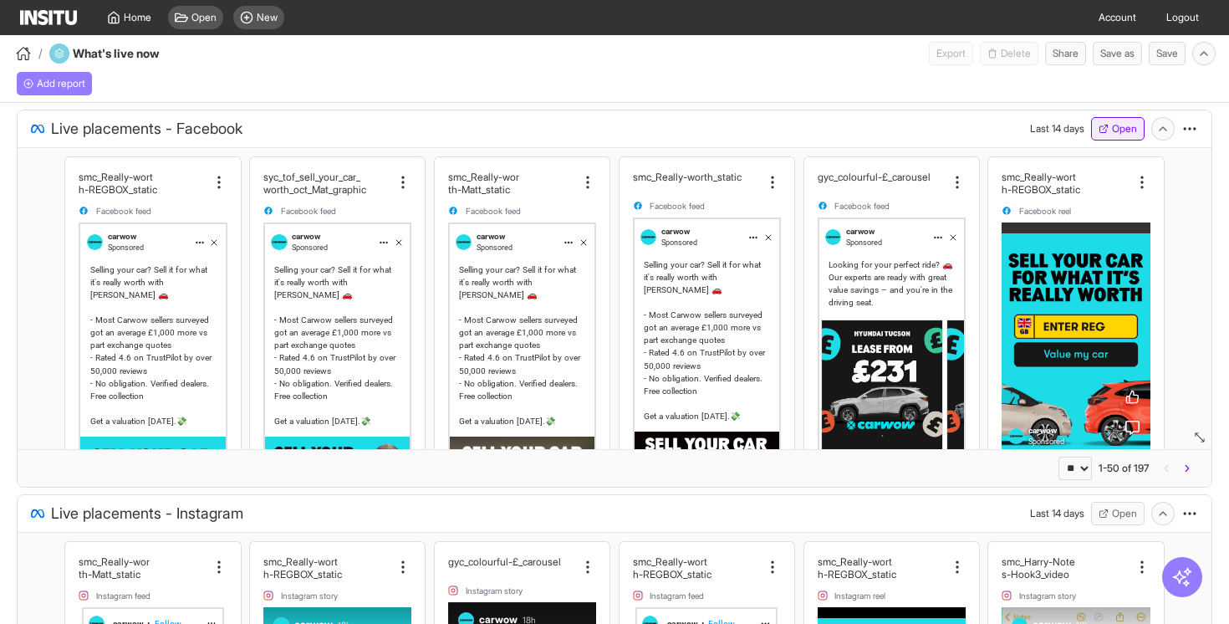
click at [1118, 135] on button "Open" at bounding box center [1117, 128] width 53 height 23
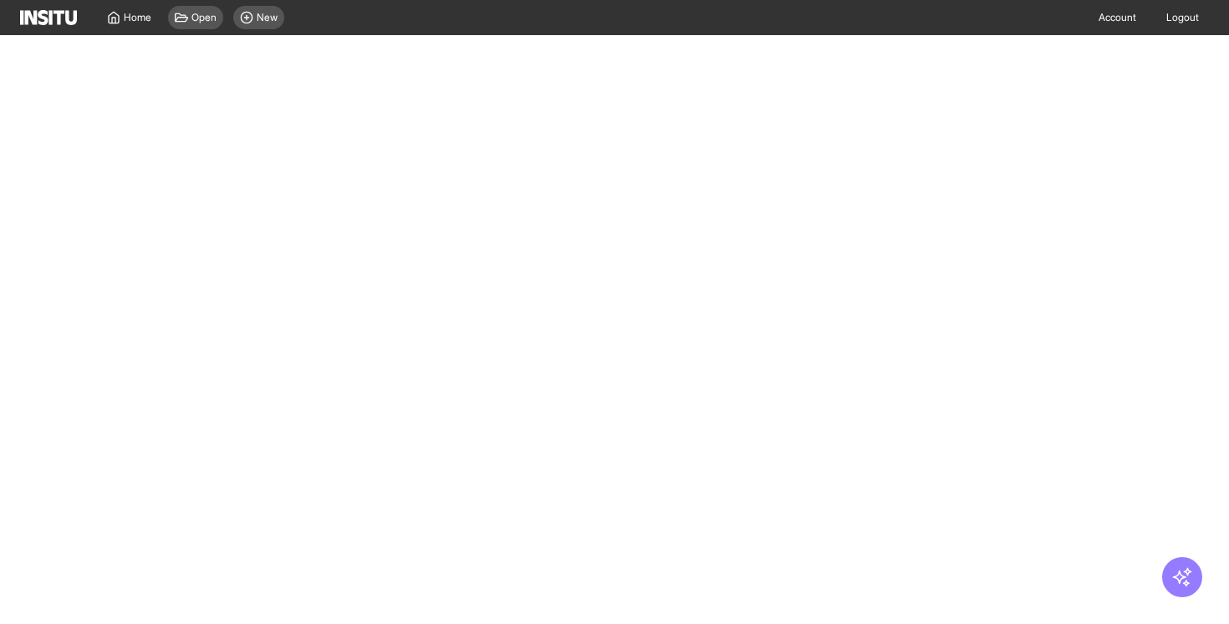
select select "**"
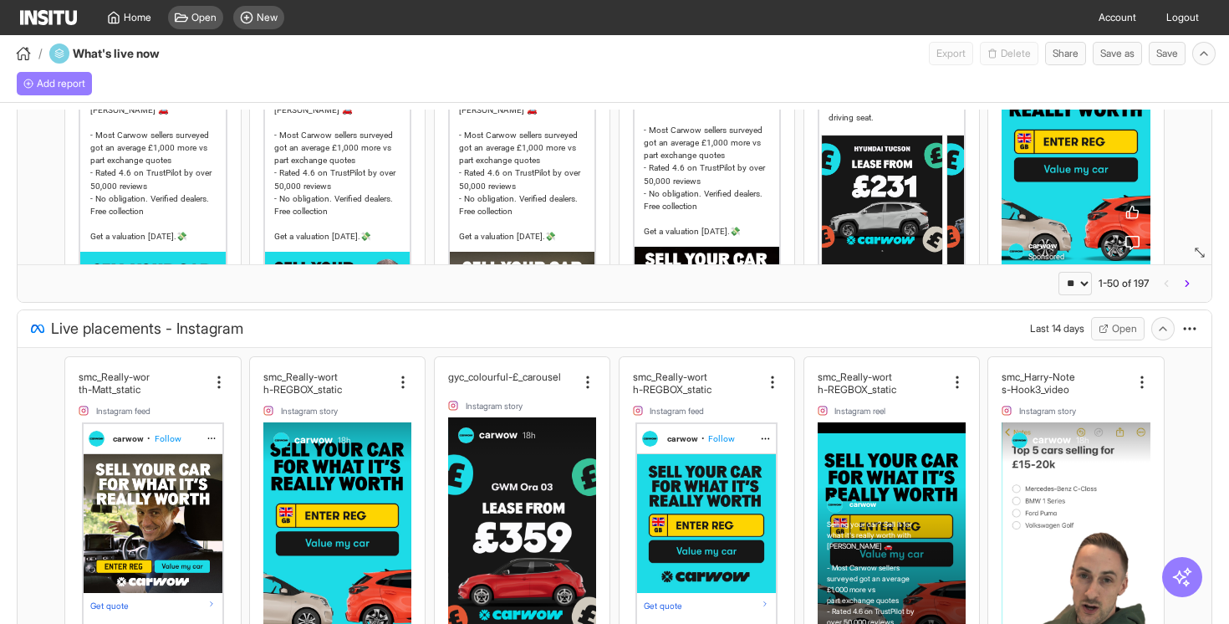
scroll to position [248, 0]
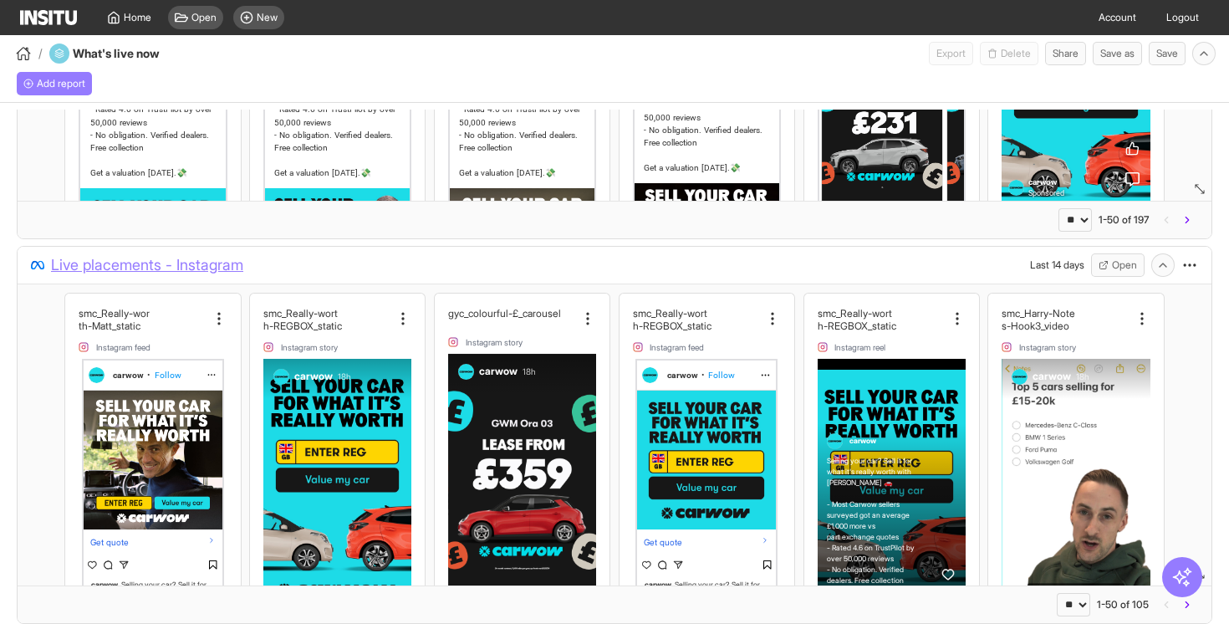
click at [211, 269] on span "Live placements - Instagram" at bounding box center [147, 264] width 192 height 23
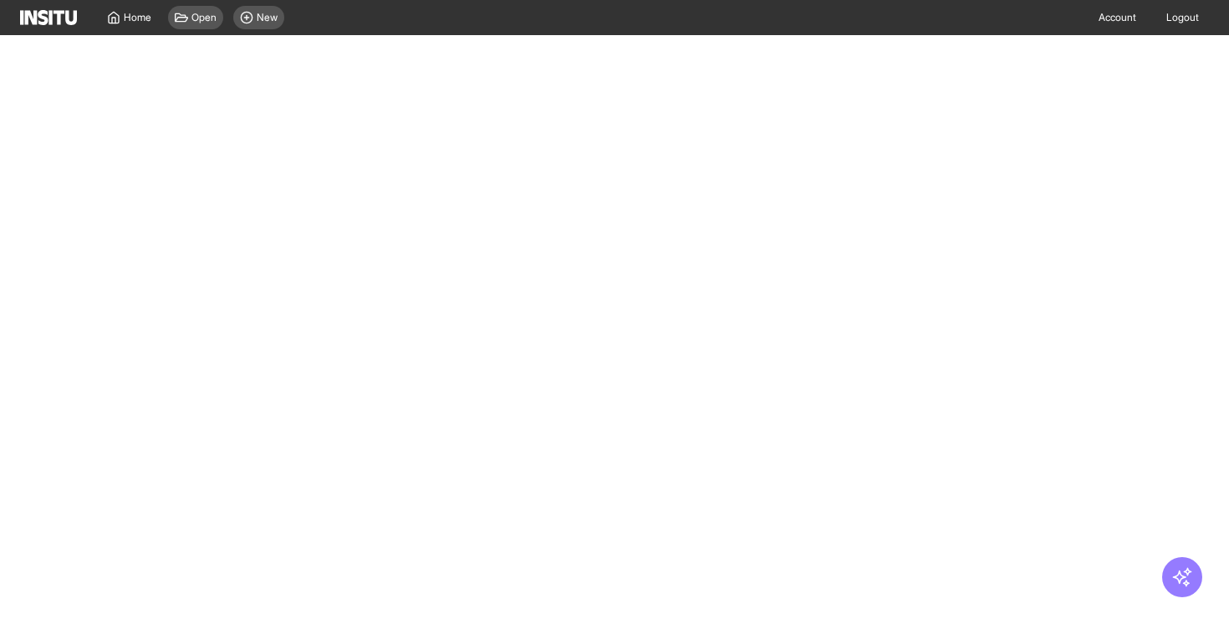
select select "**"
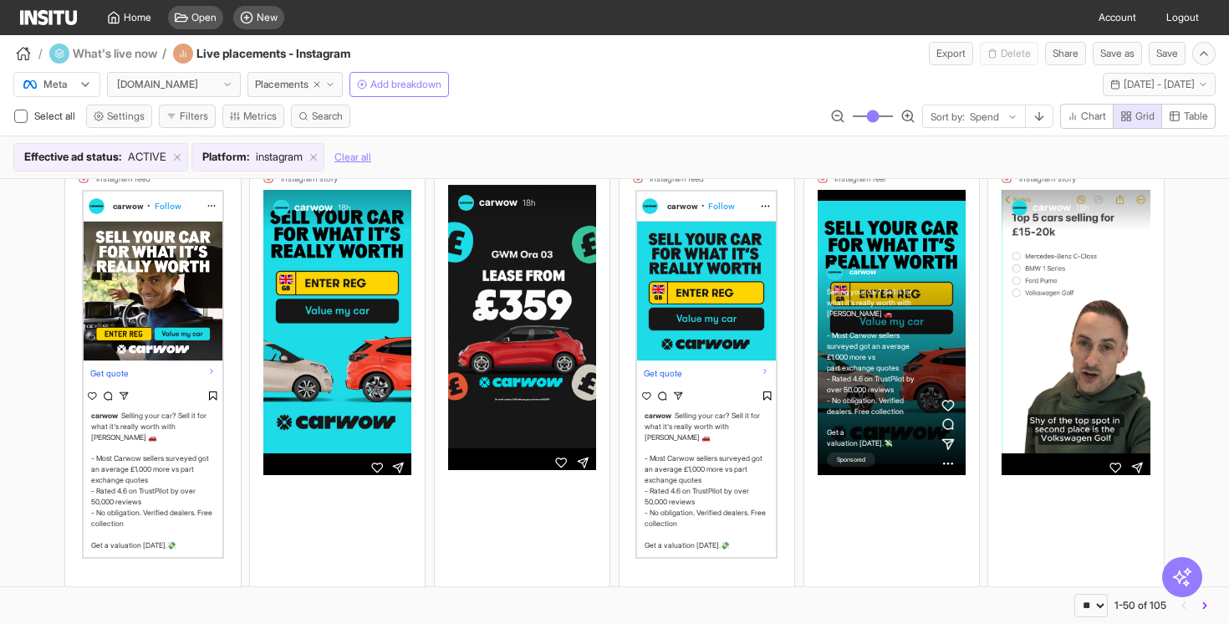
scroll to position [55, 0]
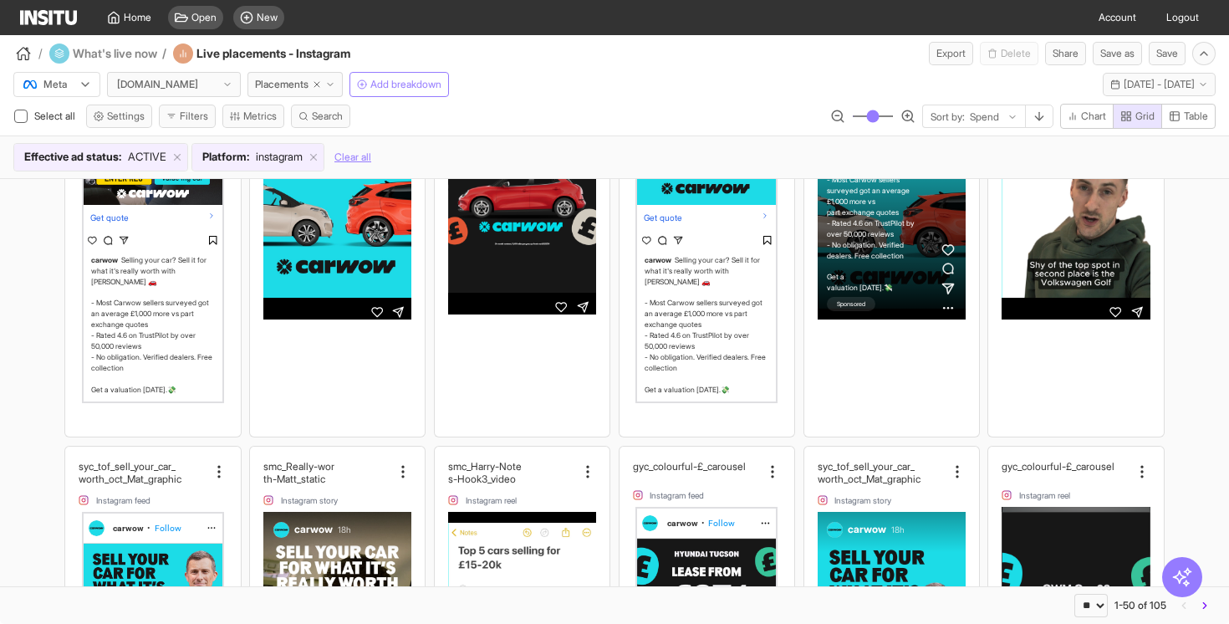
scroll to position [0, 0]
